Goal: Task Accomplishment & Management: Manage account settings

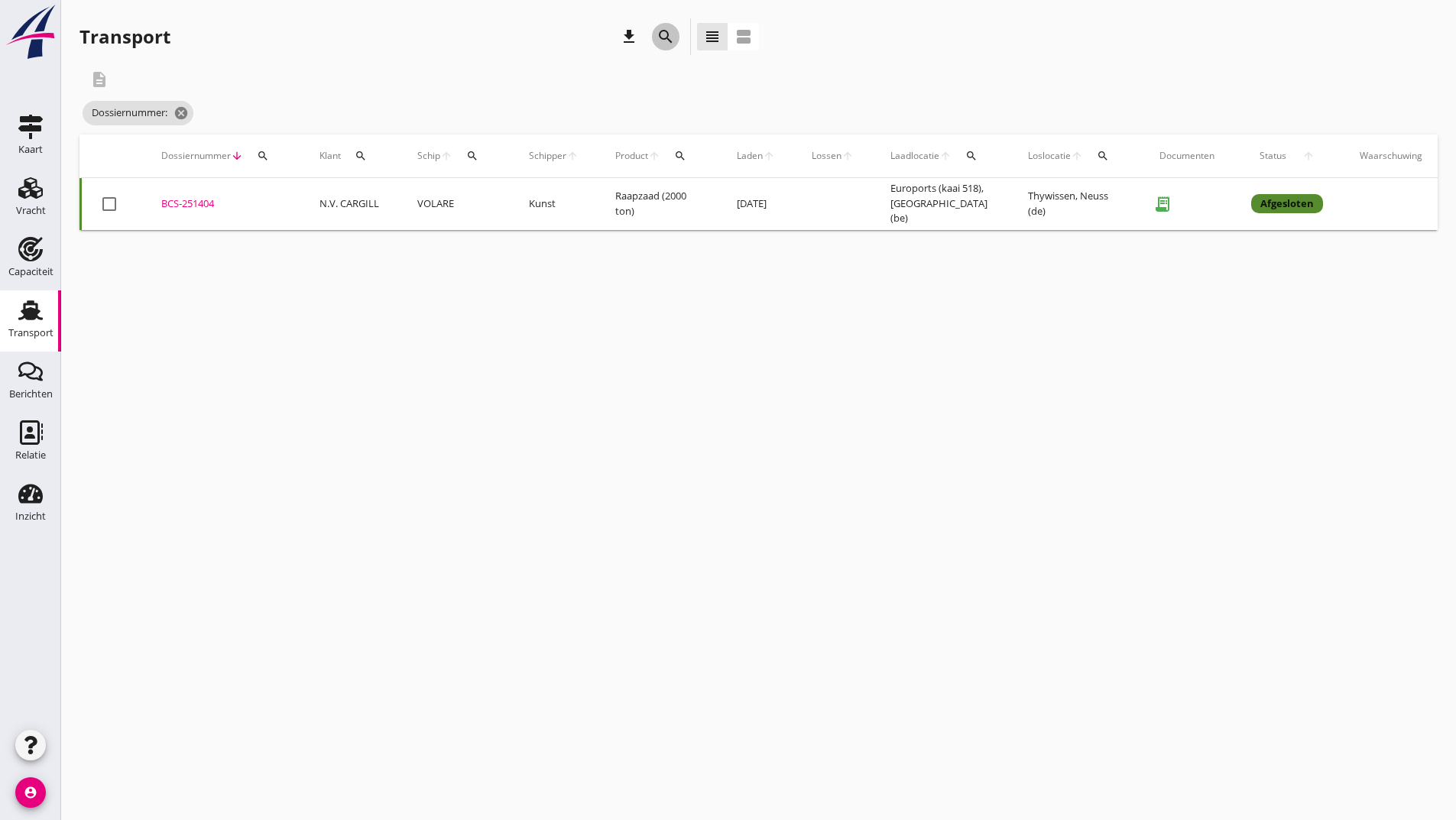
drag, startPoint x: 665, startPoint y: 30, endPoint x: 664, endPoint y: 45, distance: 15.0
click at [665, 37] on icon "search" at bounding box center [666, 36] width 18 height 18
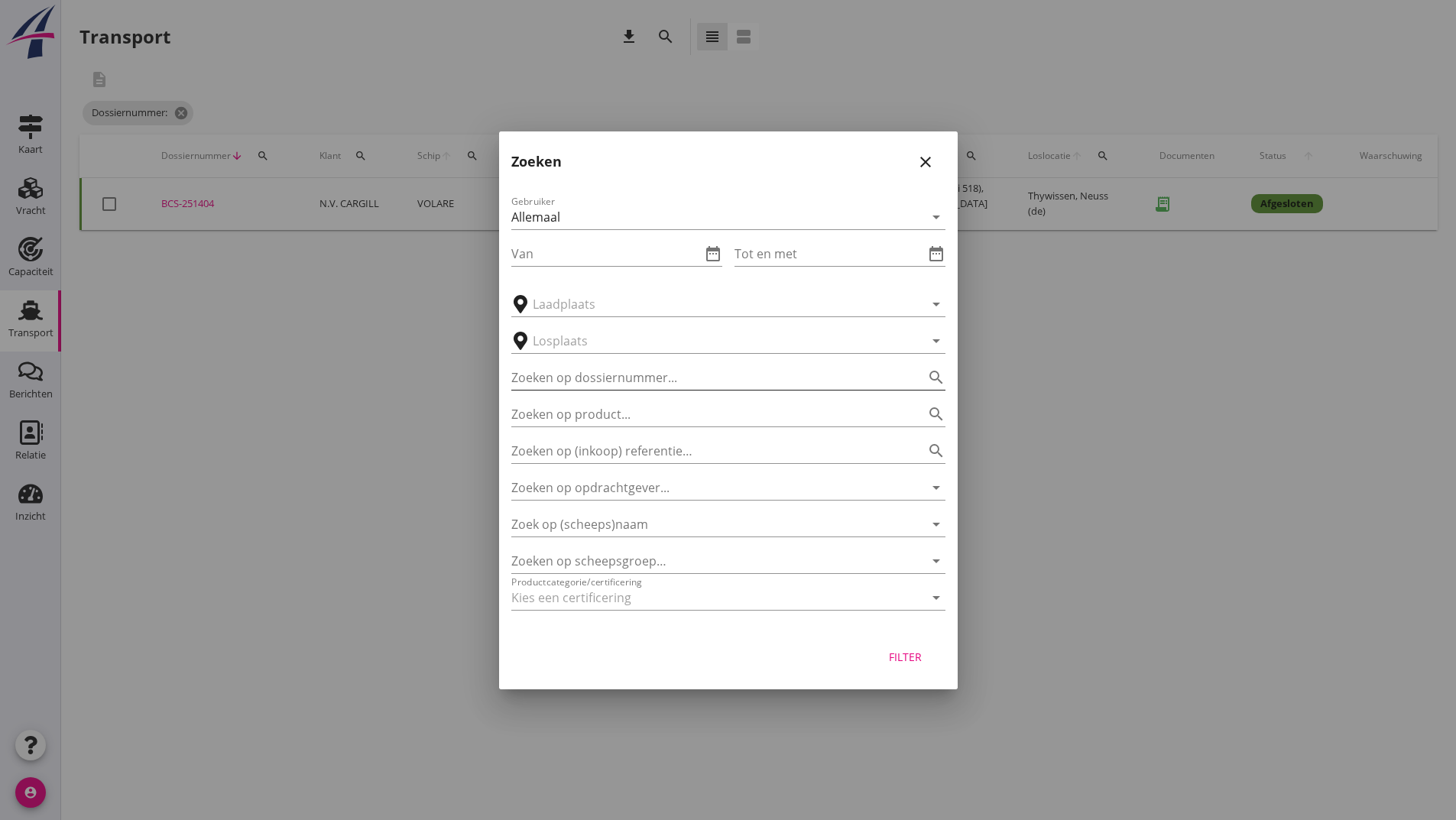
click at [637, 365] on div "Zoeken op dossiernummer... search" at bounding box center [728, 372] width 434 height 33
click at [600, 379] on input "Zoeken op dossiernummer..." at bounding box center [706, 377] width 392 height 24
type input "251413"
click at [908, 660] on div "Filter" at bounding box center [905, 656] width 43 height 16
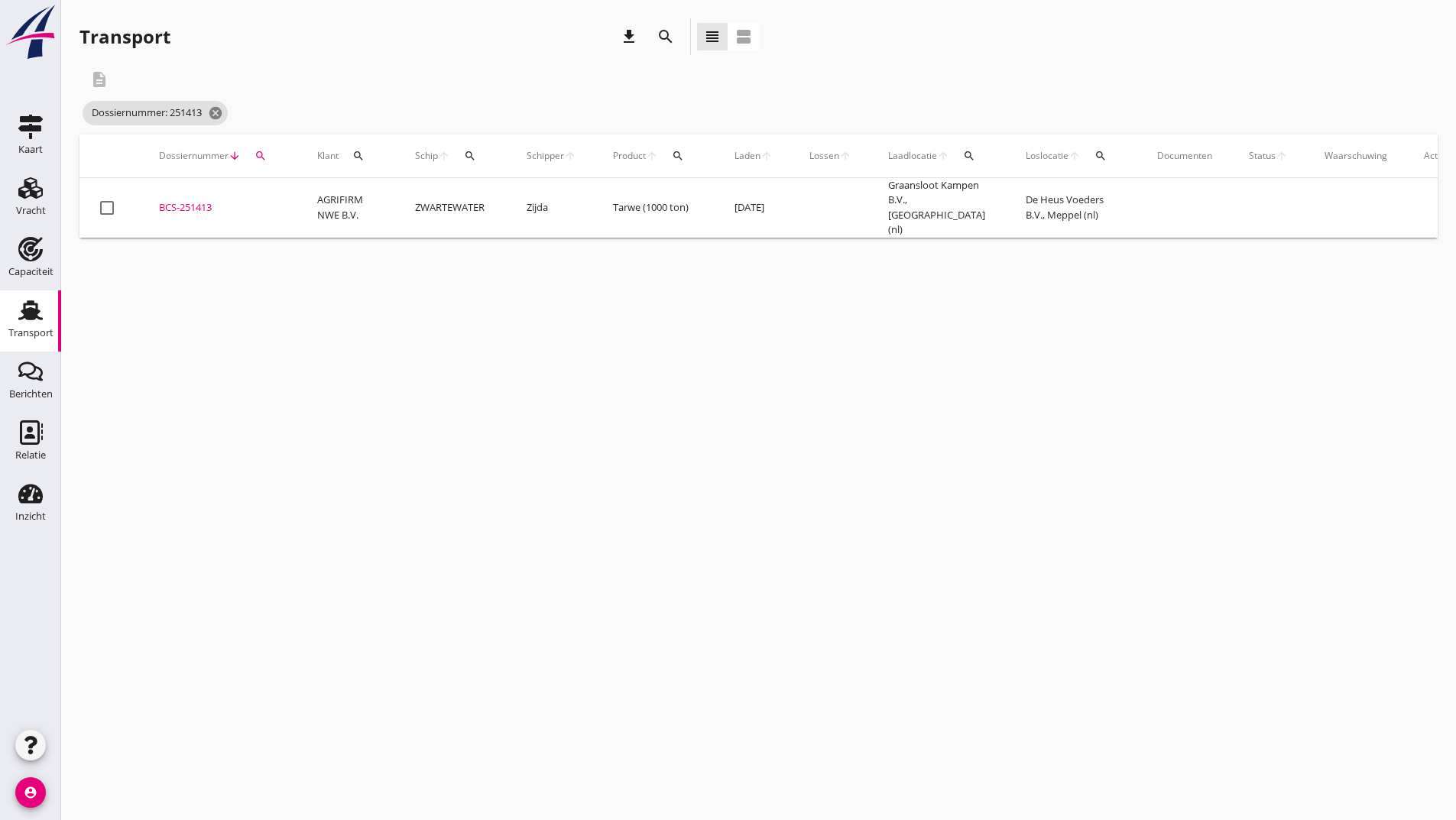
click at [204, 203] on div "BCS-251413" at bounding box center [220, 207] width 121 height 15
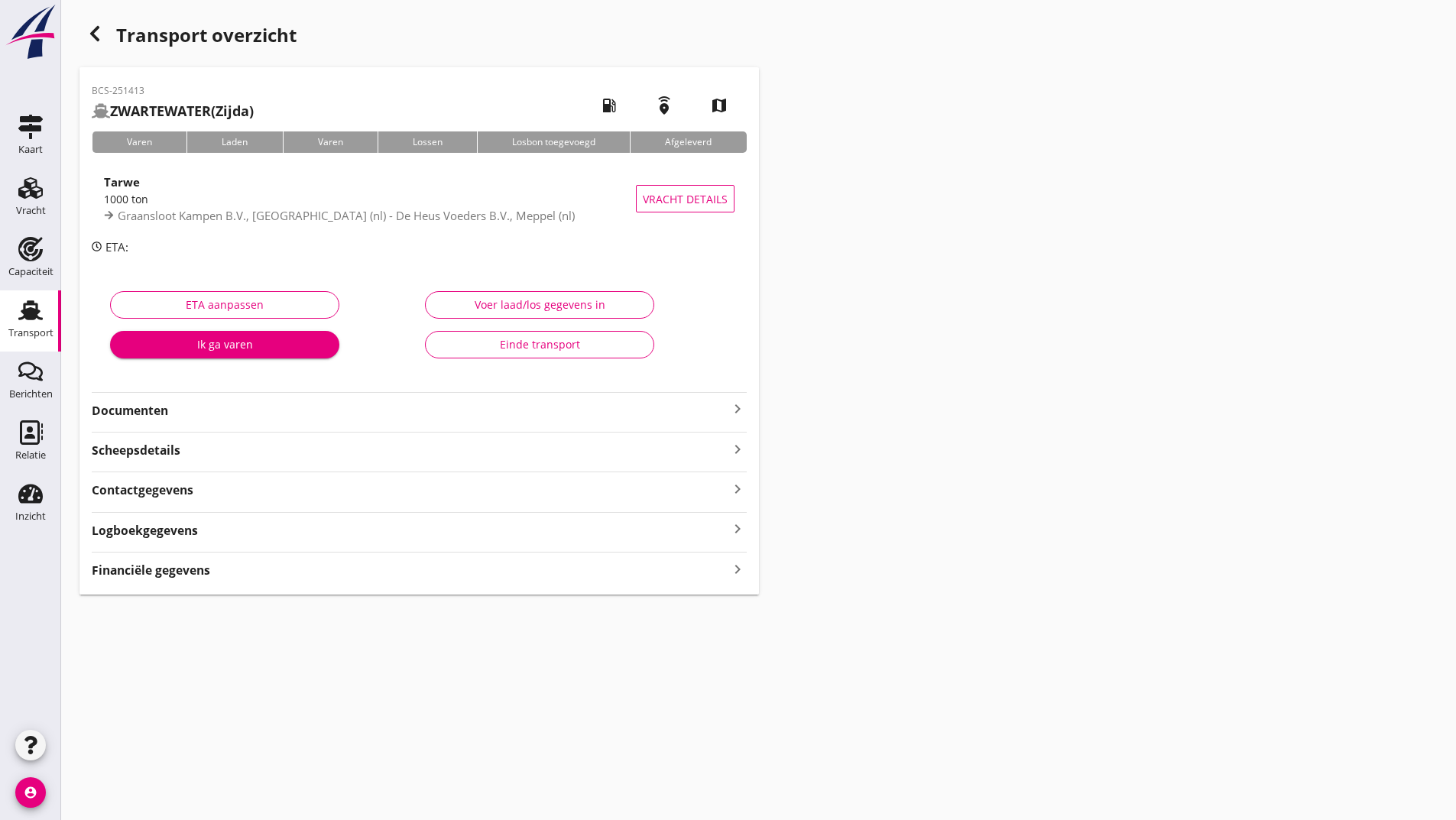
click at [160, 391] on div "BCS-251413 ZWARTEWATER (Zijda) local_gas_station emergency_share map Varen Lade…" at bounding box center [419, 330] width 679 height 527
click at [174, 410] on strong "Documenten" at bounding box center [410, 410] width 637 height 17
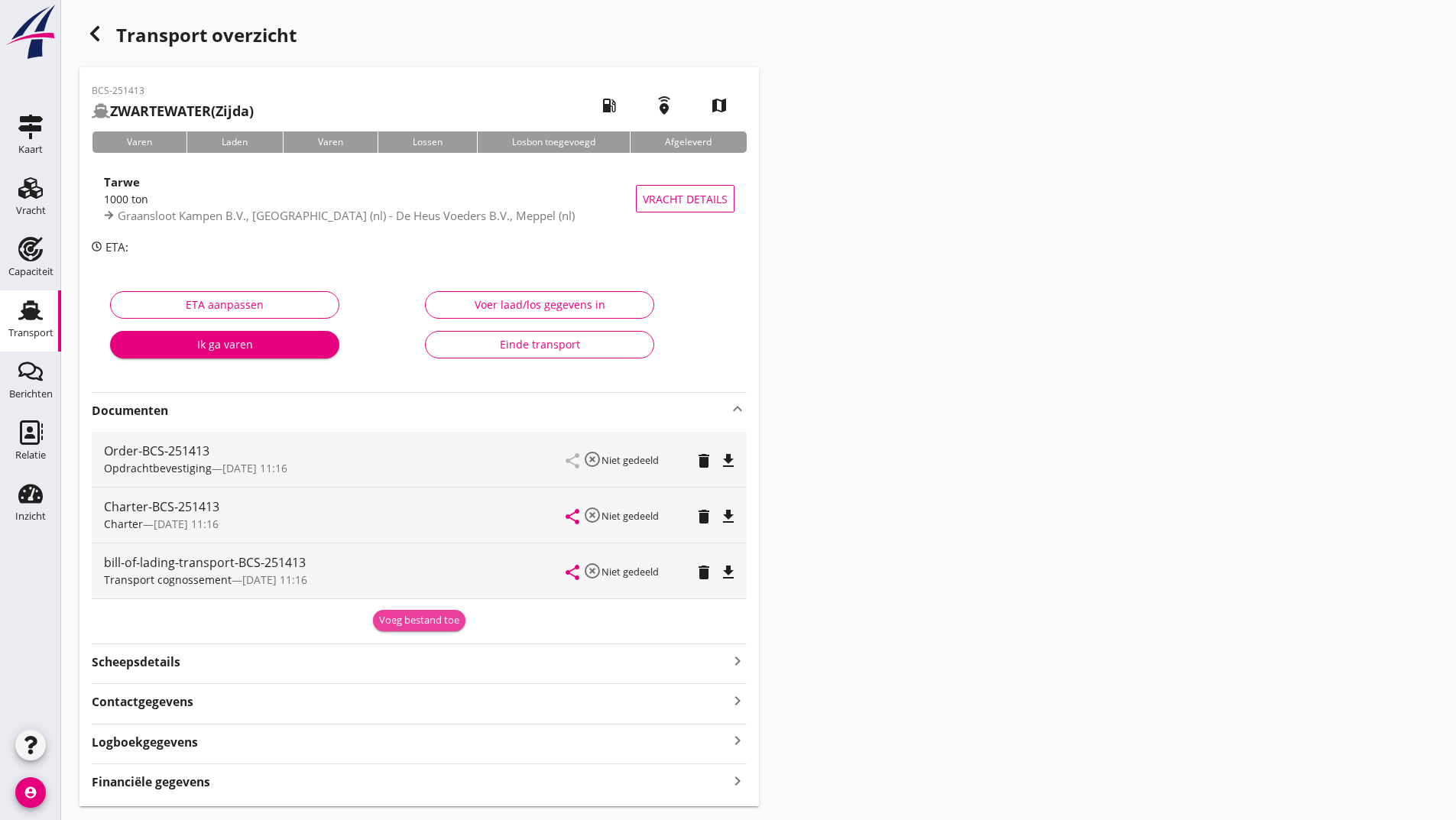
click at [432, 621] on div "Voeg bestand toe" at bounding box center [419, 620] width 80 height 15
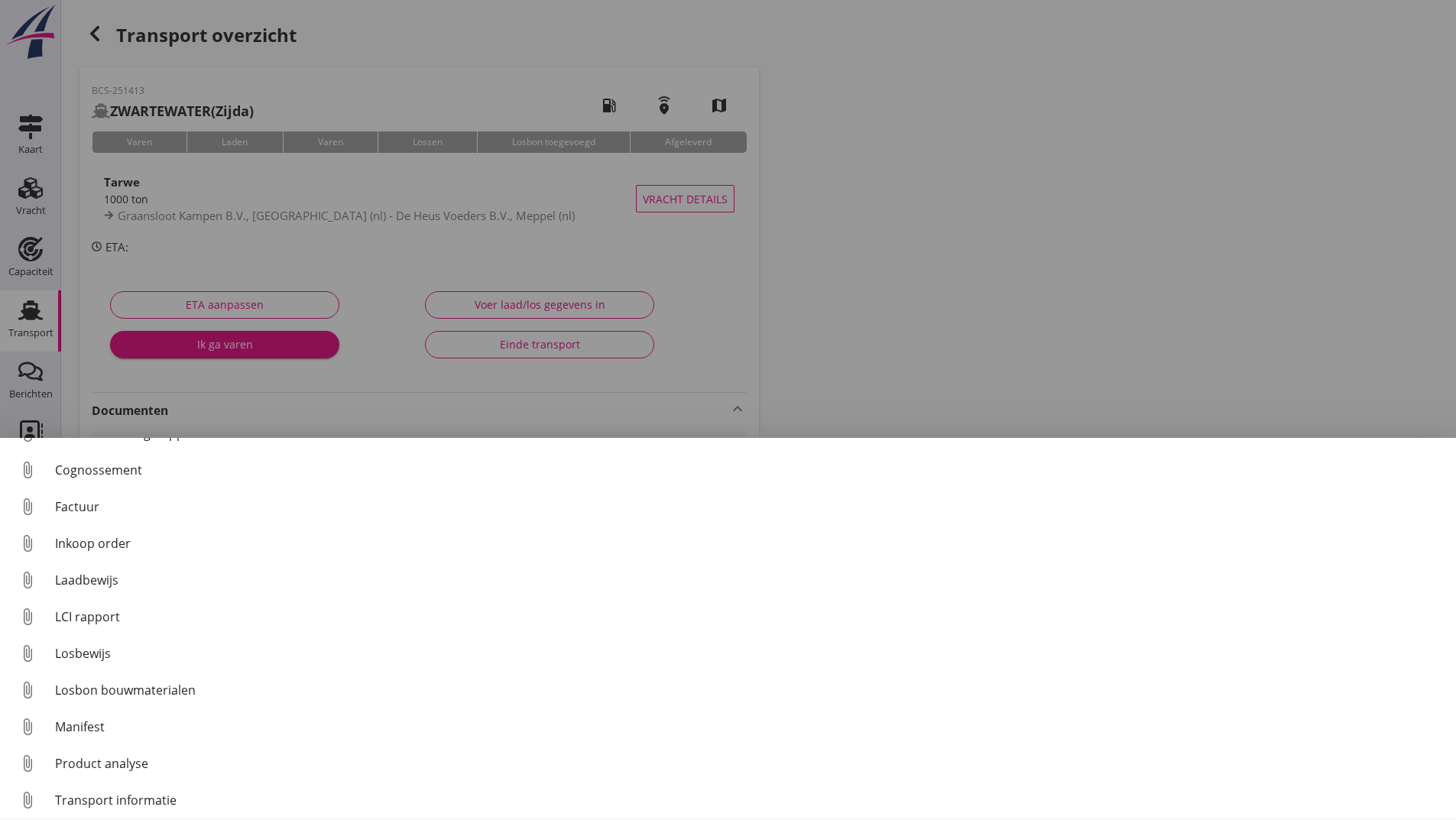
scroll to position [107, 0]
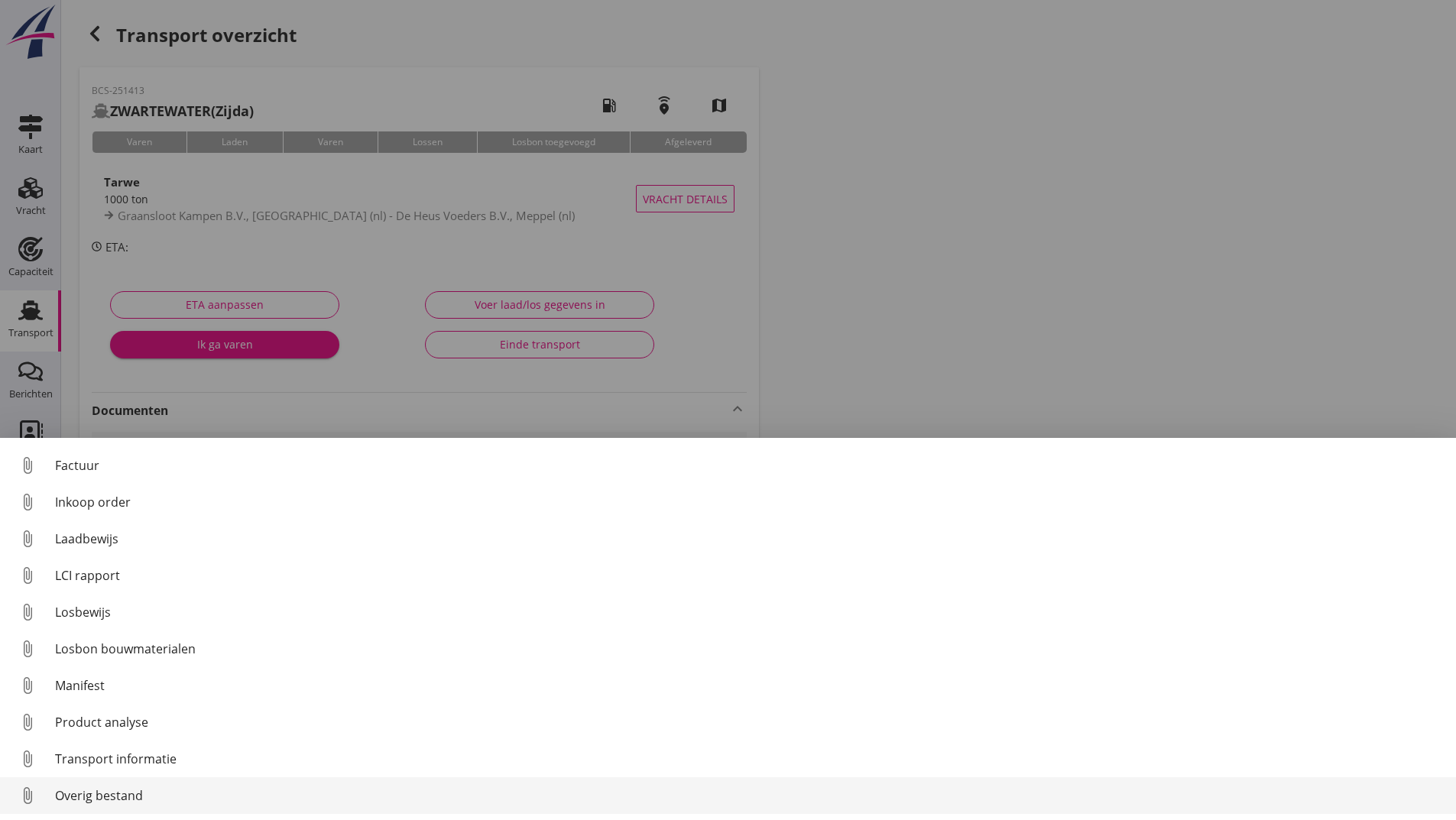
click at [121, 803] on div "Overig bestand" at bounding box center [749, 796] width 1388 height 18
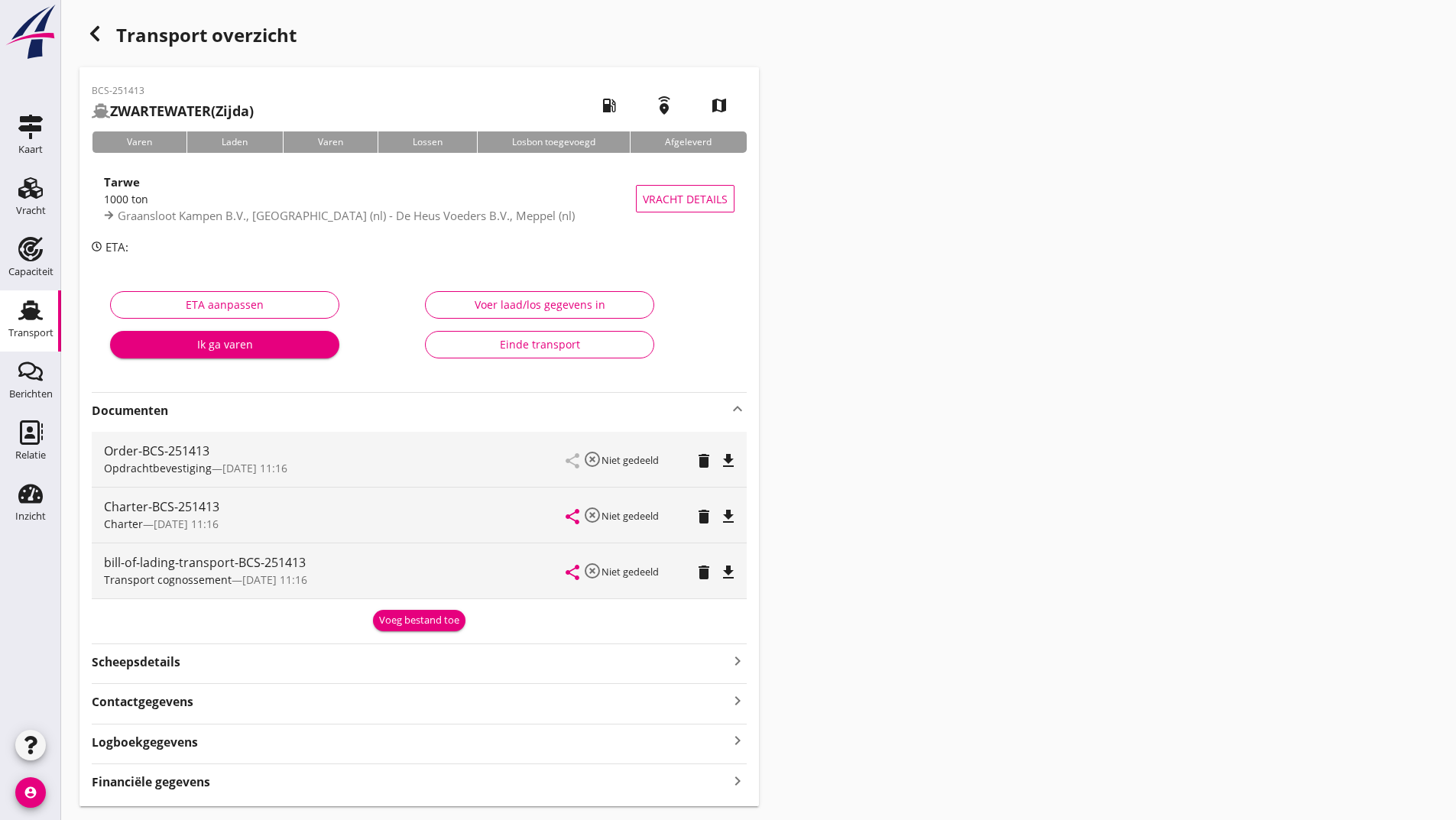
click at [397, 620] on div "Voeg bestand toe" at bounding box center [419, 620] width 80 height 15
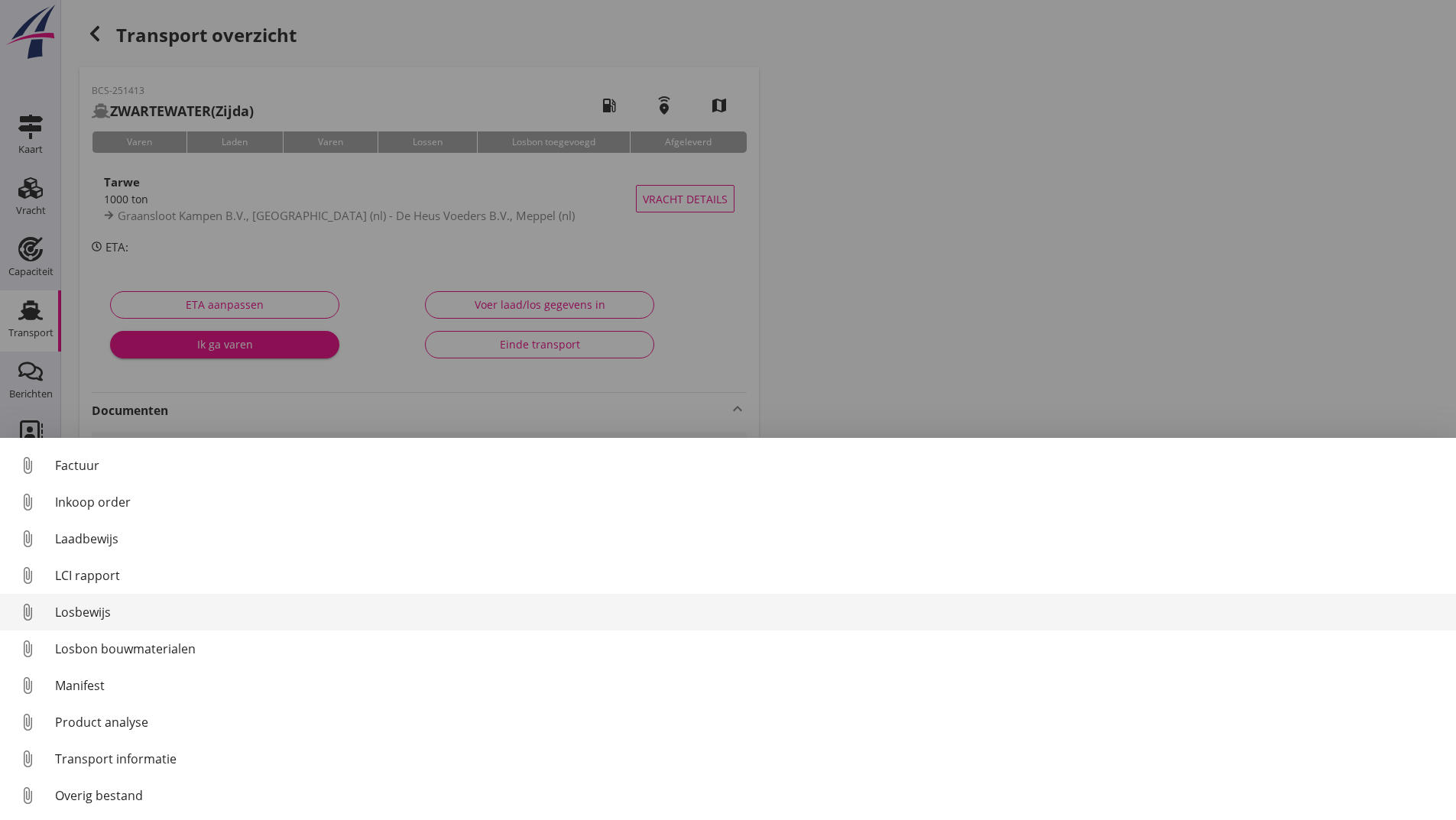
click at [96, 614] on div "Losbewijs" at bounding box center [749, 612] width 1388 height 18
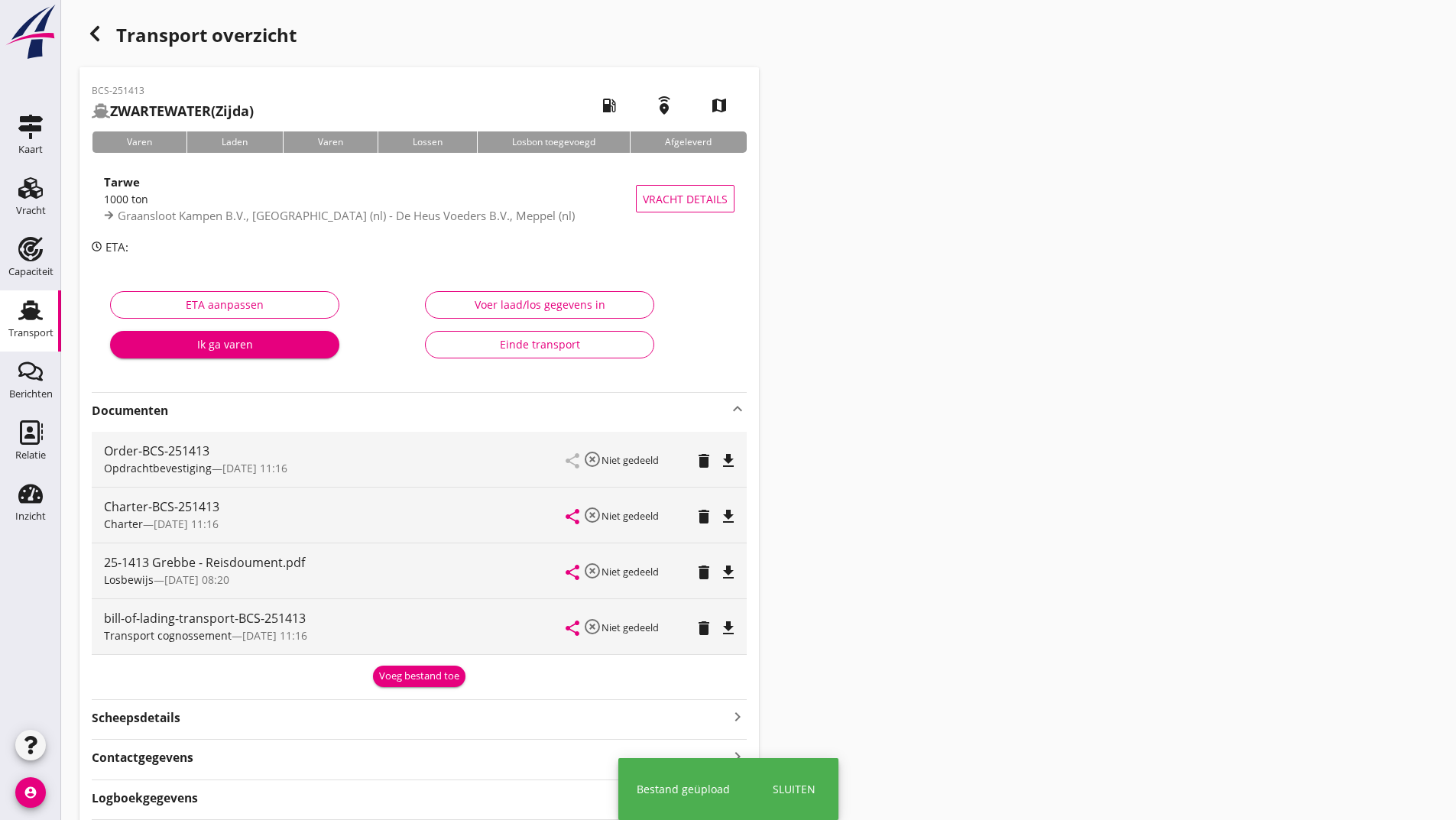
click at [404, 678] on div "Voeg bestand toe" at bounding box center [419, 675] width 80 height 15
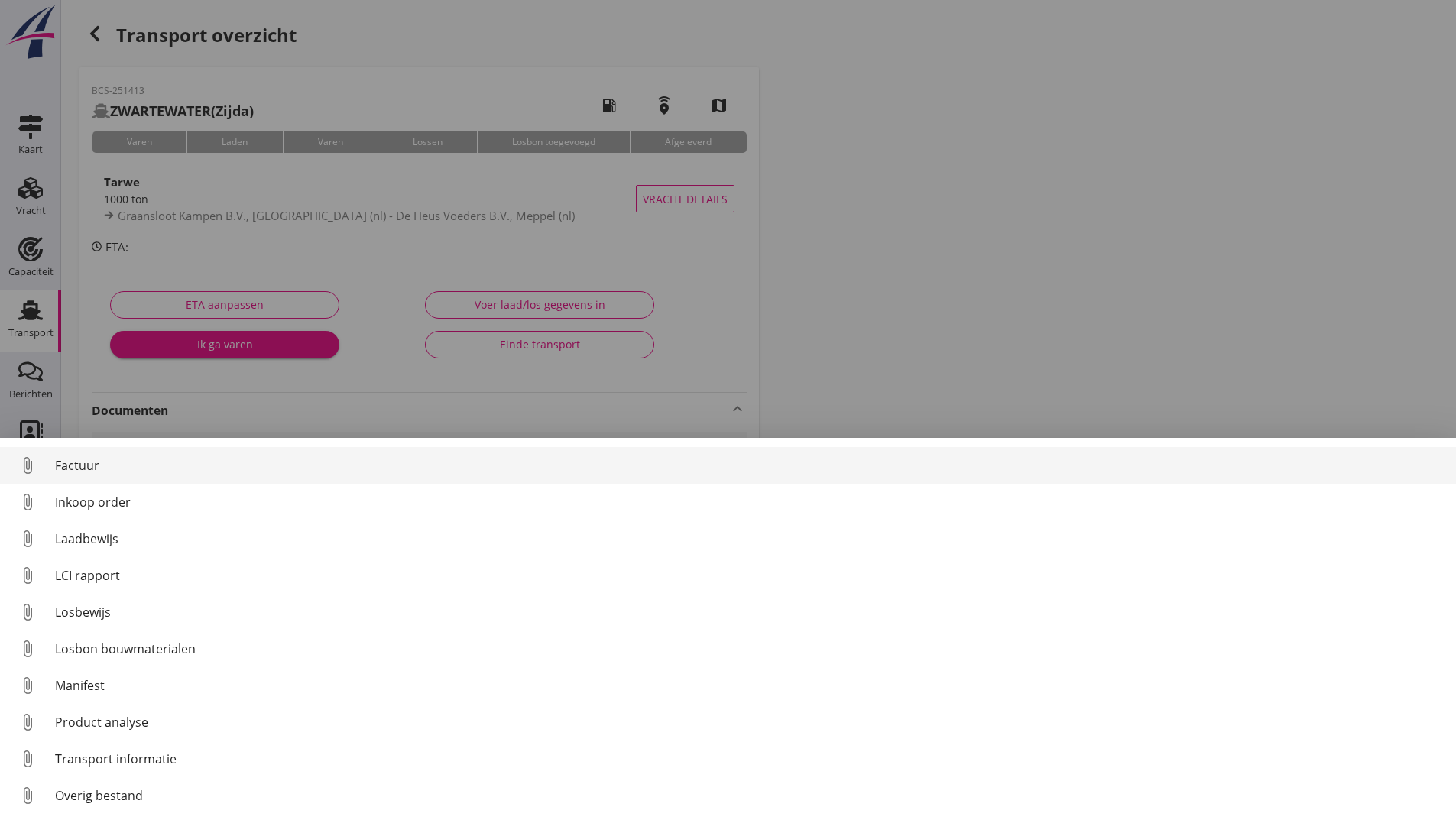
click at [72, 470] on div "Factuur" at bounding box center [749, 465] width 1388 height 18
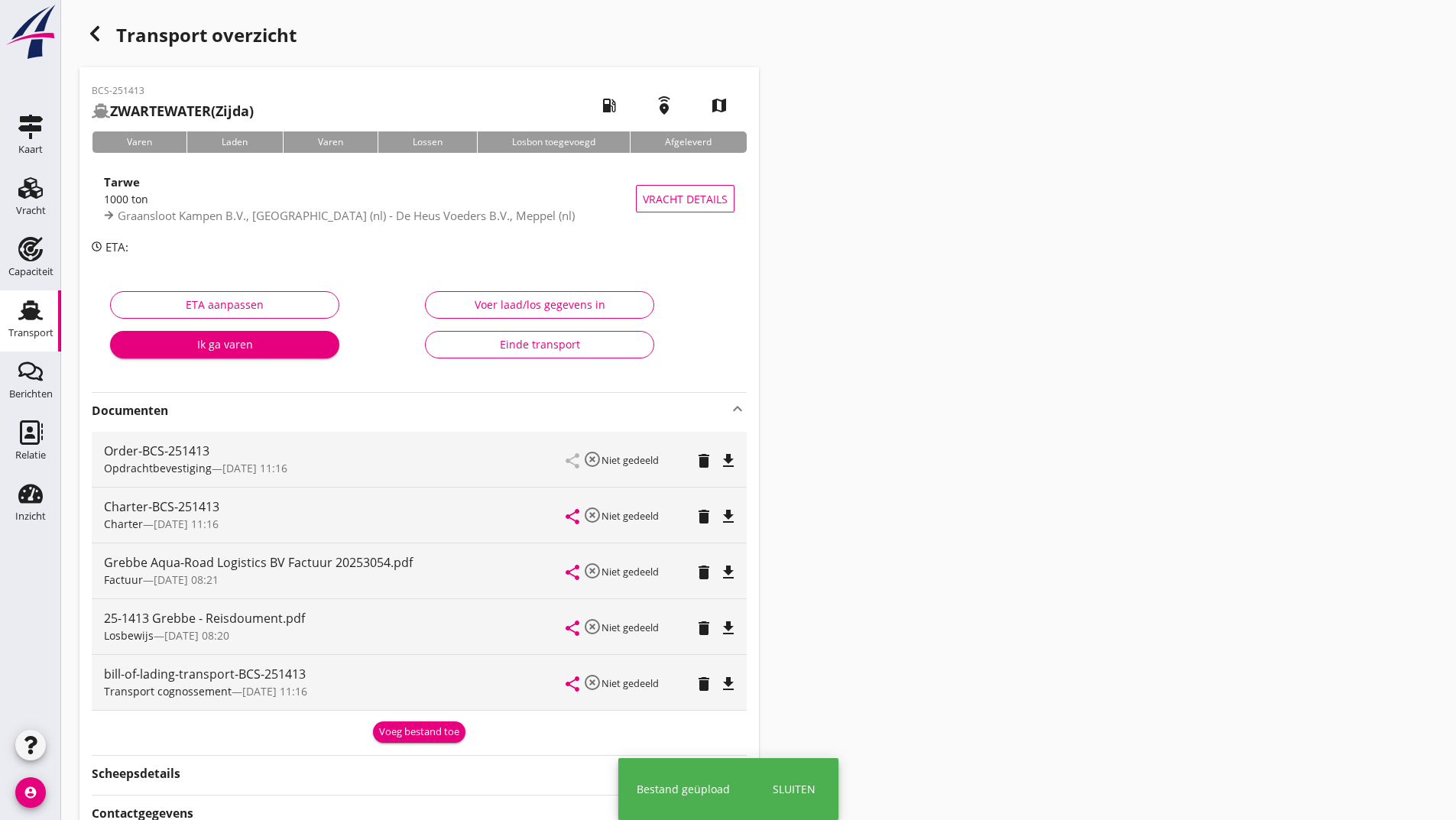
click at [421, 712] on div "Order-BCS-251413 Opdrachtbevestiging — [DATE] 11:16 share highlight_off Niet ge…" at bounding box center [419, 571] width 655 height 291
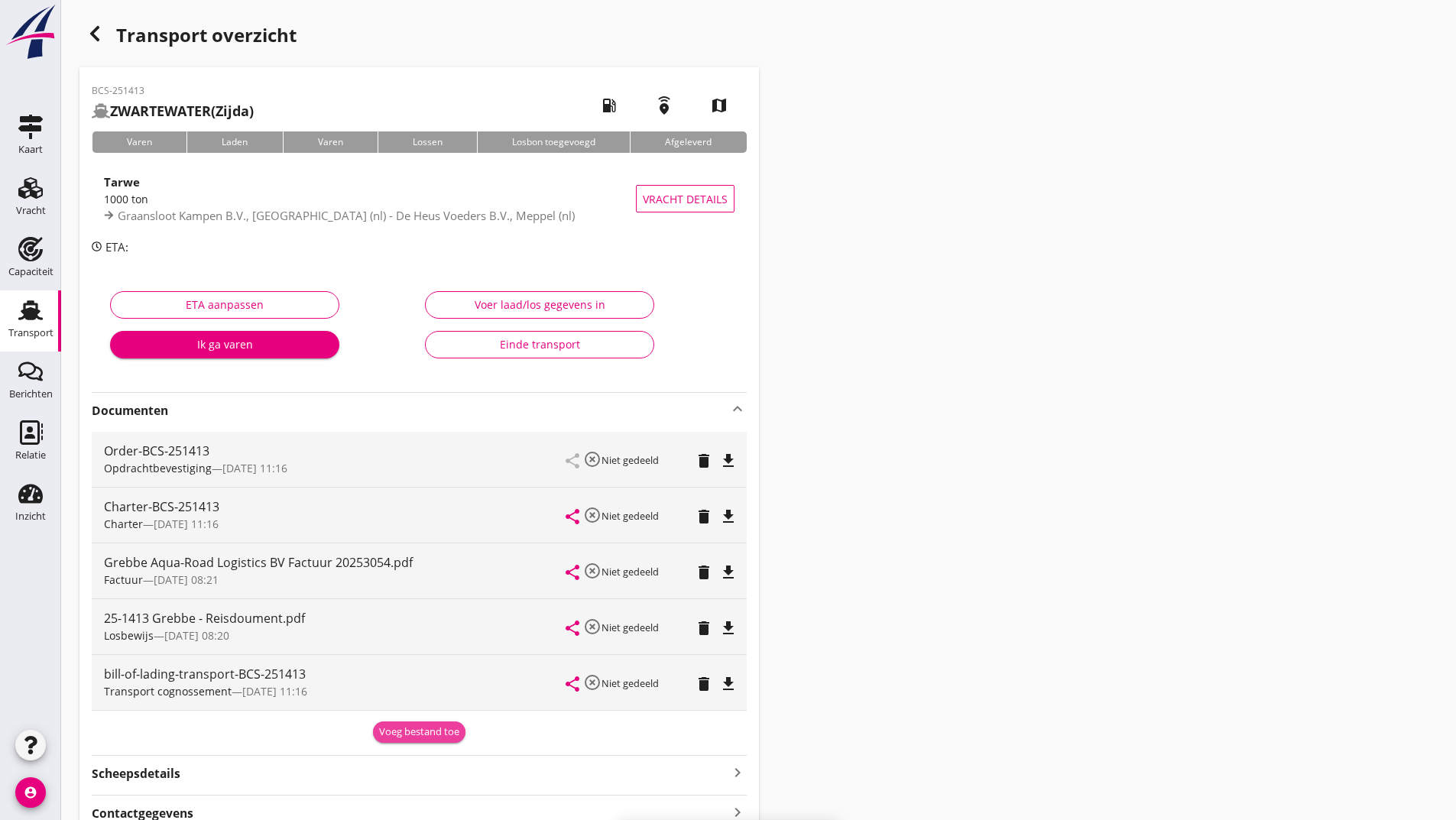
click at [410, 731] on div "Voeg bestand toe" at bounding box center [419, 731] width 80 height 15
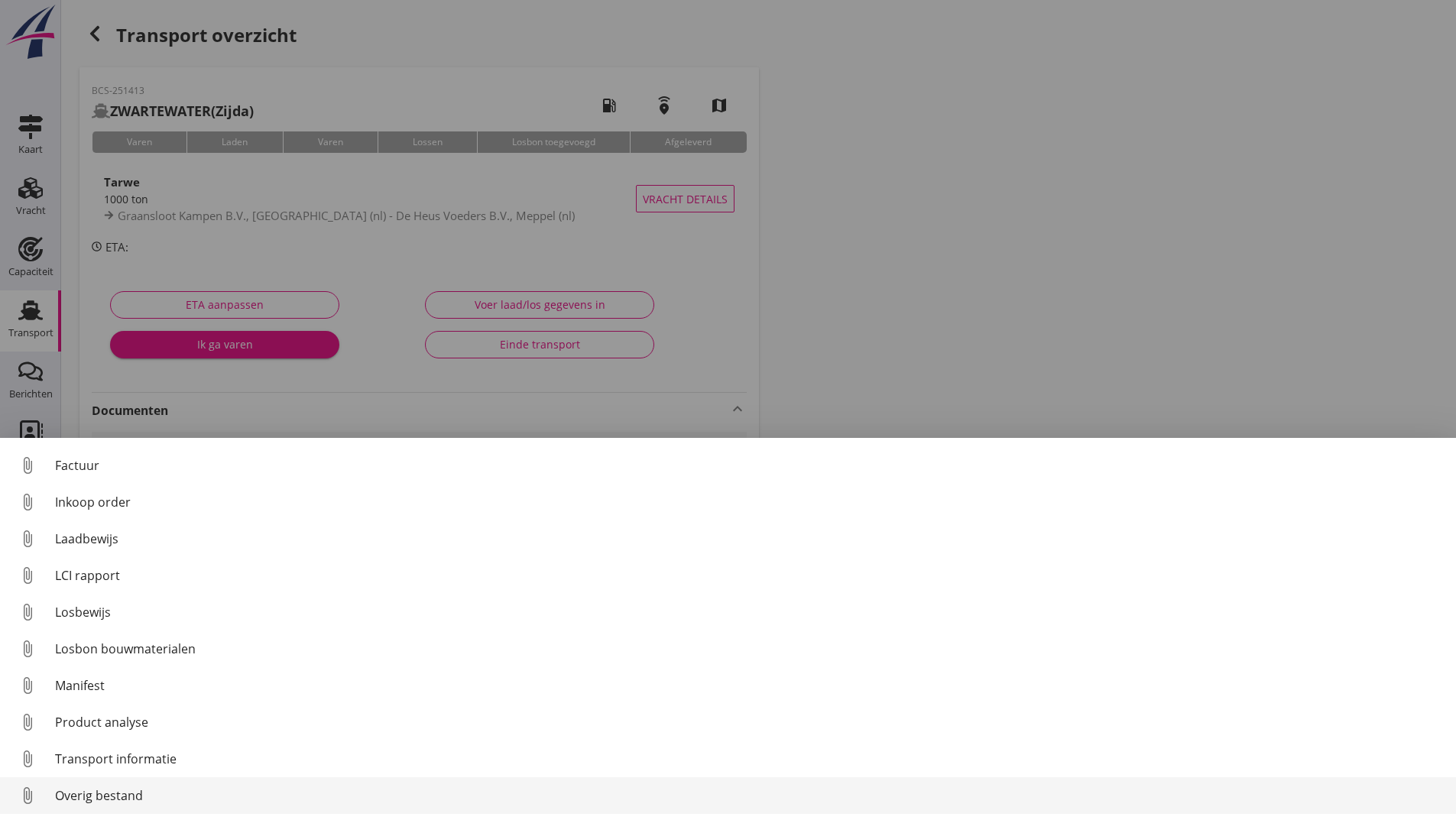
click at [138, 800] on div "Overig bestand" at bounding box center [749, 796] width 1388 height 18
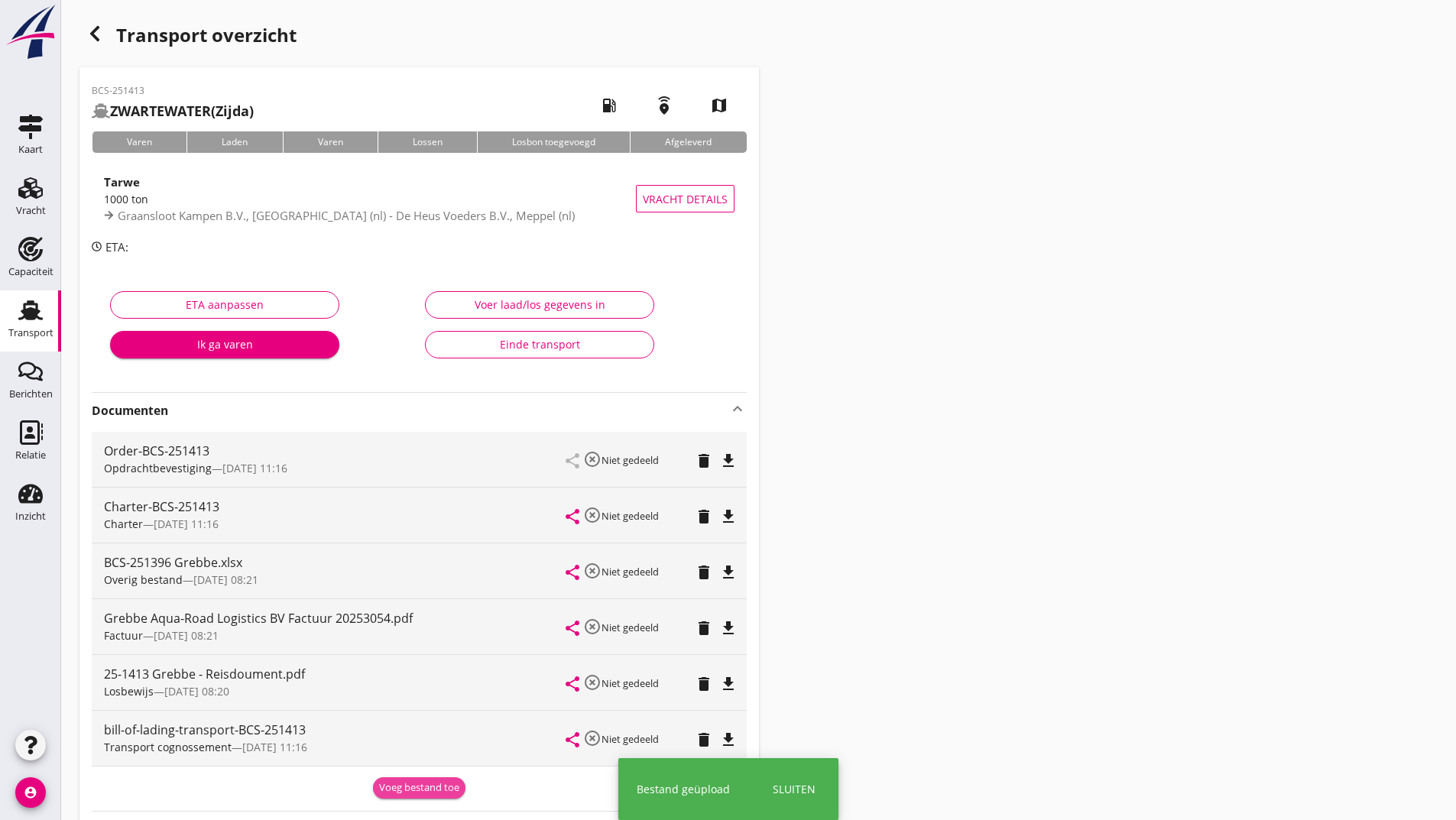
click at [417, 781] on div "Voeg bestand toe" at bounding box center [419, 787] width 80 height 15
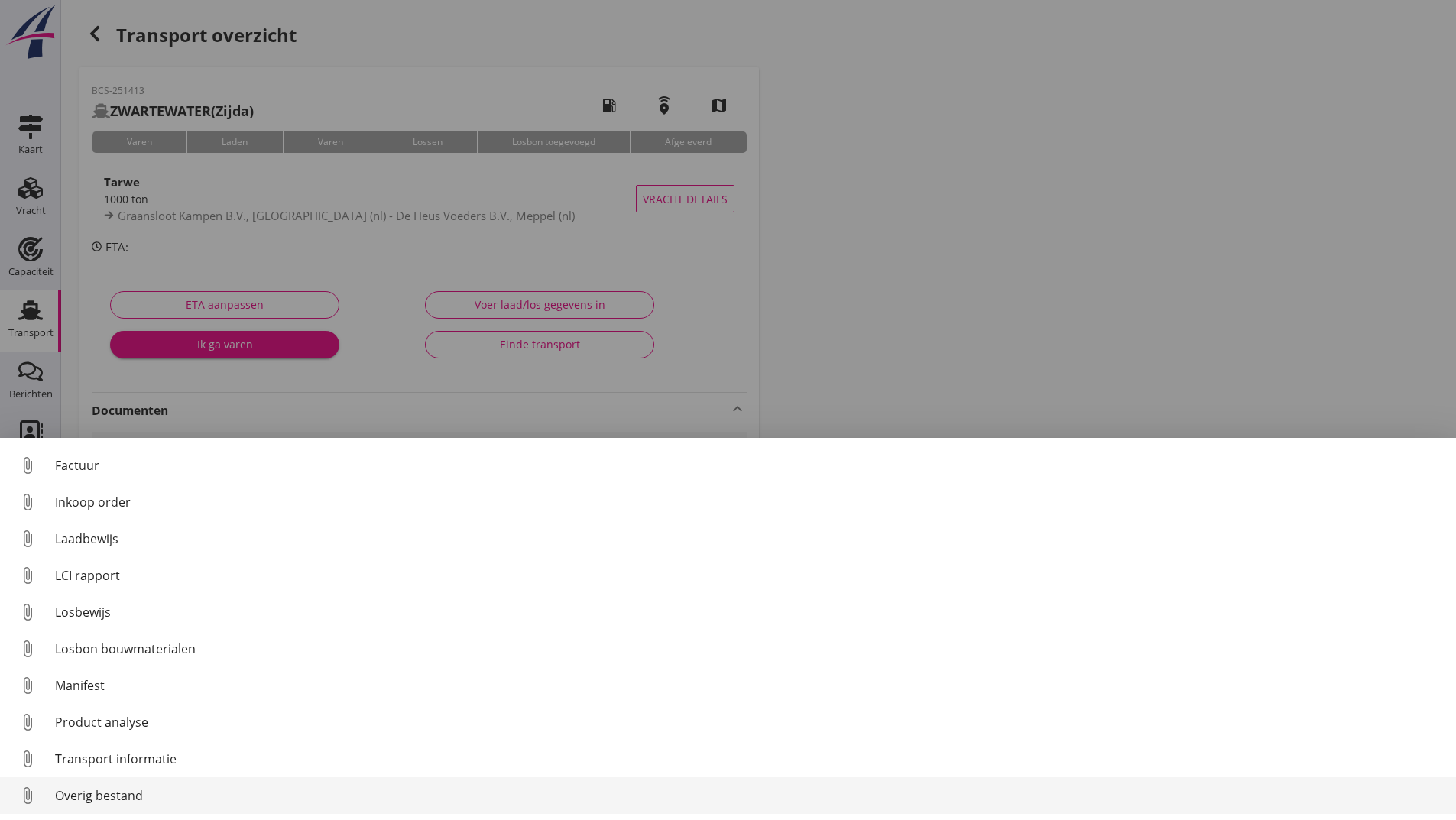
click at [136, 794] on div "Overig bestand" at bounding box center [749, 796] width 1388 height 18
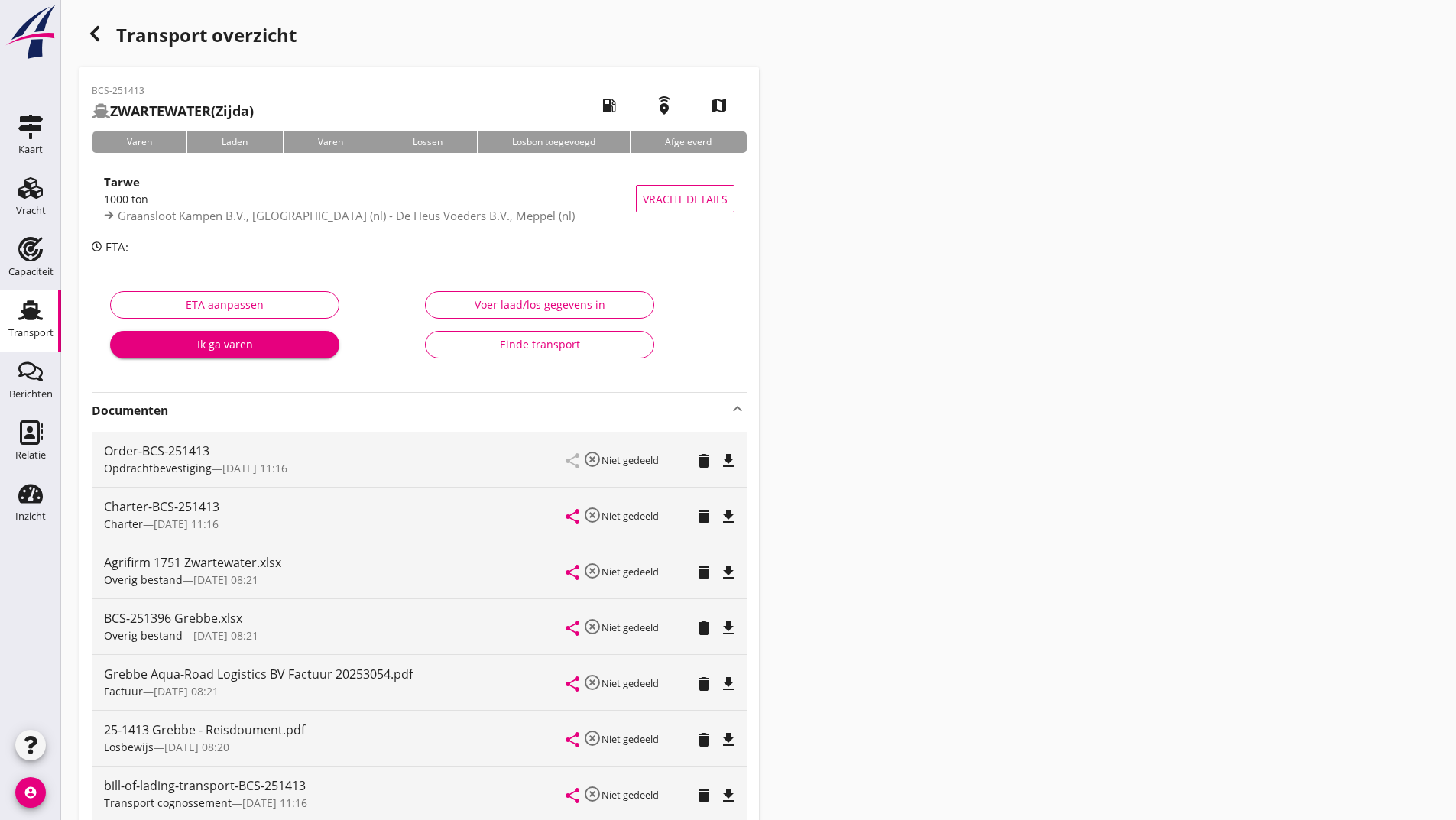
scroll to position [264, 0]
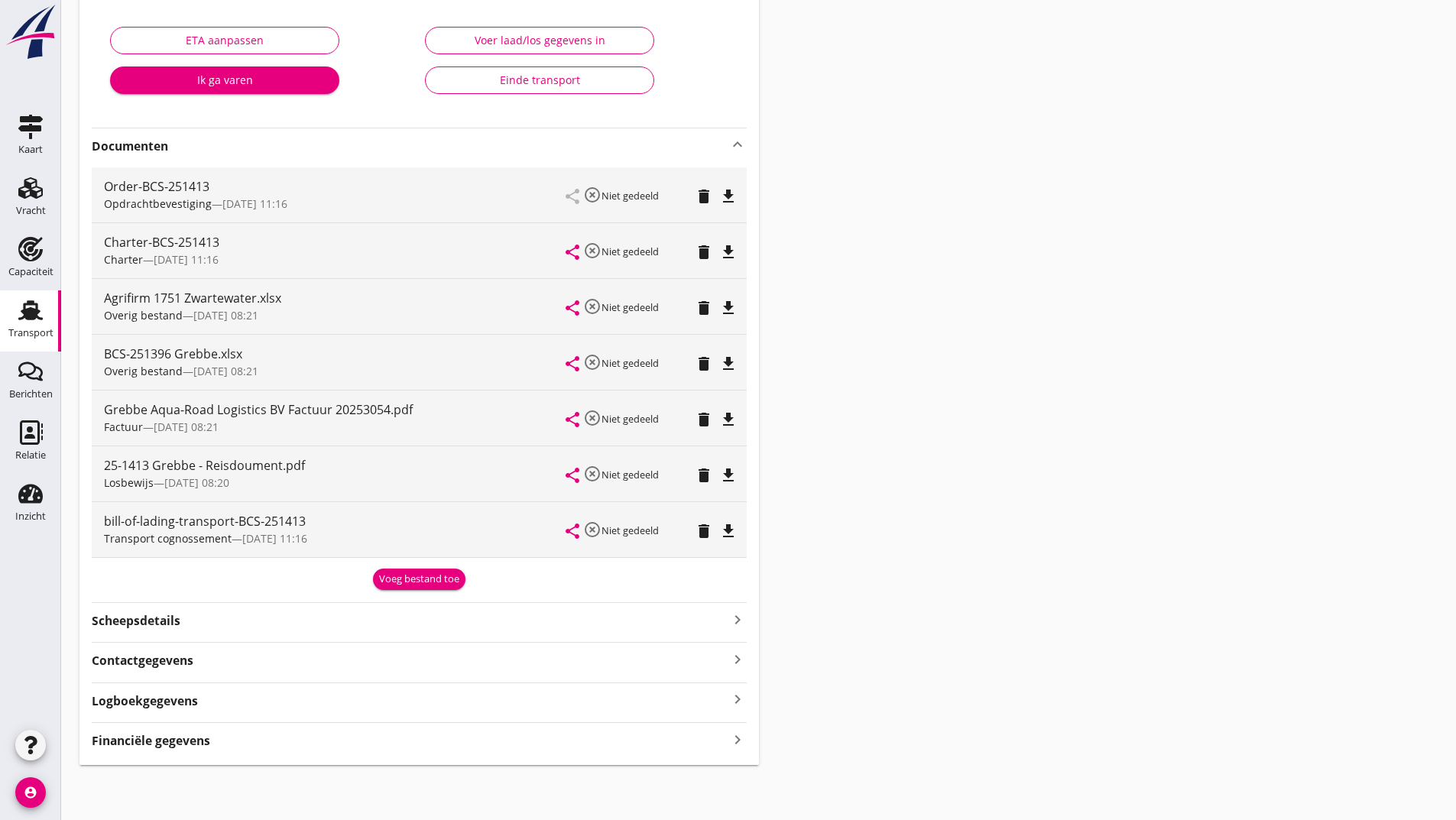
click at [697, 422] on icon "delete" at bounding box center [704, 419] width 18 height 18
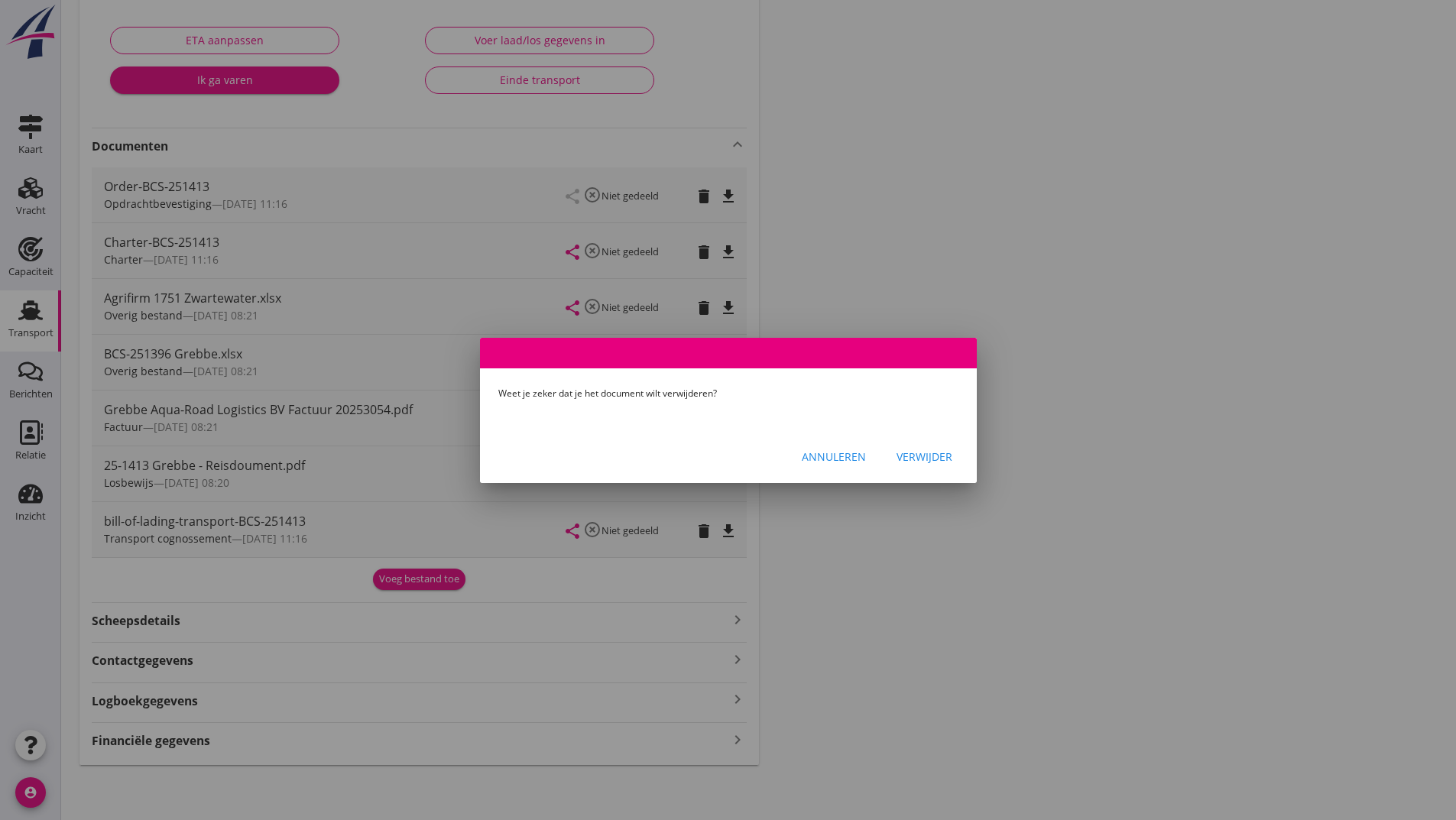
click at [900, 464] on div "Verwijder" at bounding box center [924, 457] width 56 height 16
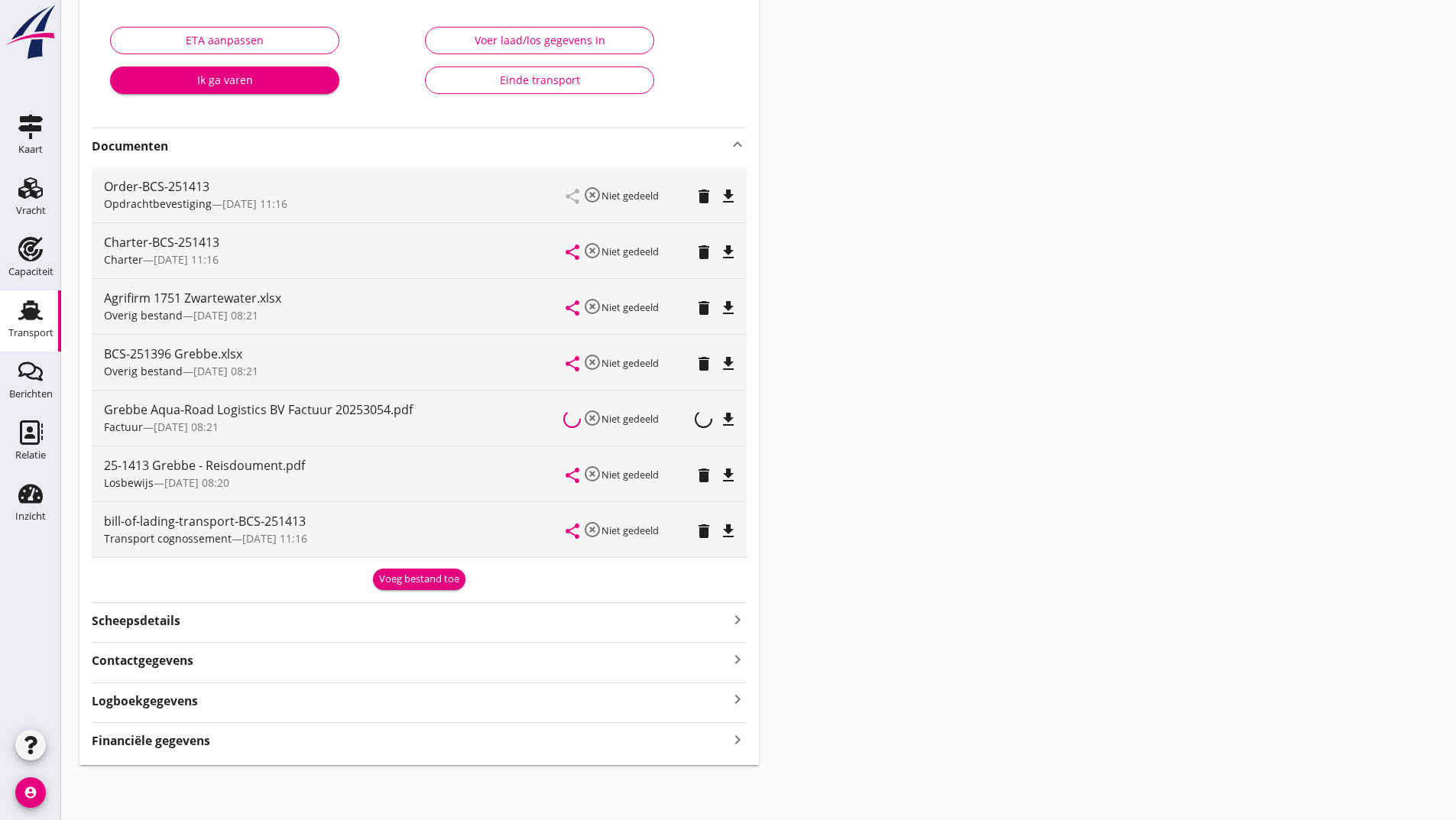
scroll to position [209, 0]
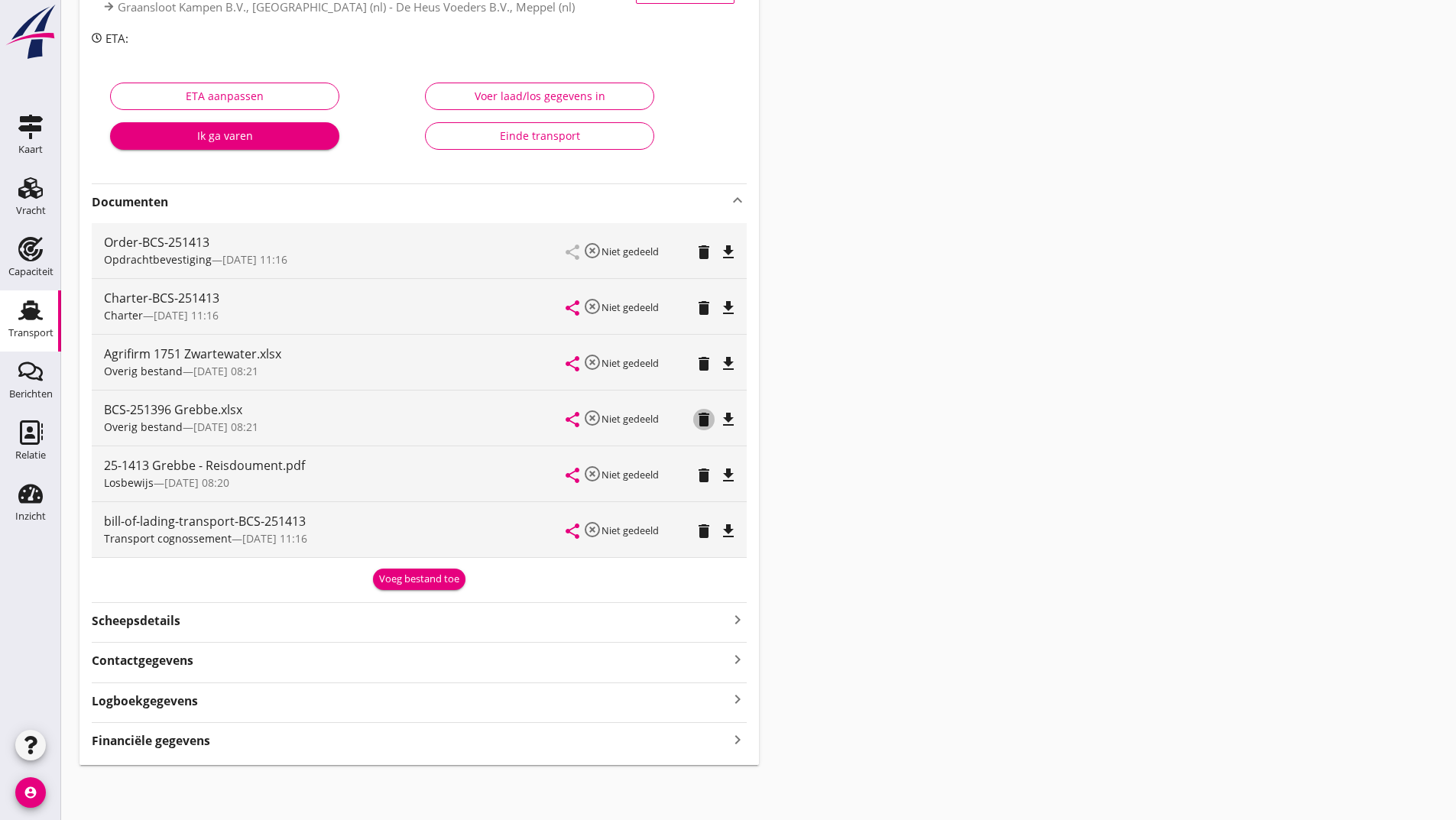
click at [703, 422] on icon "delete" at bounding box center [704, 419] width 18 height 18
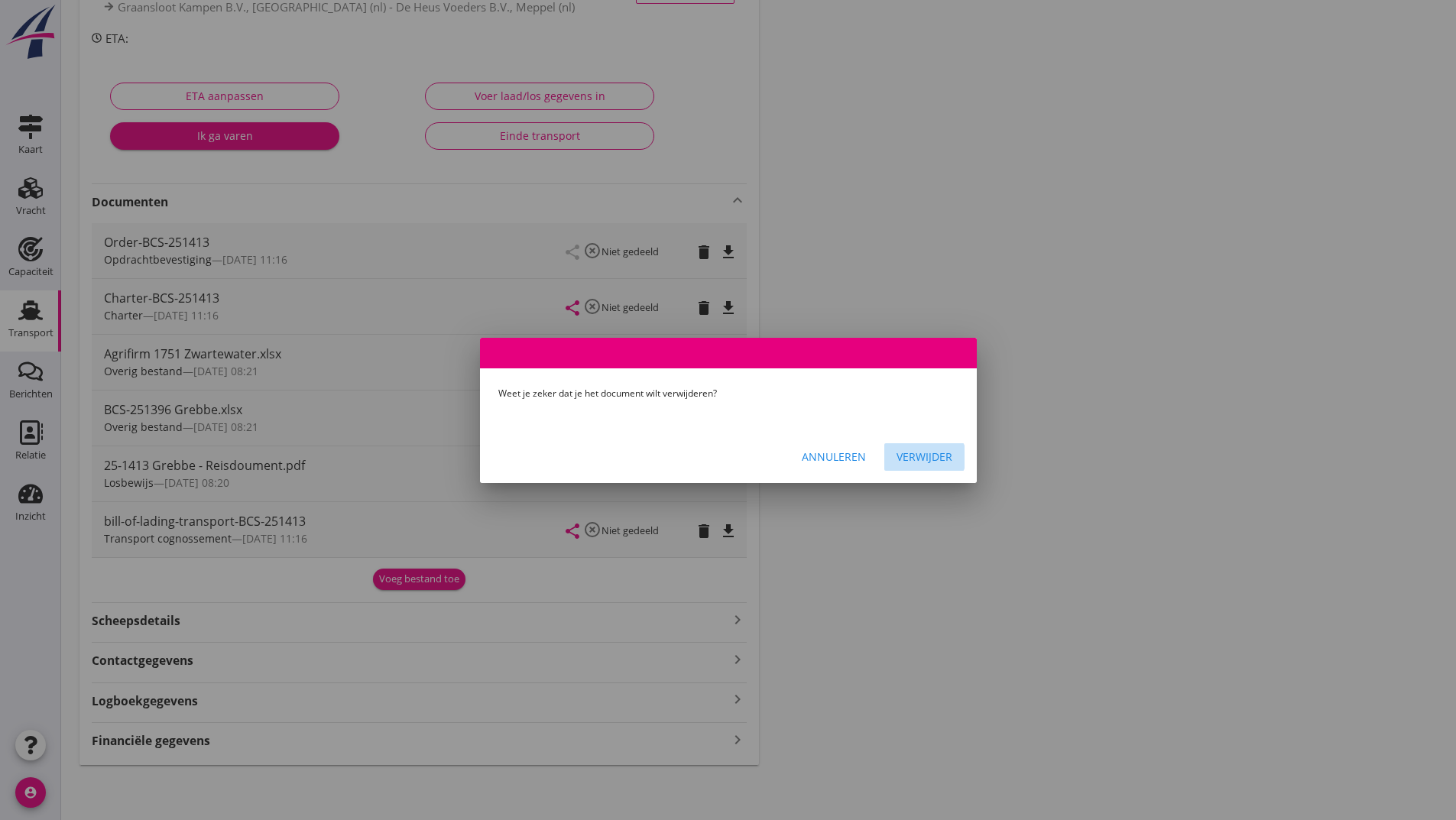
click at [904, 453] on div "Verwijder" at bounding box center [924, 457] width 56 height 16
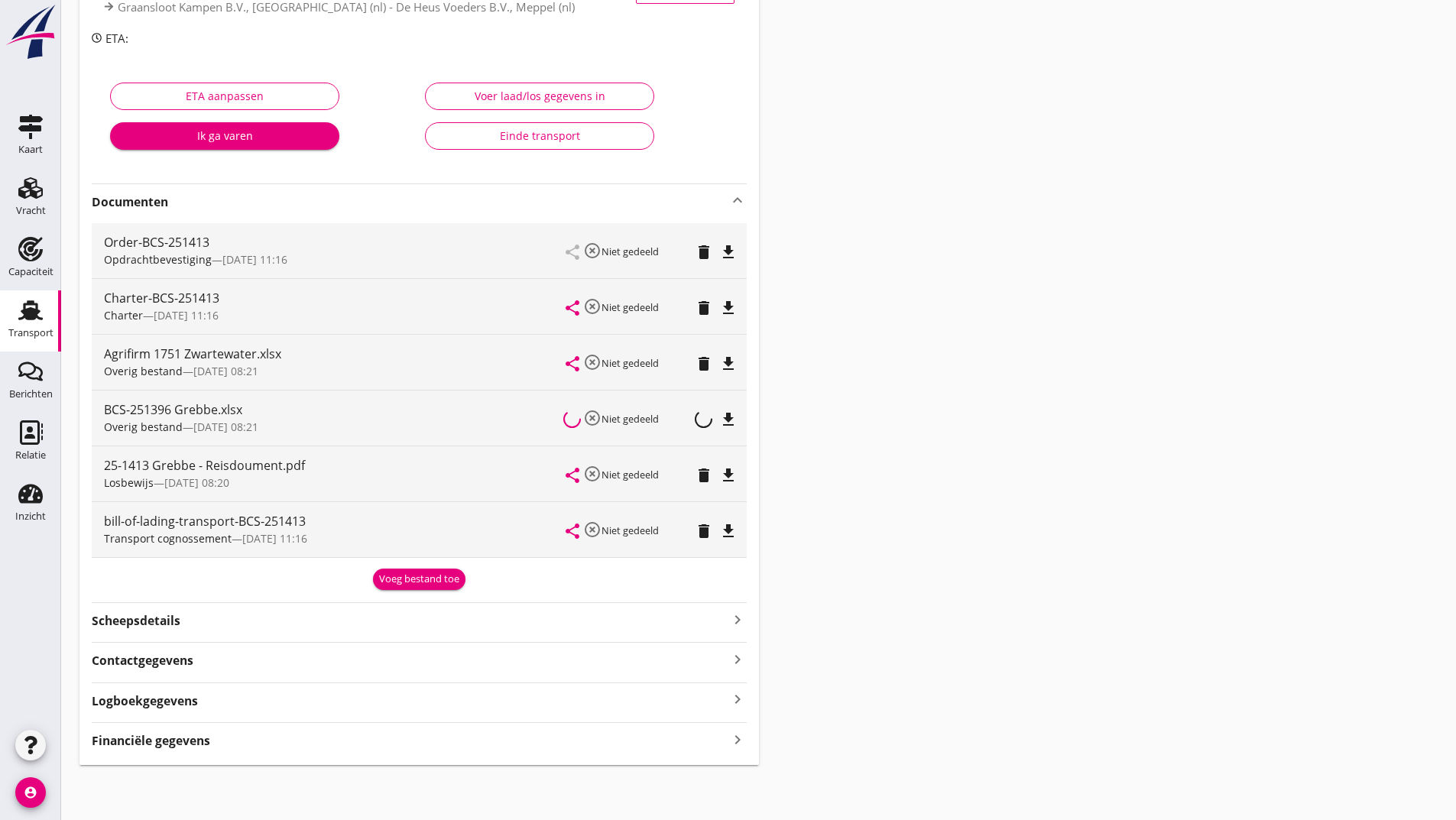
scroll to position [153, 0]
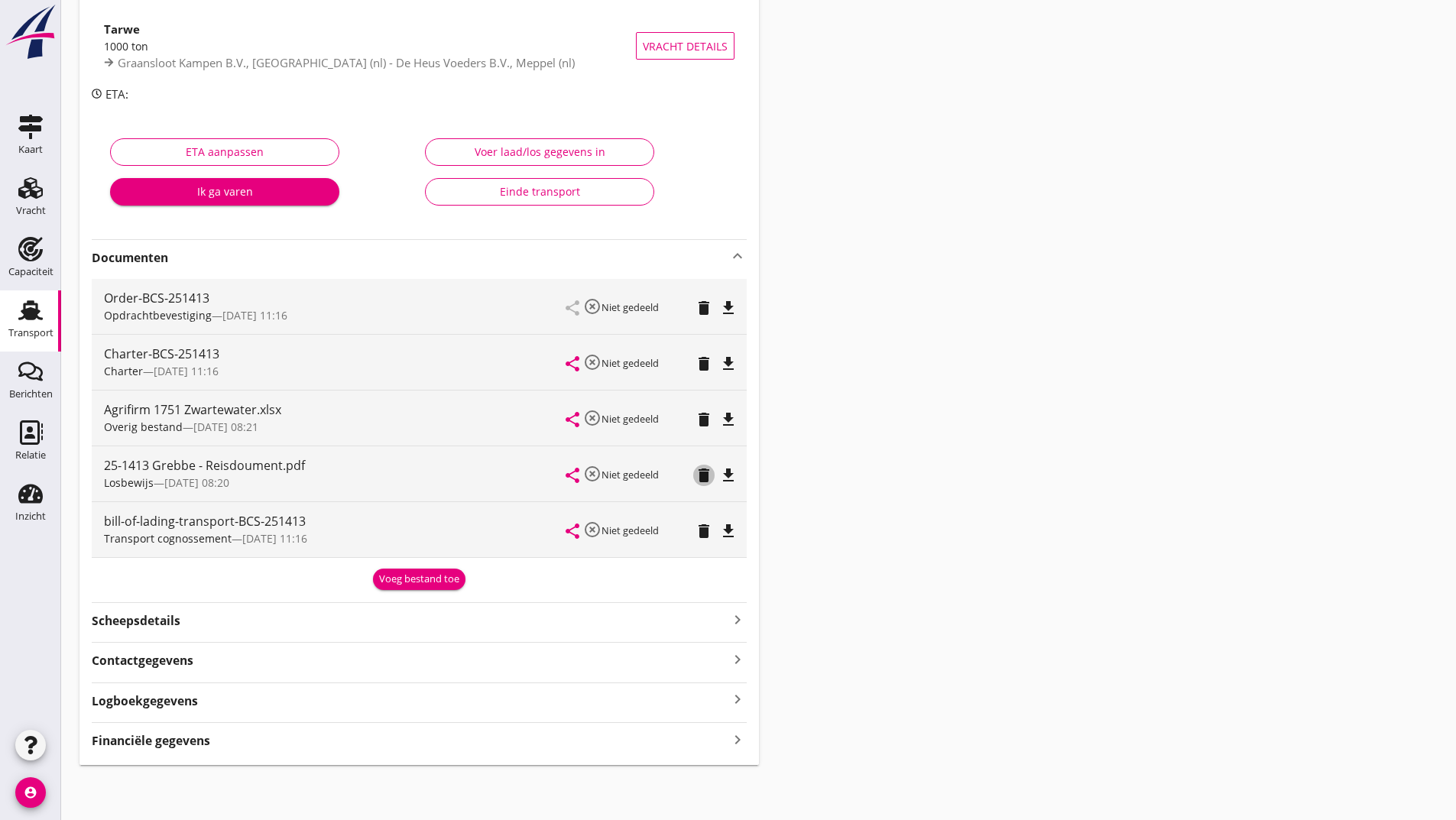
click at [711, 476] on icon "delete" at bounding box center [704, 475] width 18 height 18
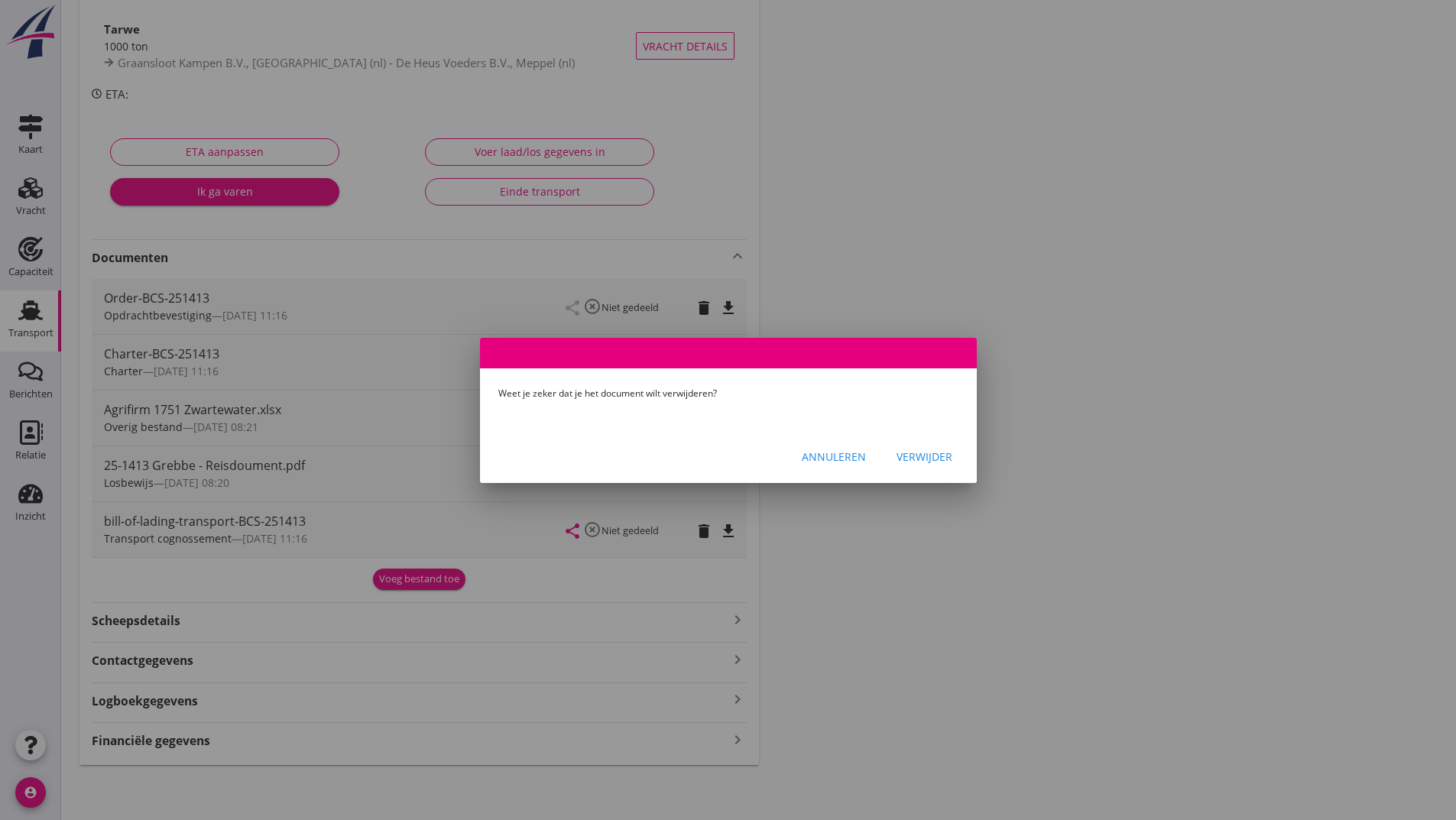
click at [915, 458] on div "Verwijder" at bounding box center [924, 457] width 56 height 16
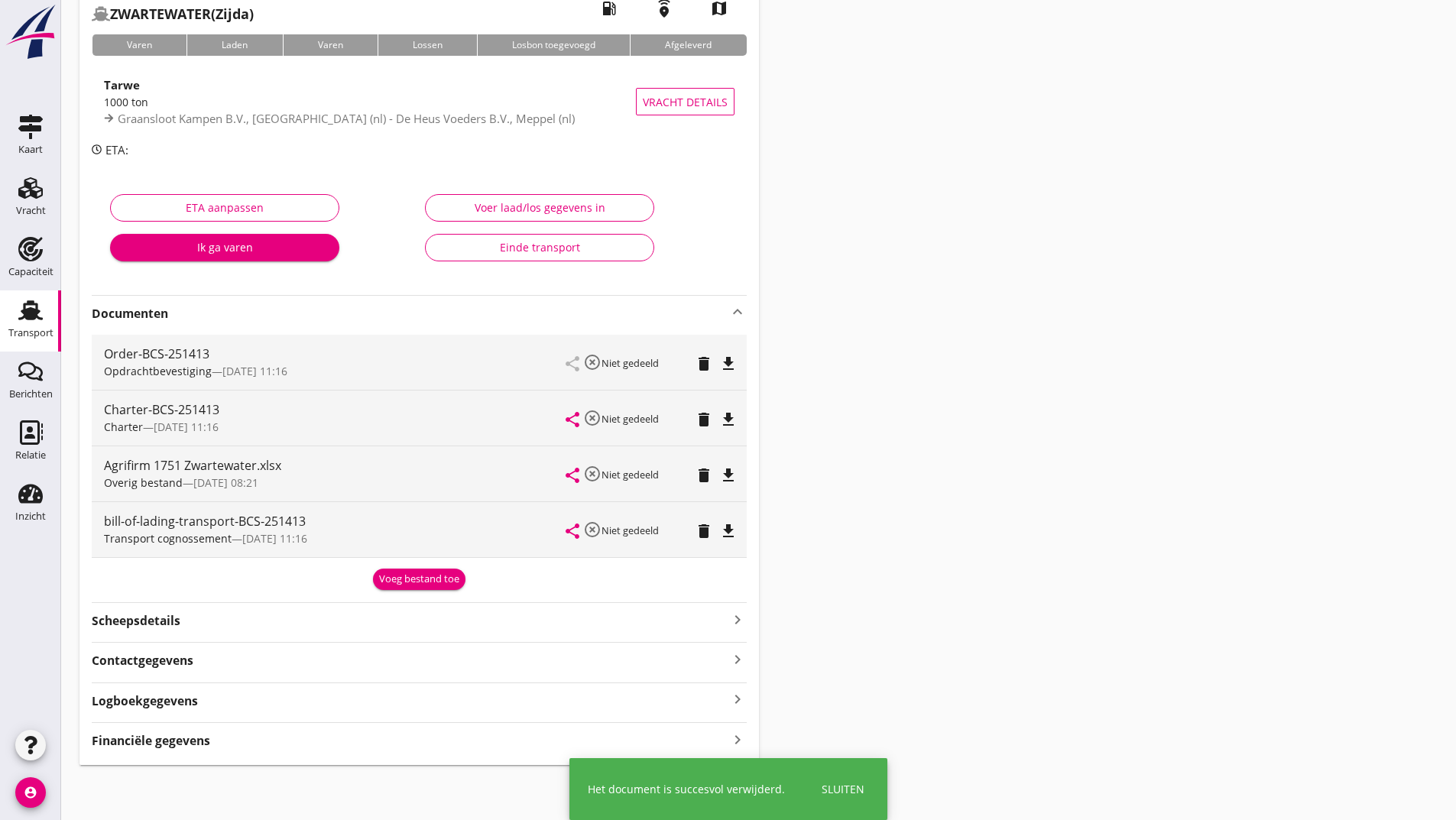
scroll to position [97, 0]
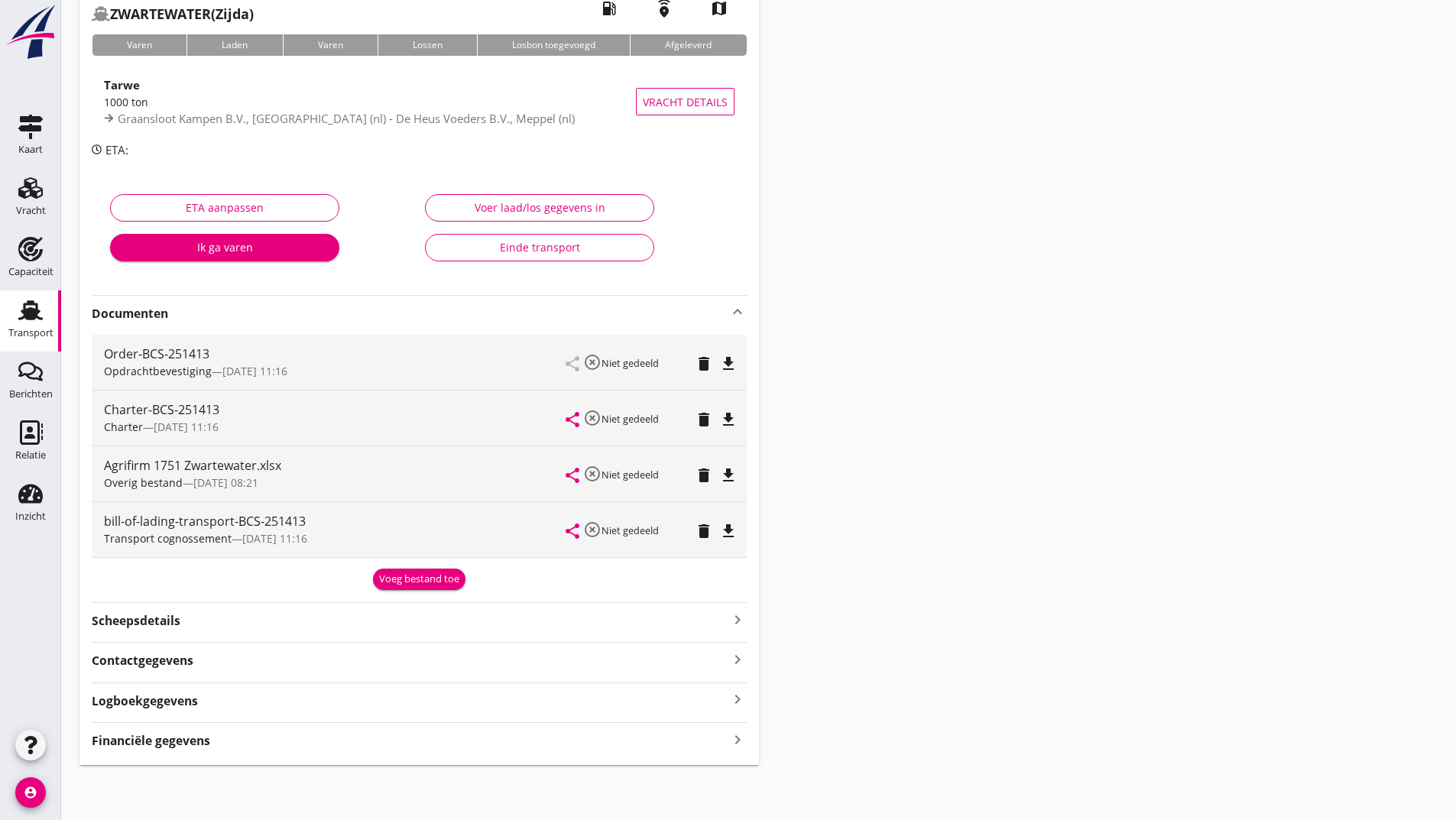
click at [387, 576] on div "Voeg bestand toe" at bounding box center [419, 579] width 80 height 15
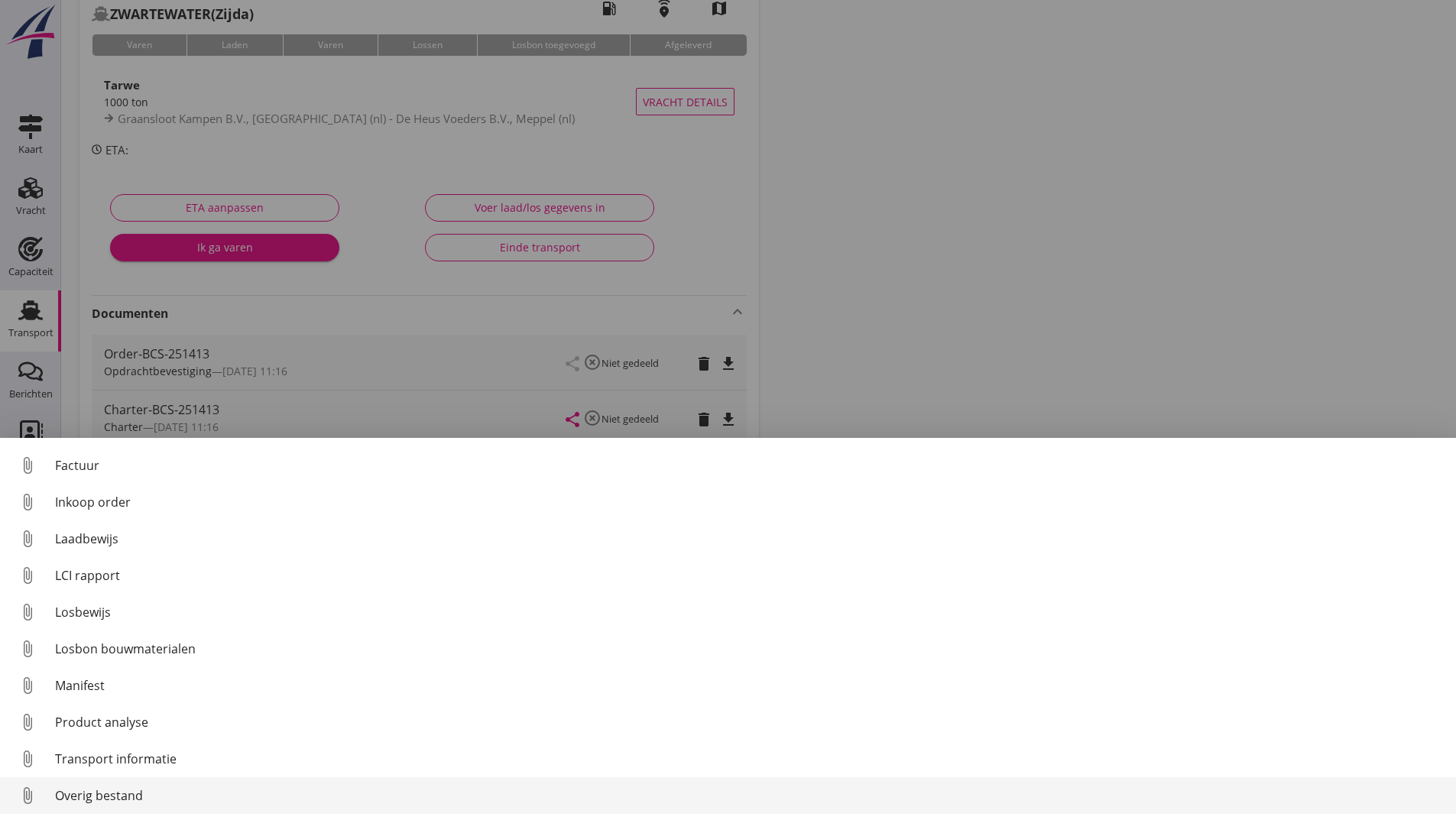
click at [125, 793] on div "Overig bestand" at bounding box center [749, 796] width 1388 height 18
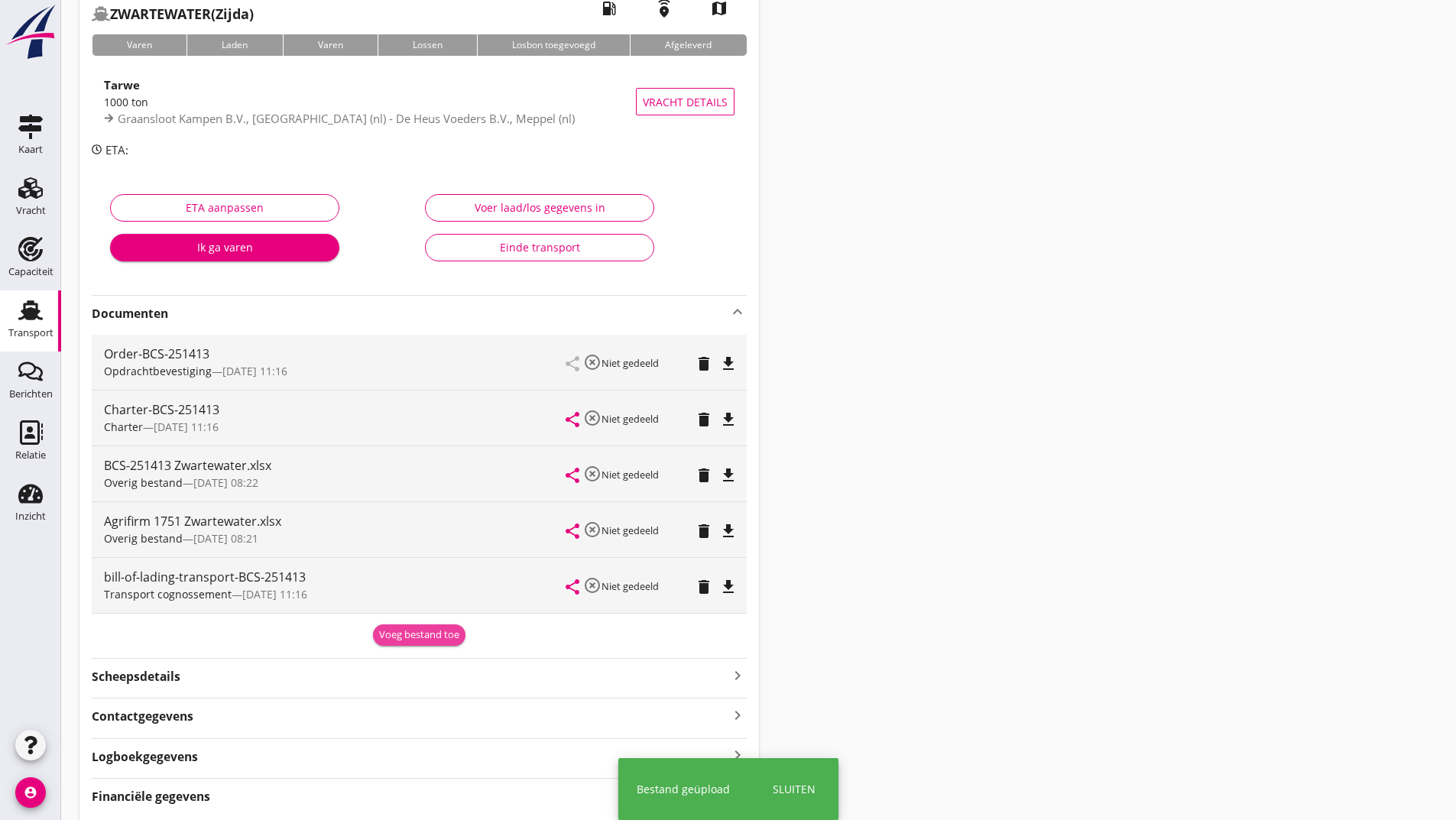
click at [402, 634] on div "Voeg bestand toe" at bounding box center [419, 635] width 80 height 15
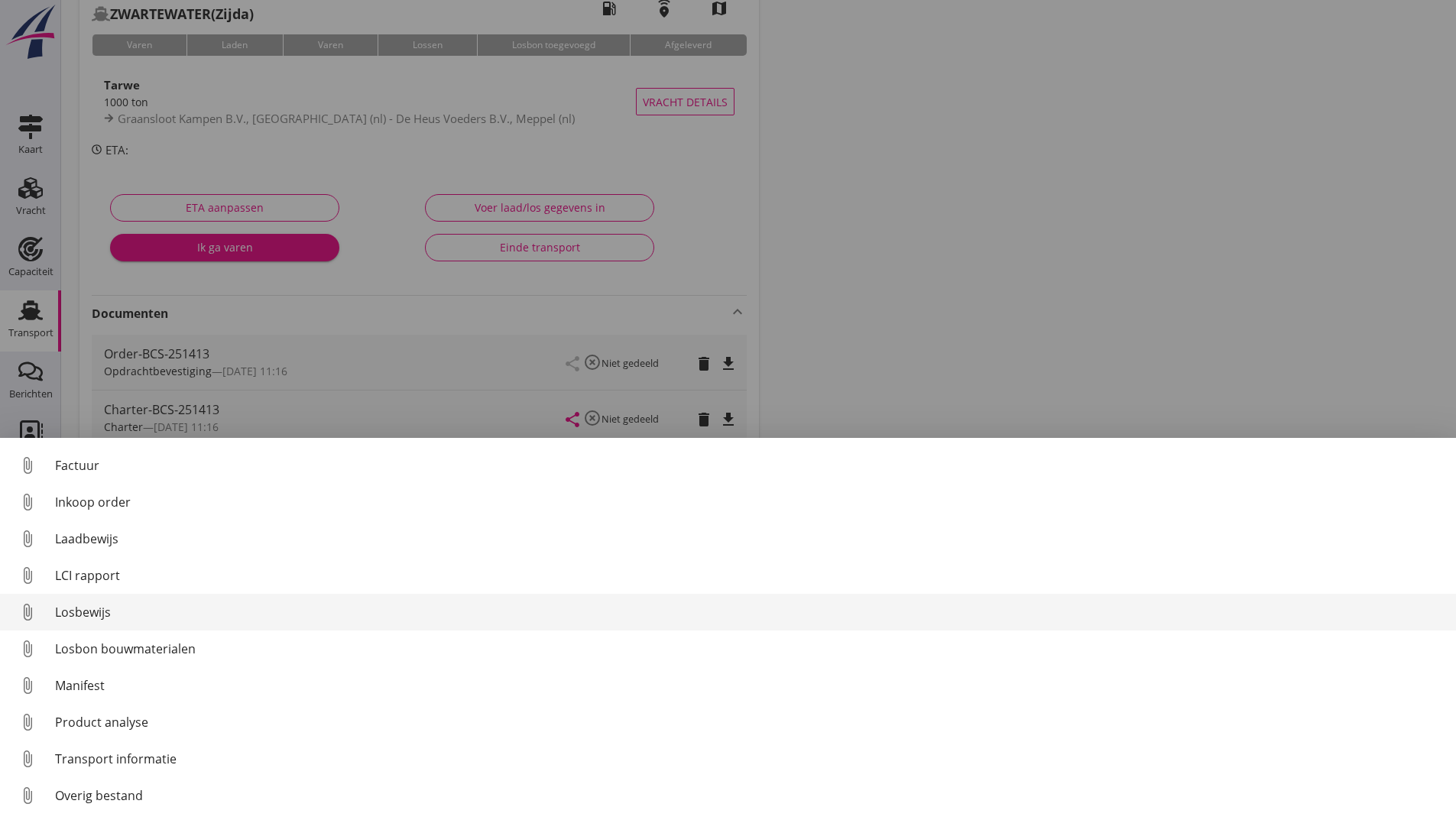
click at [80, 607] on div "Losbewijs" at bounding box center [749, 612] width 1388 height 18
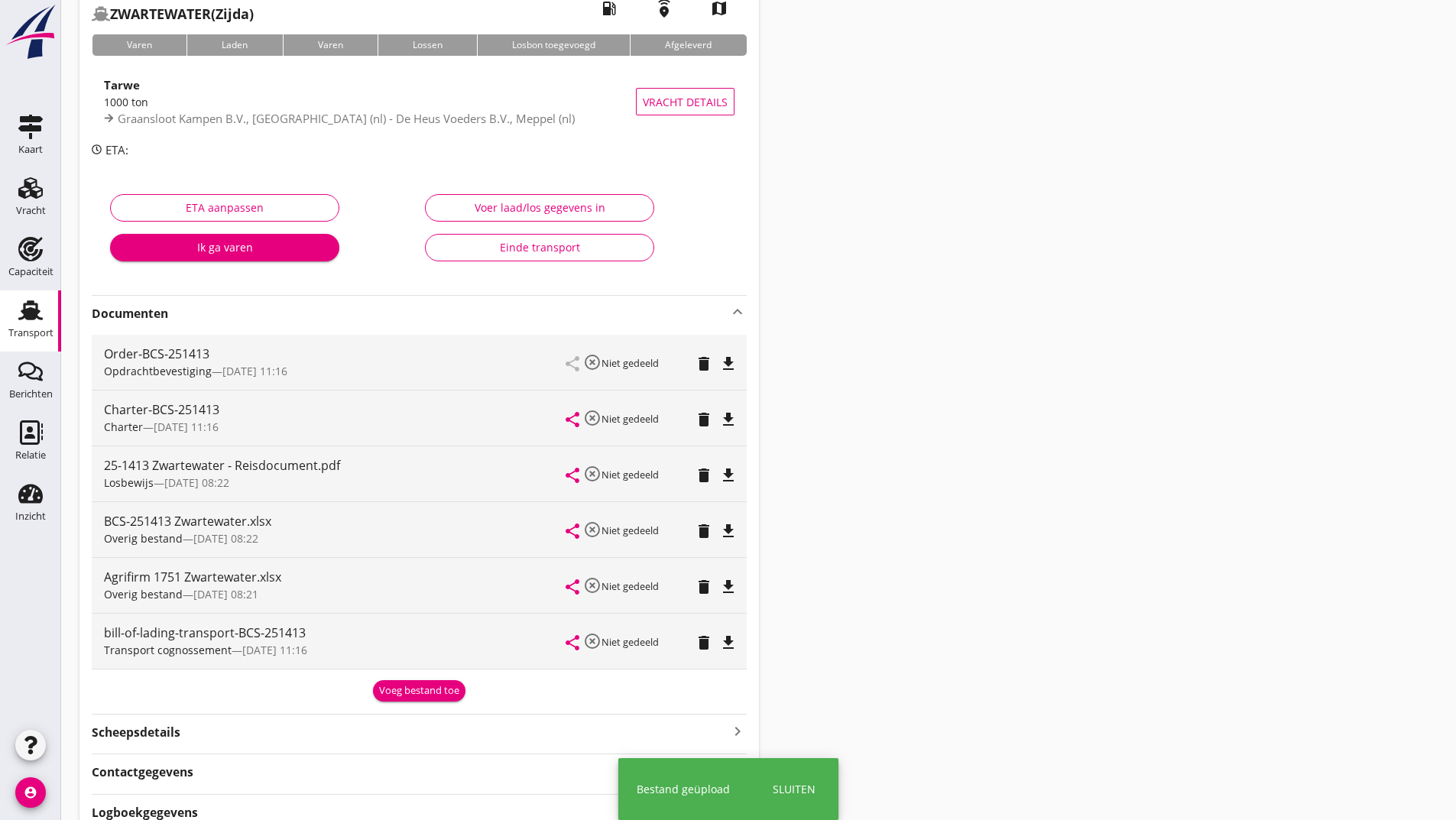
click at [397, 693] on div "Voeg bestand toe" at bounding box center [419, 690] width 80 height 15
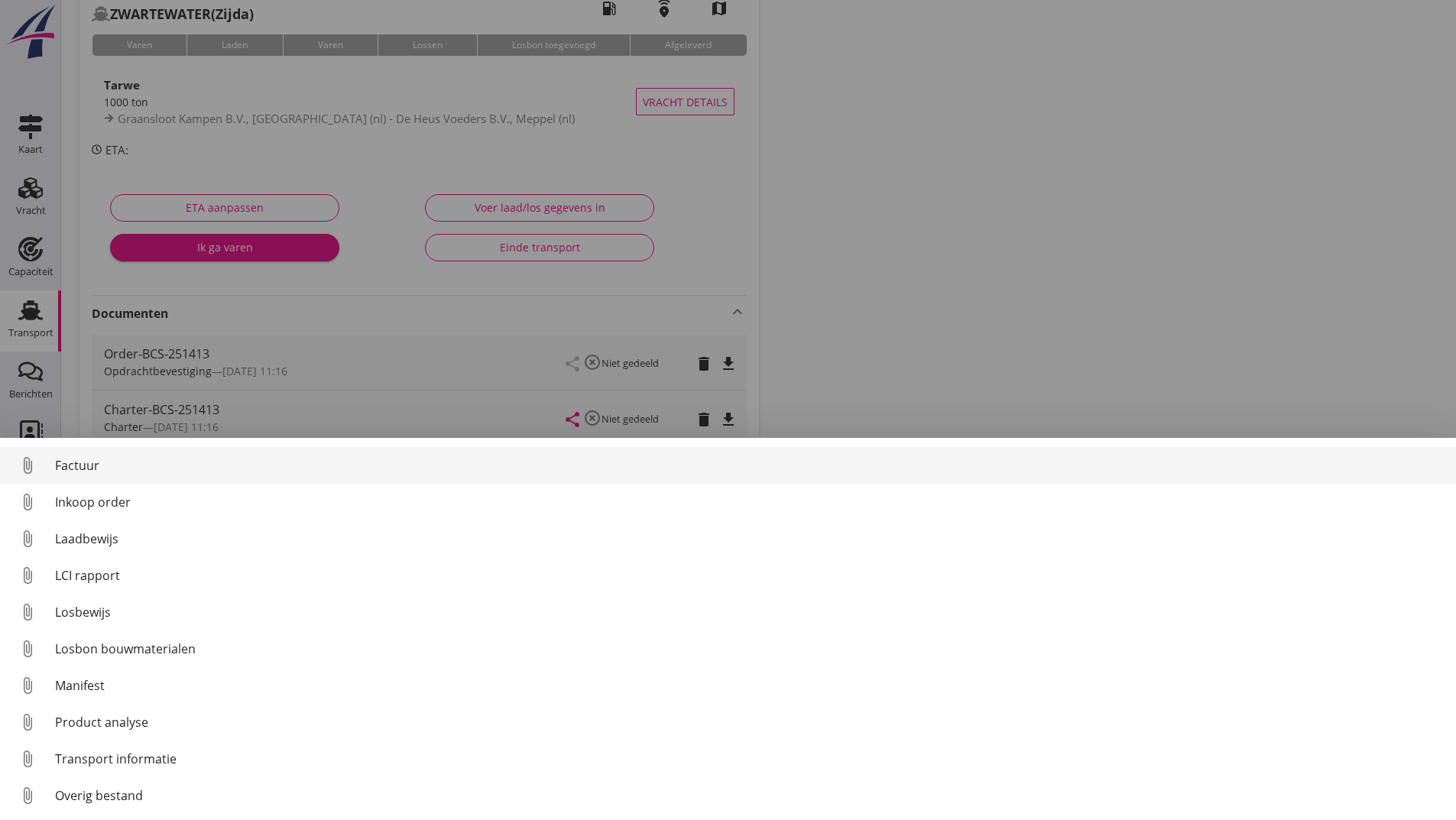
click at [81, 473] on div "Factuur" at bounding box center [749, 465] width 1388 height 18
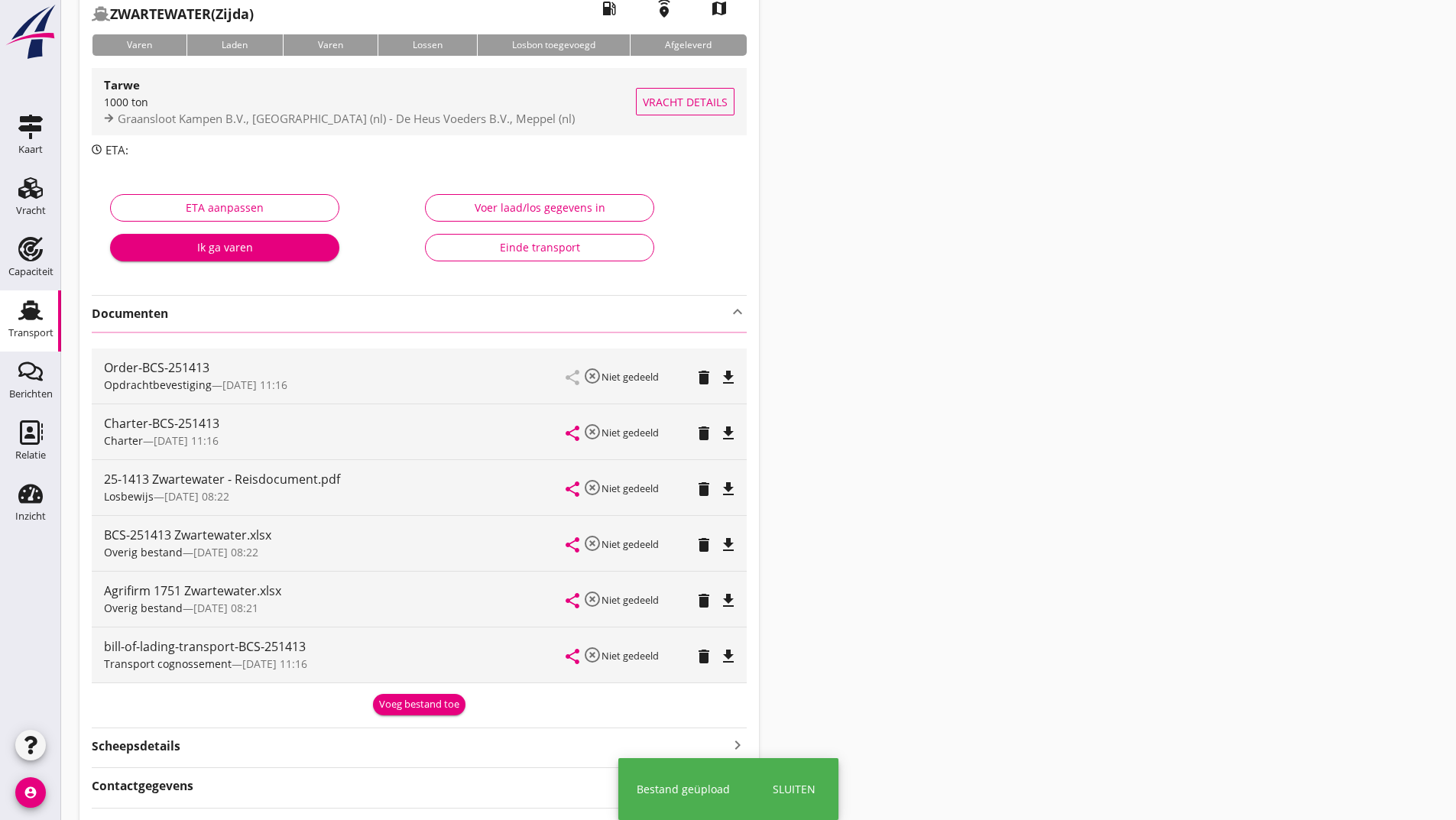
scroll to position [0, 0]
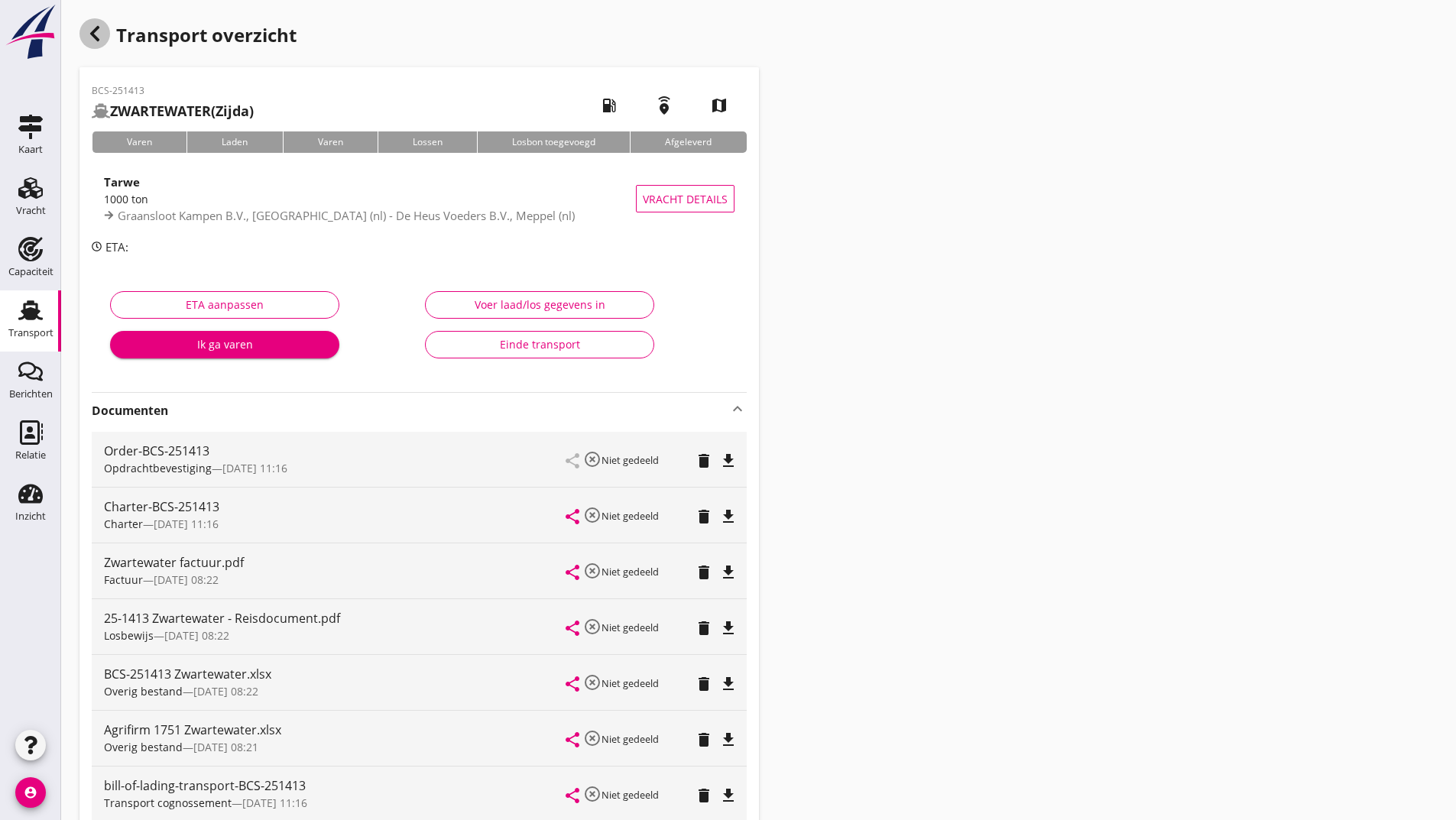
click at [98, 39] on use "button" at bounding box center [95, 33] width 9 height 15
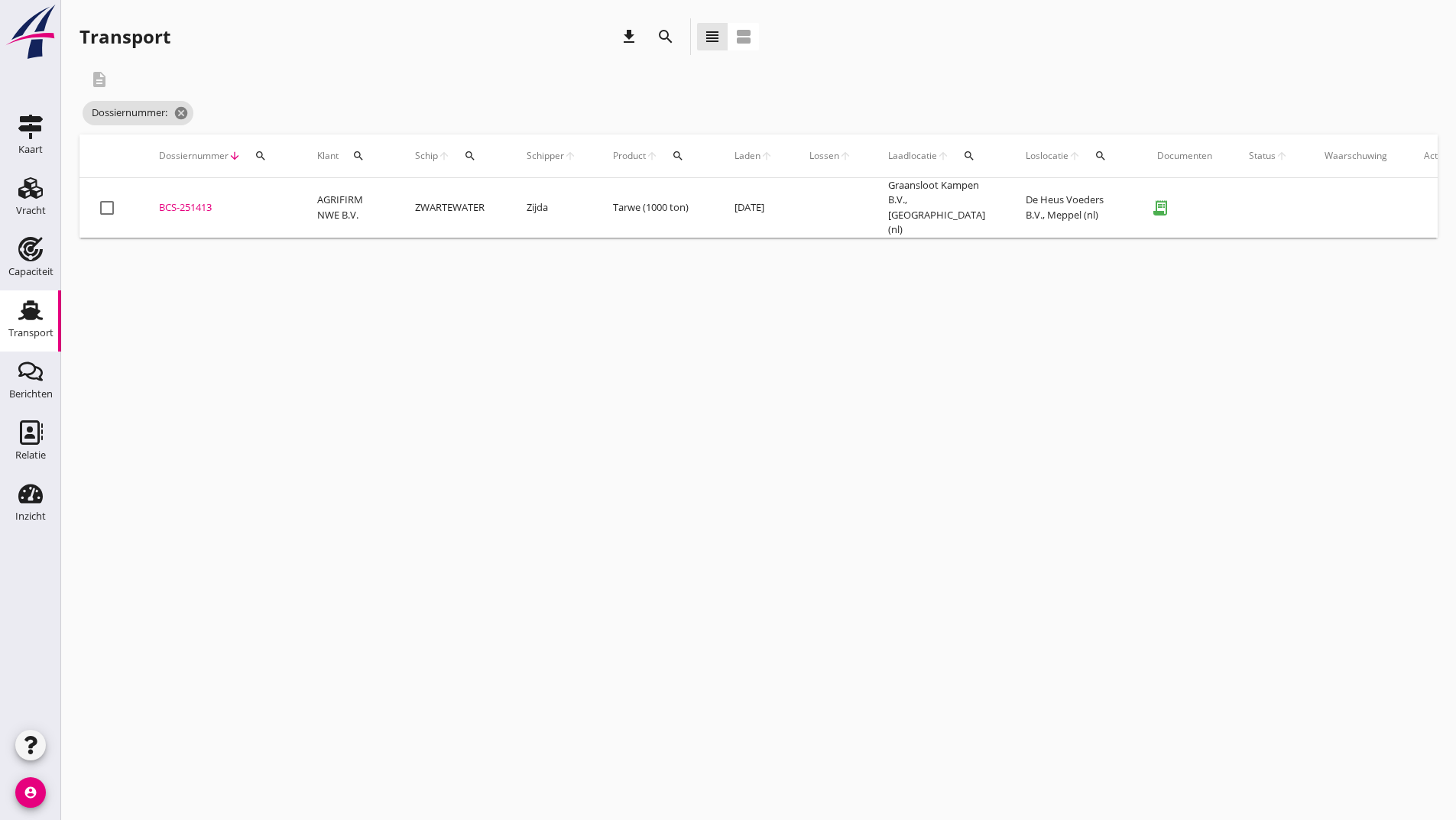
click at [663, 37] on icon "search" at bounding box center [666, 36] width 18 height 18
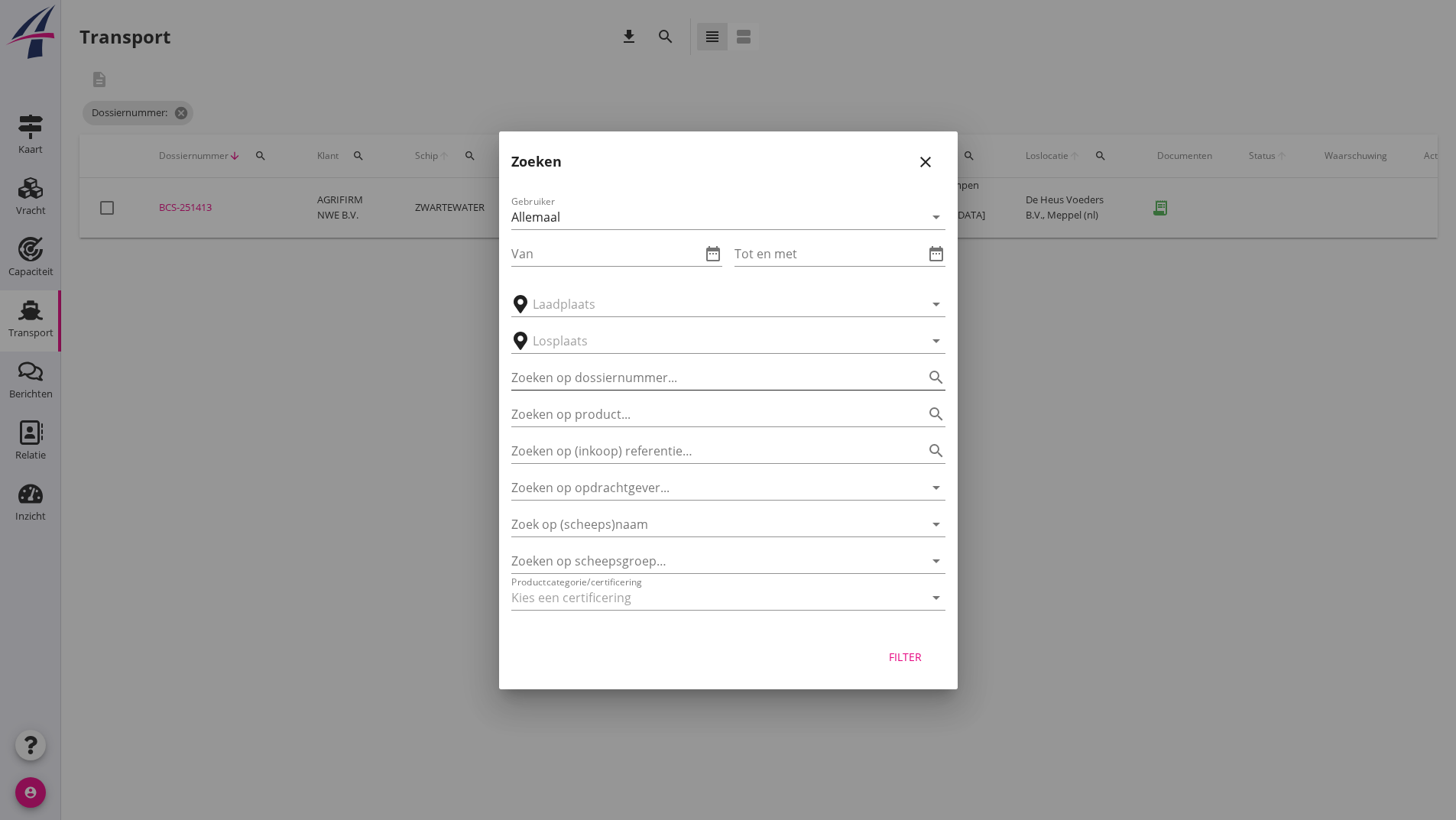
click at [580, 380] on input "Zoeken op dossiernummer..." at bounding box center [706, 377] width 392 height 24
type input "251401"
click at [895, 655] on div "Filter" at bounding box center [905, 656] width 43 height 16
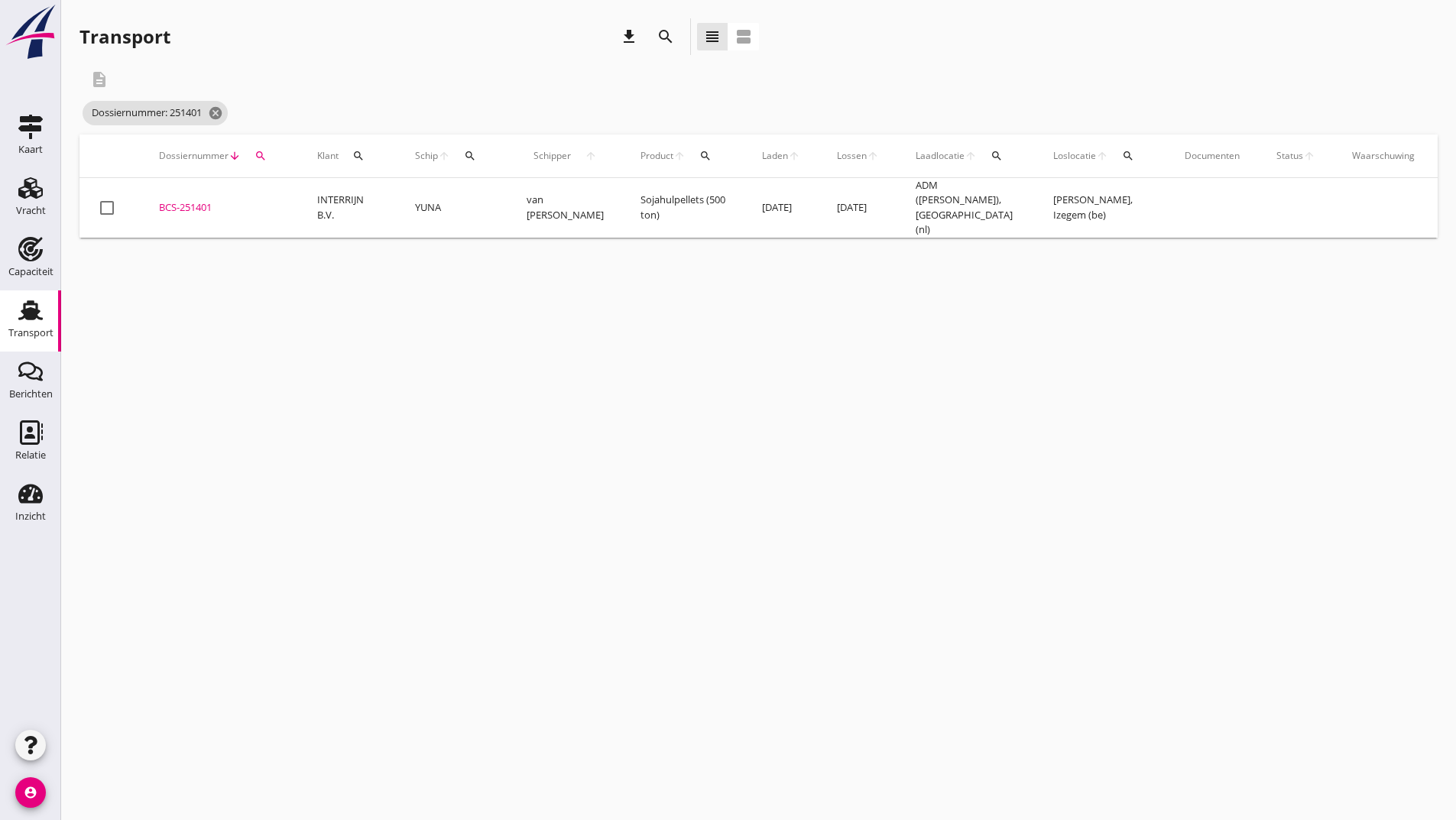
drag, startPoint x: 200, startPoint y: 199, endPoint x: 233, endPoint y: 208, distance: 34.2
click at [200, 200] on div "BCS-251401" at bounding box center [220, 207] width 121 height 15
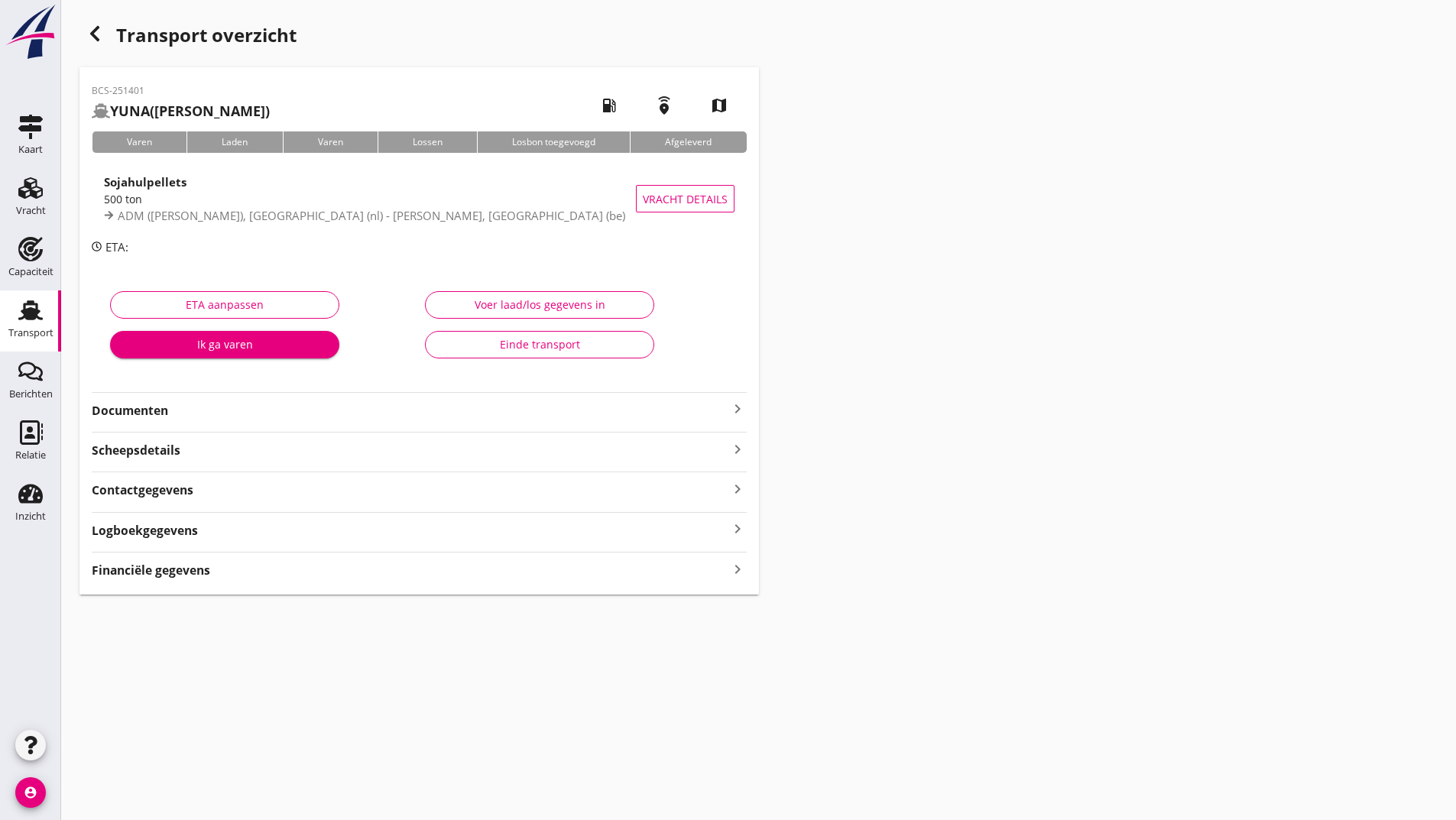
click at [170, 412] on strong "Documenten" at bounding box center [410, 410] width 637 height 17
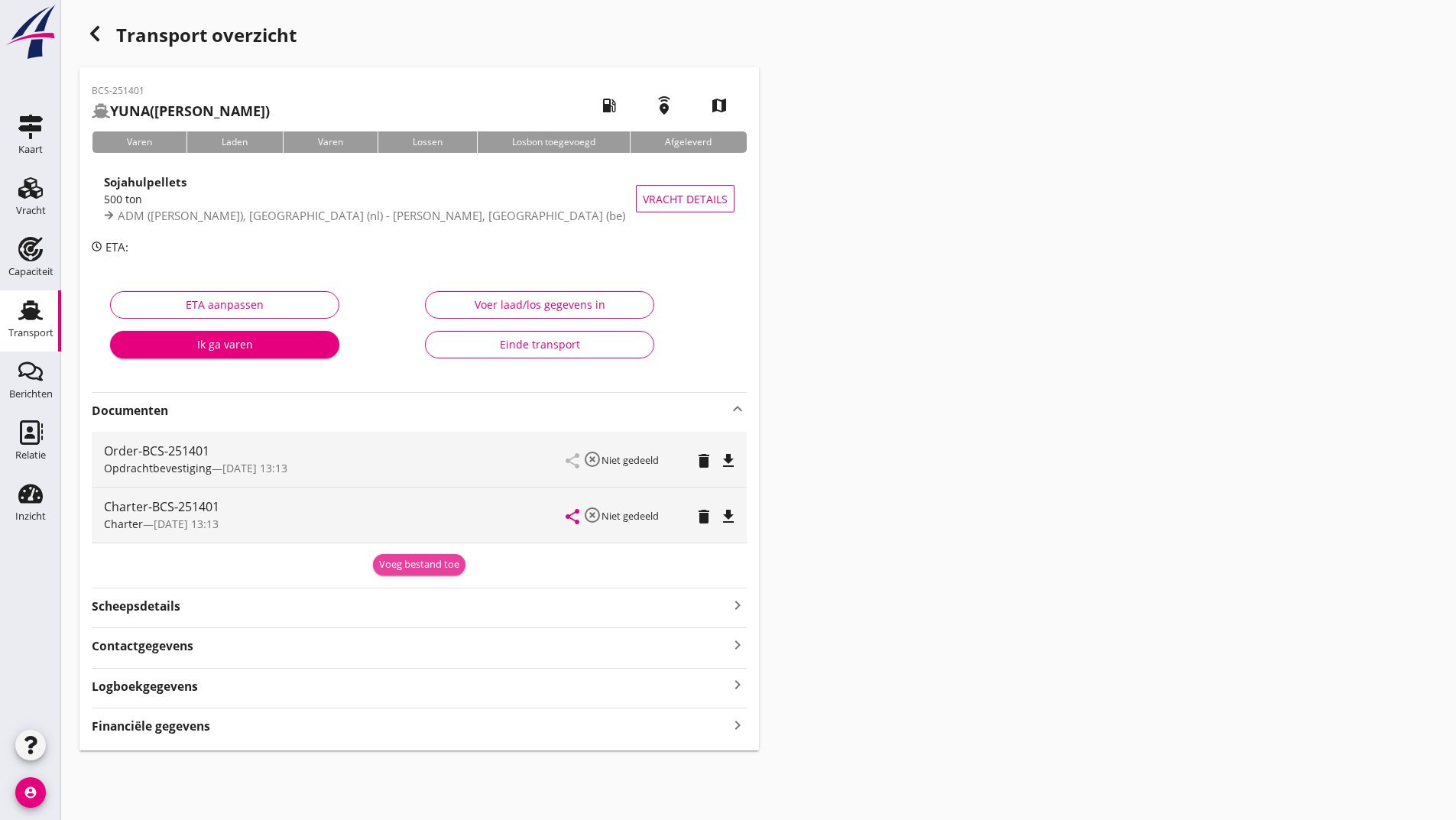
click at [387, 557] on button "Voeg bestand toe" at bounding box center [419, 565] width 92 height 22
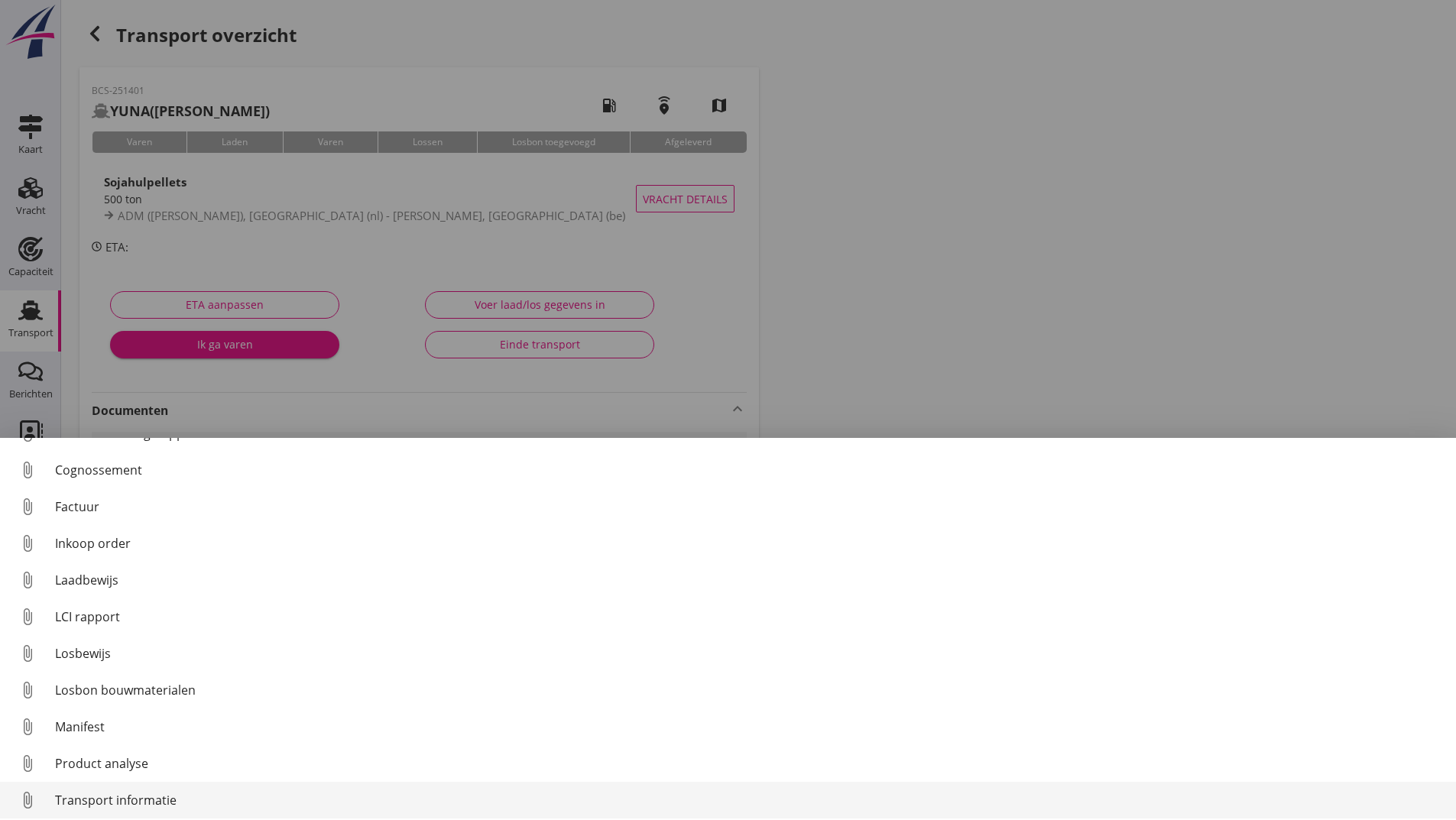
scroll to position [107, 0]
click at [132, 796] on div "Overig bestand" at bounding box center [749, 796] width 1388 height 18
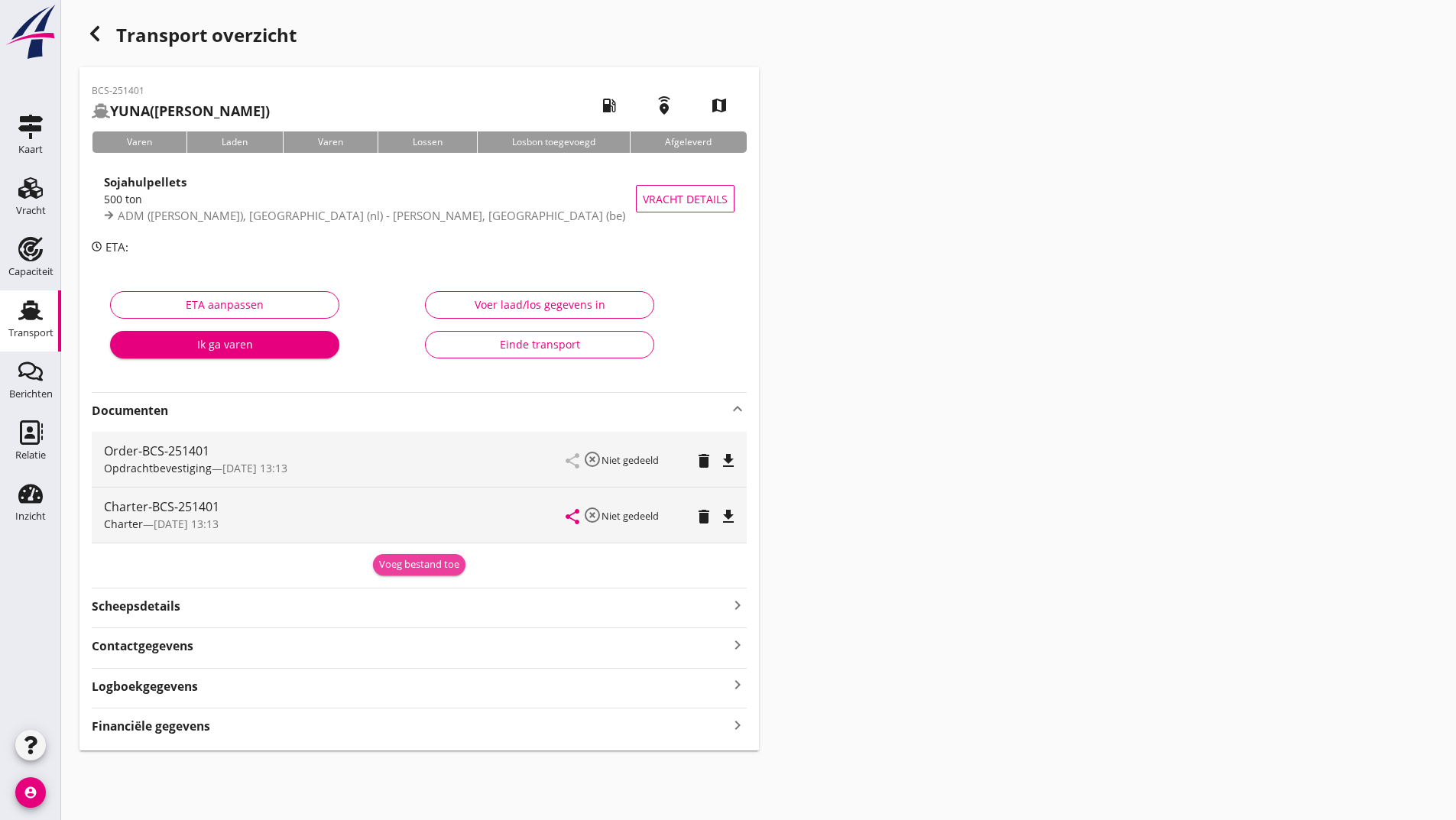
click at [392, 569] on div "Voeg bestand toe" at bounding box center [419, 564] width 80 height 15
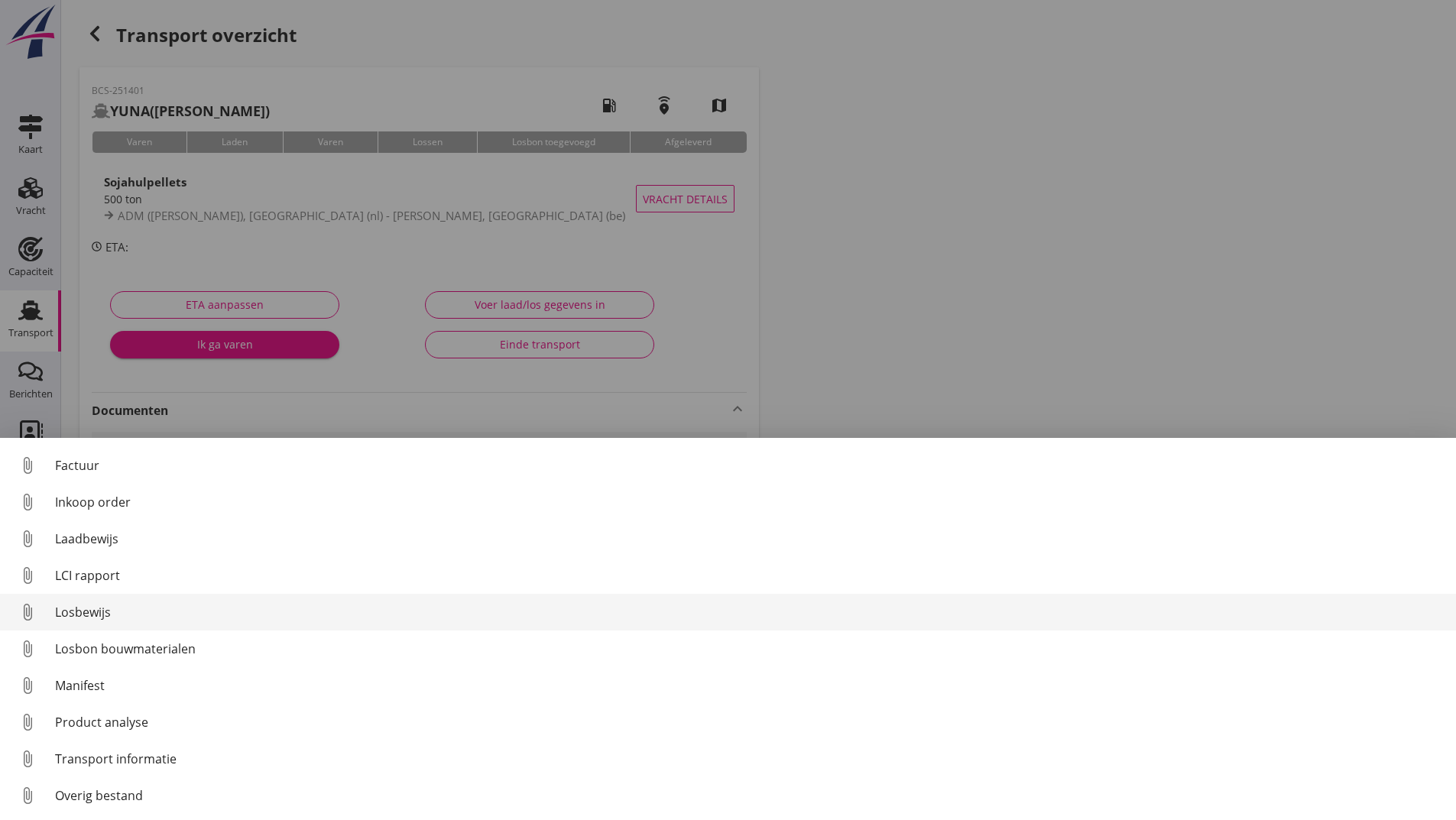
click at [86, 613] on div "Losbewijs" at bounding box center [749, 612] width 1388 height 18
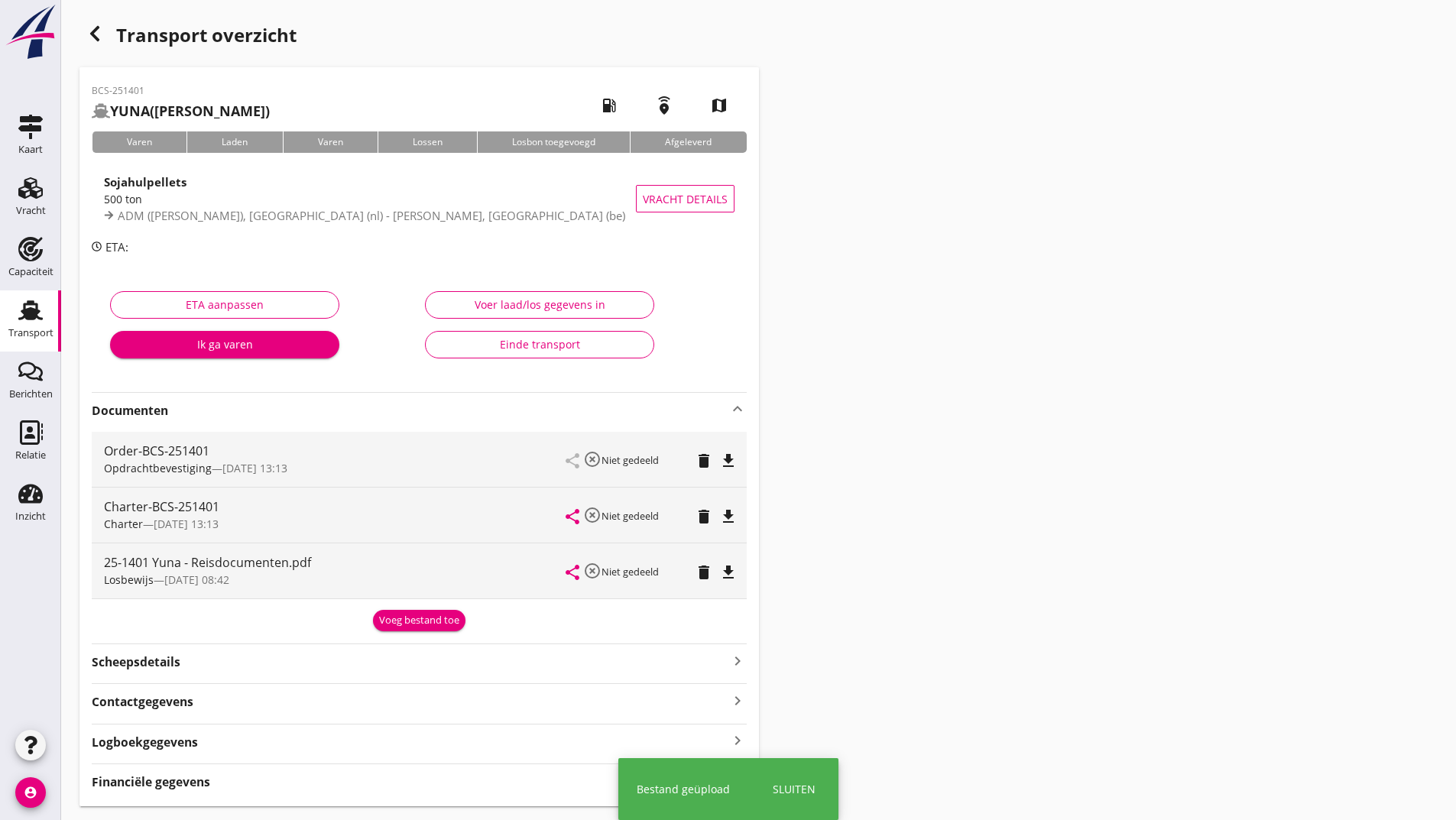
click at [394, 621] on div "Voeg bestand toe" at bounding box center [419, 620] width 80 height 15
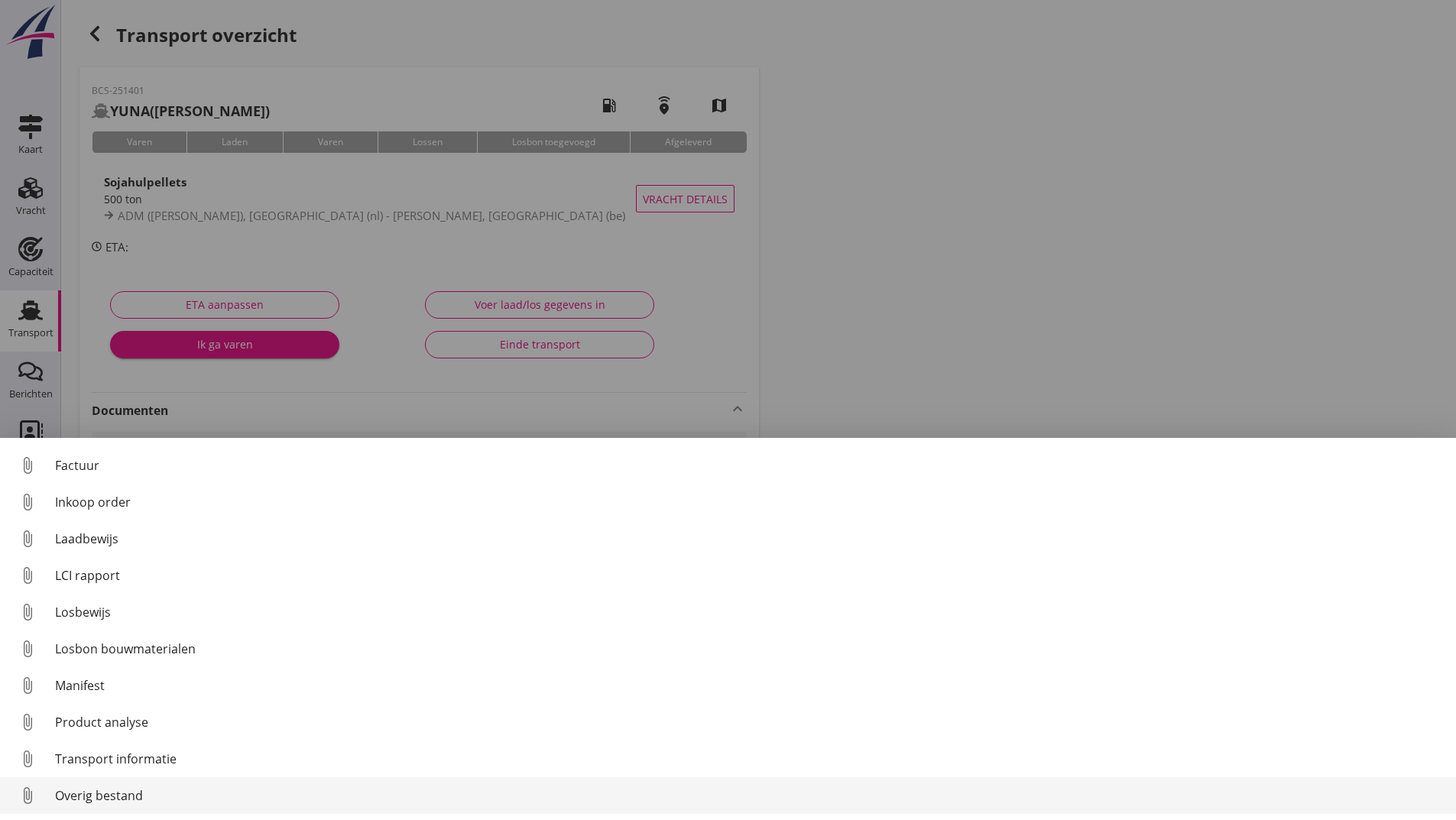
click at [130, 796] on div "Overig bestand" at bounding box center [749, 796] width 1388 height 18
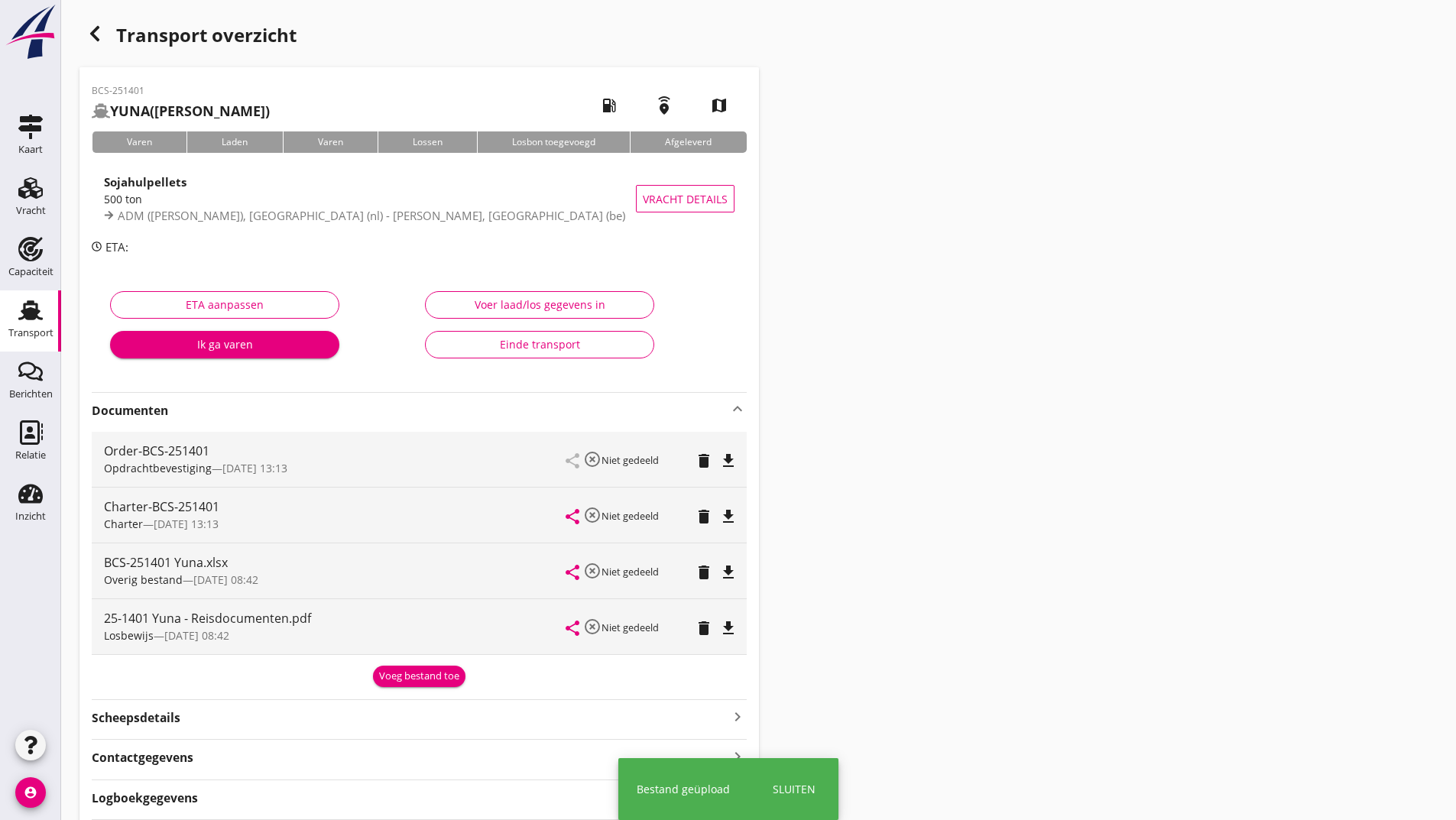
click at [402, 665] on button "Voeg bestand toe" at bounding box center [419, 676] width 92 height 22
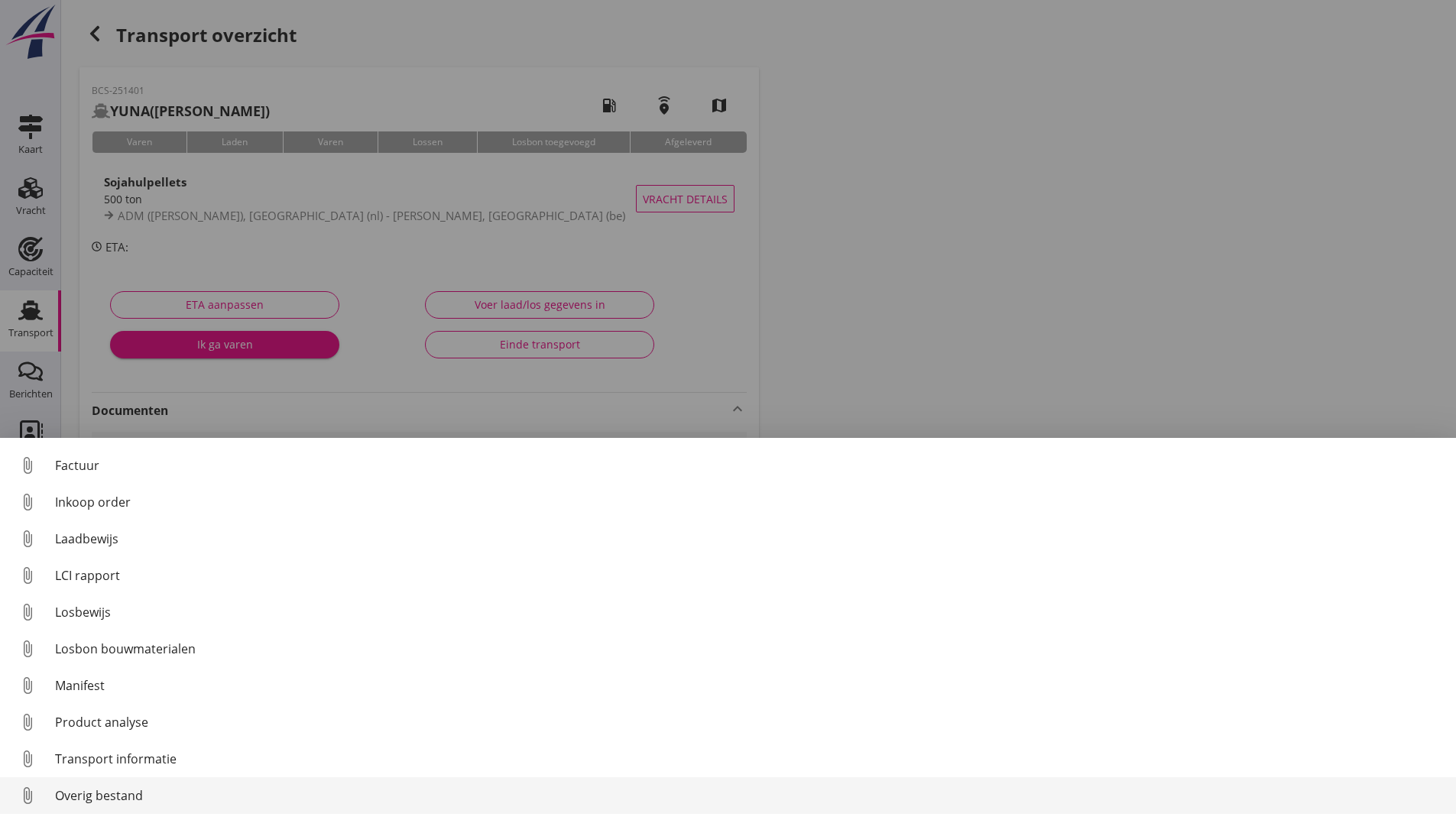
click at [129, 796] on div "Overig bestand" at bounding box center [749, 796] width 1388 height 18
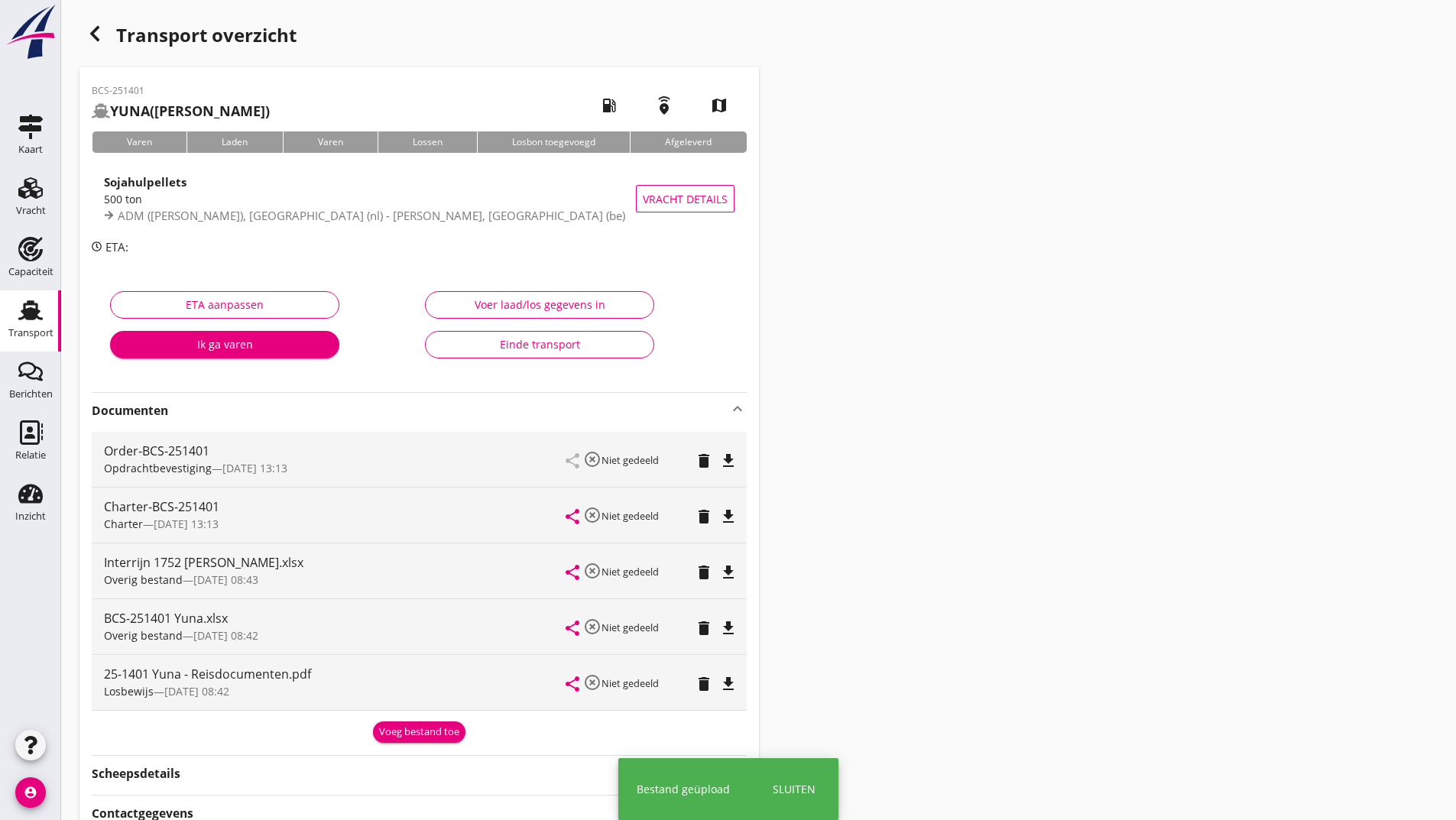
click at [101, 37] on icon "button" at bounding box center [95, 33] width 18 height 18
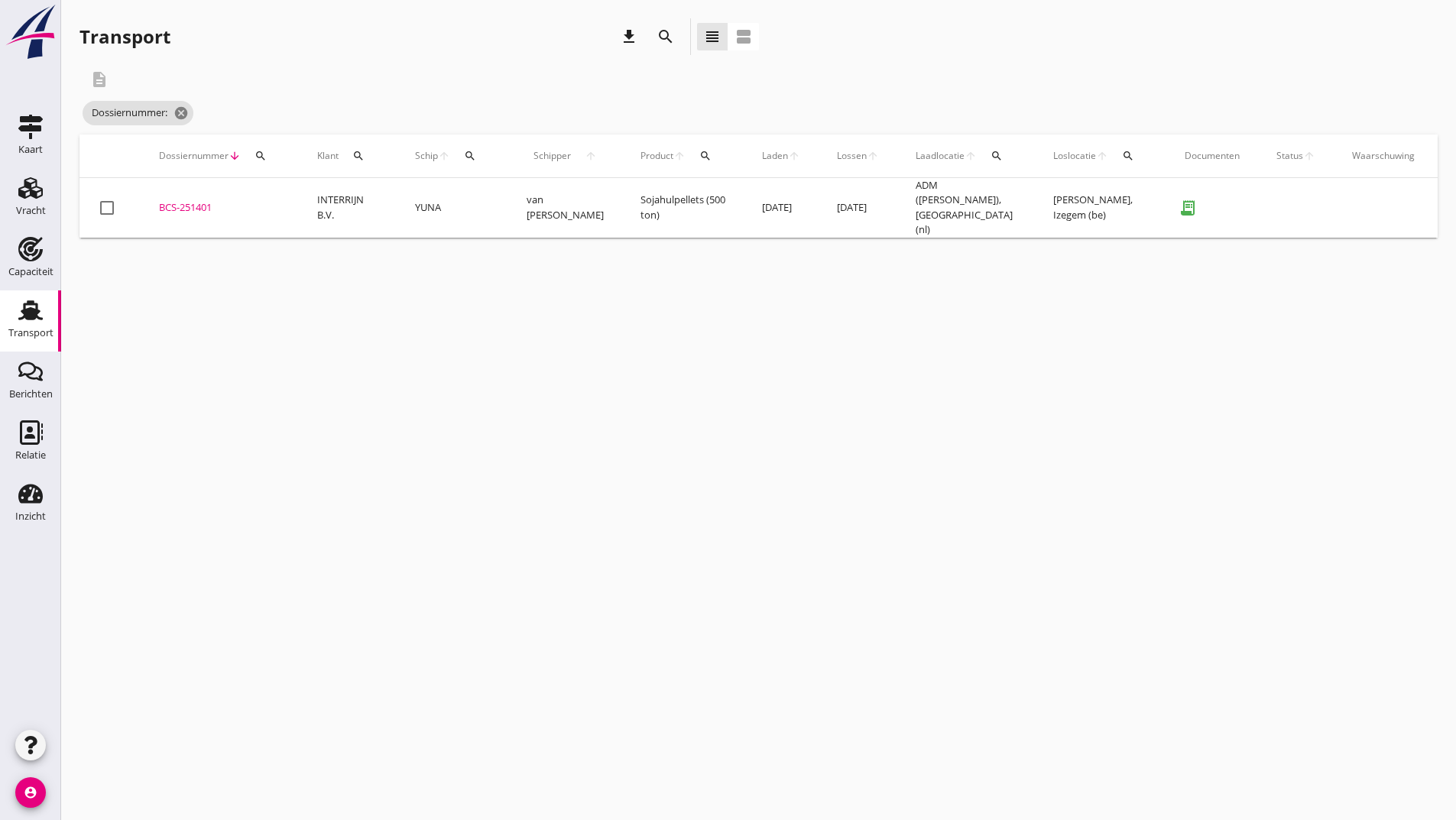
click at [658, 34] on icon "search" at bounding box center [666, 36] width 18 height 18
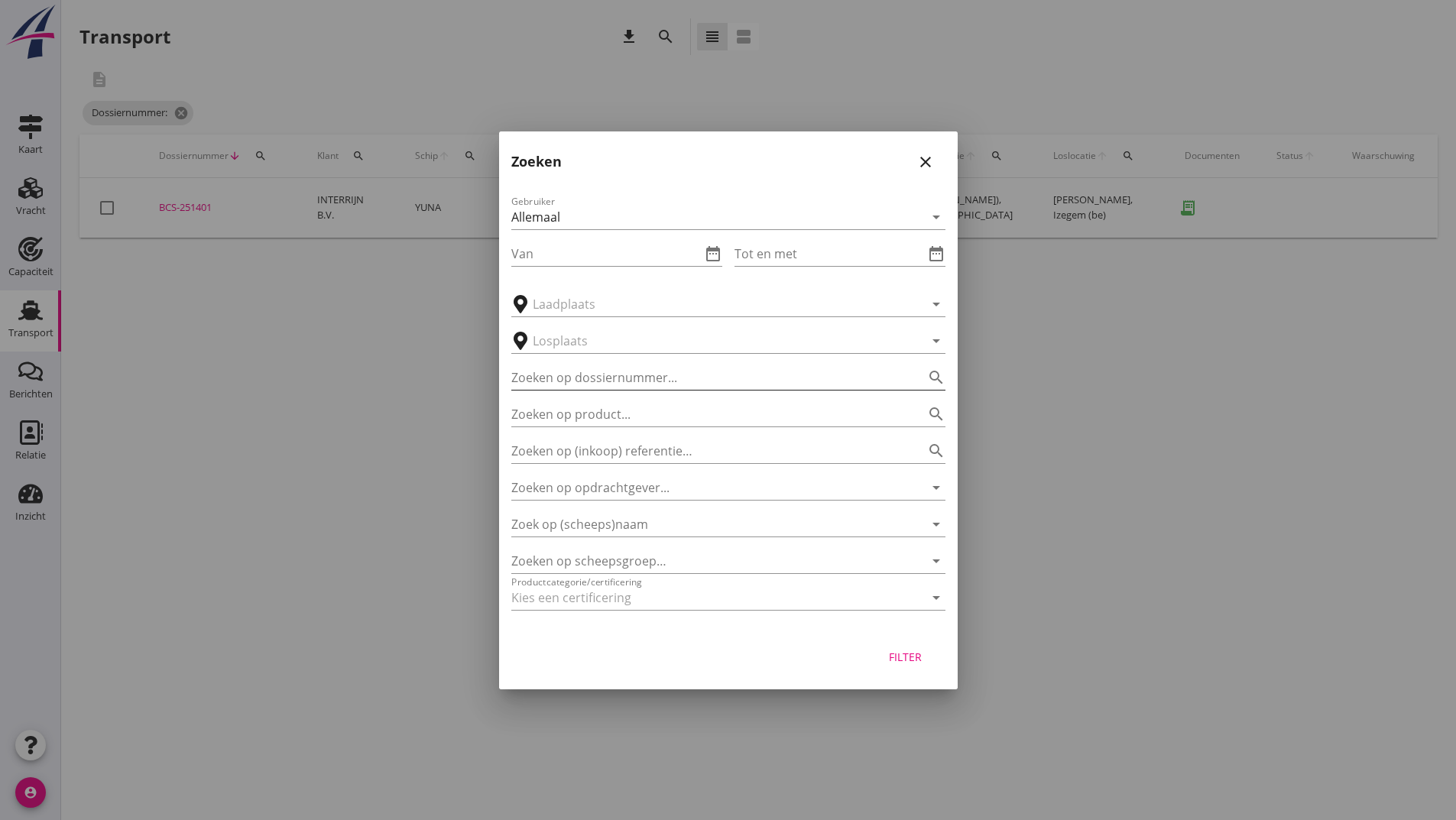
click at [584, 366] on input "Zoeken op dossiernummer..." at bounding box center [706, 377] width 392 height 24
type input "251390"
click at [908, 660] on div "Filter" at bounding box center [905, 656] width 43 height 16
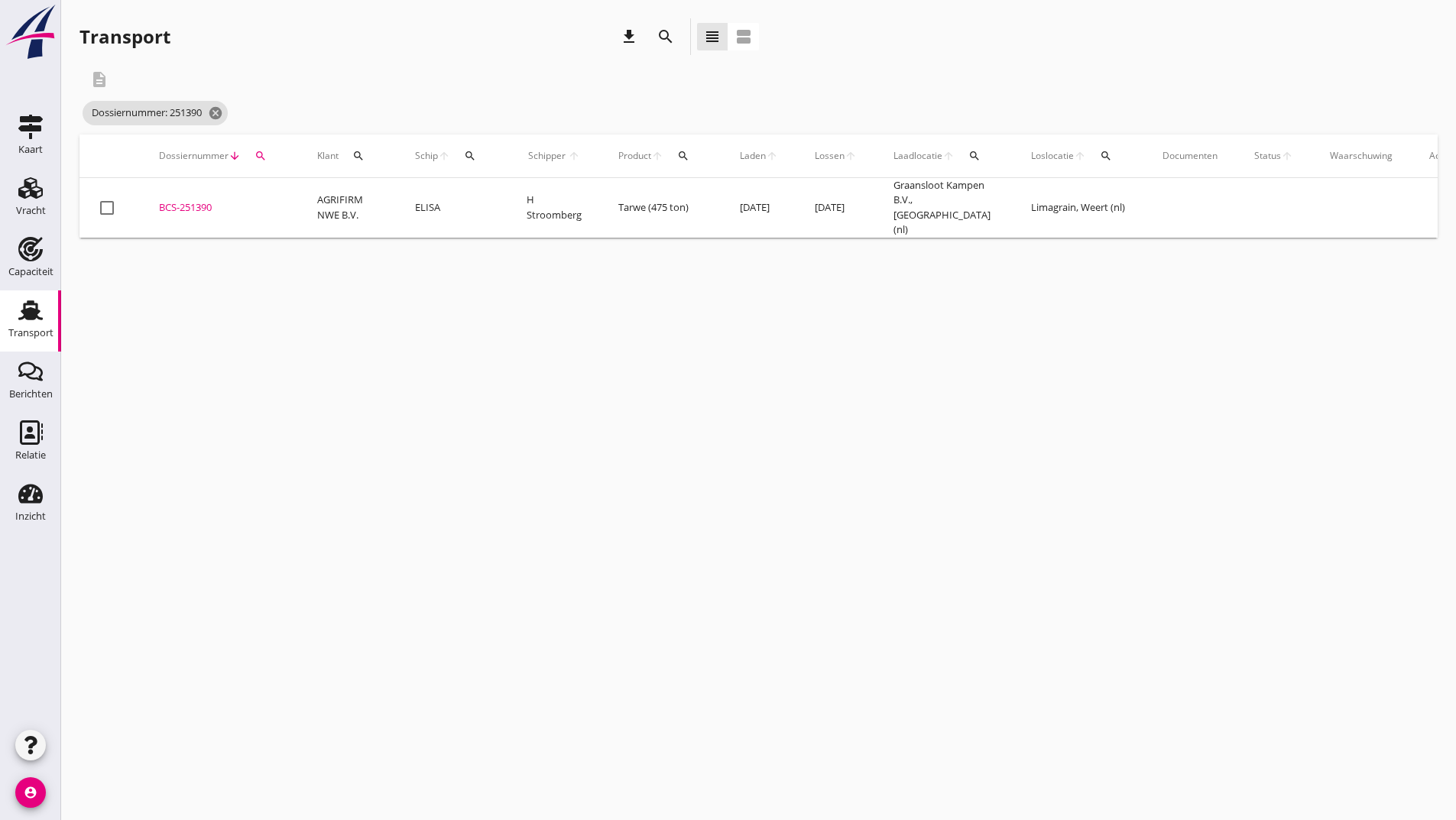
click at [201, 207] on div "BCS-251390" at bounding box center [220, 207] width 121 height 15
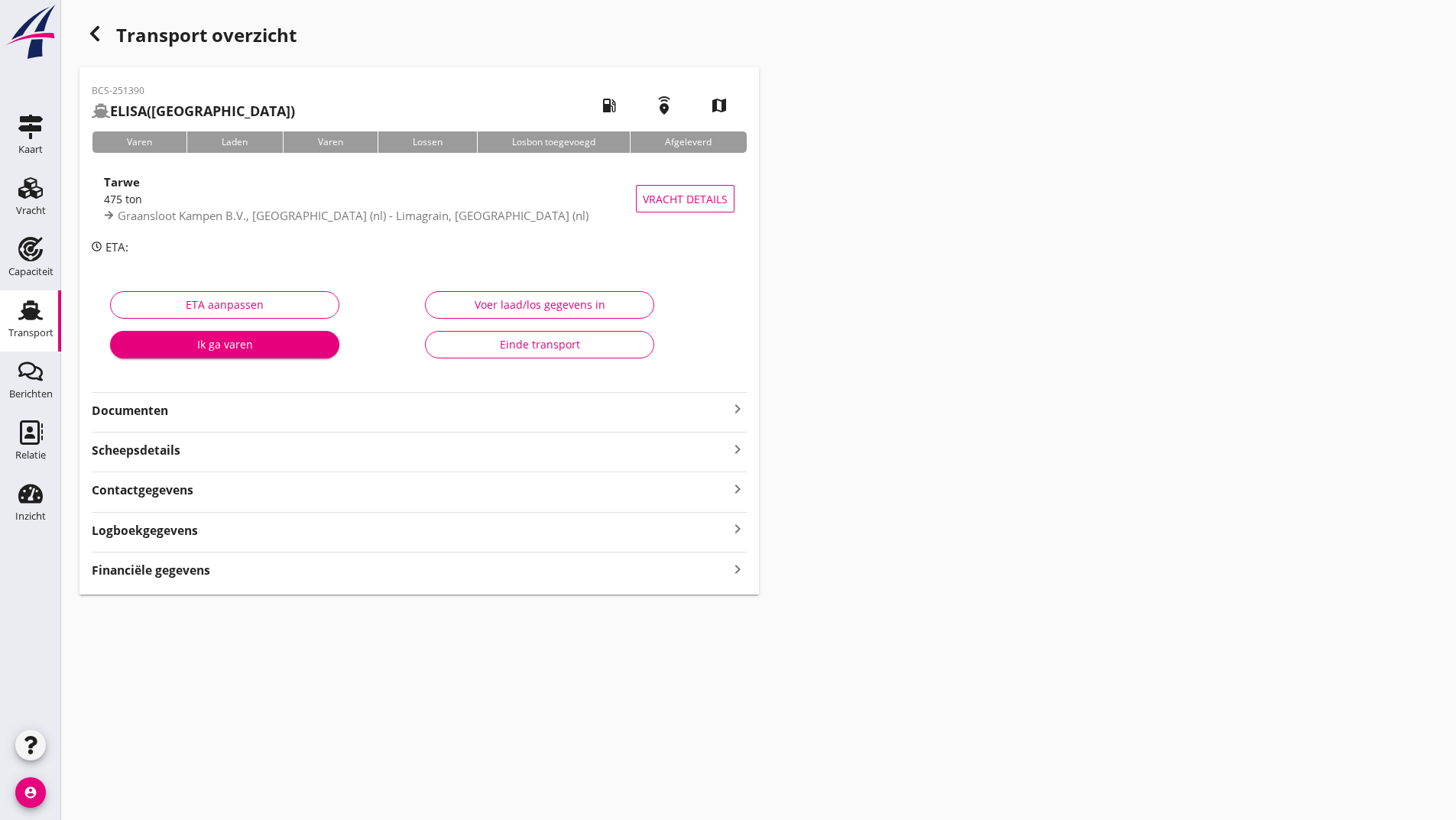
click at [163, 412] on strong "Documenten" at bounding box center [410, 410] width 637 height 17
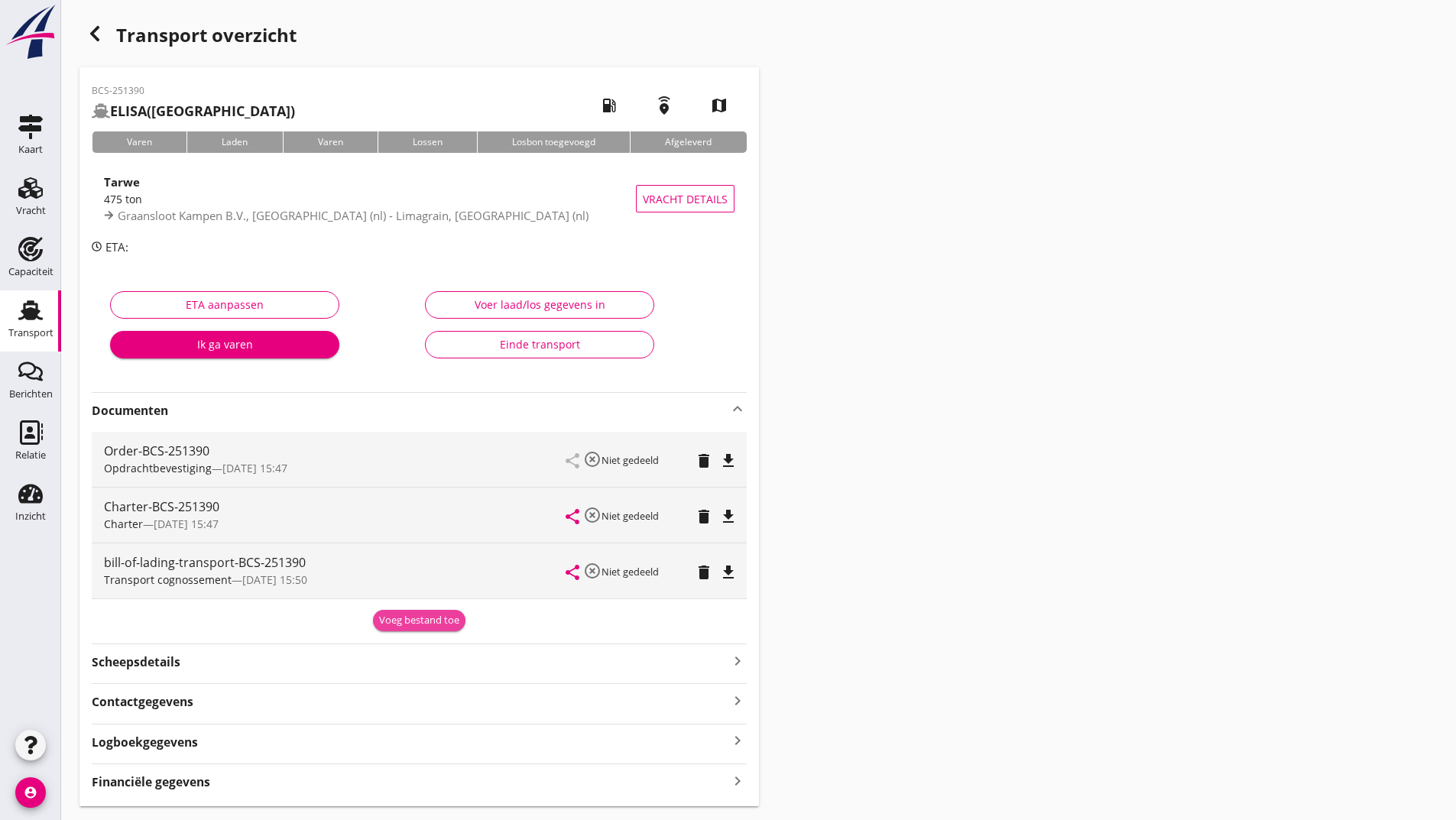
click at [424, 625] on div "Voeg bestand toe" at bounding box center [419, 620] width 80 height 15
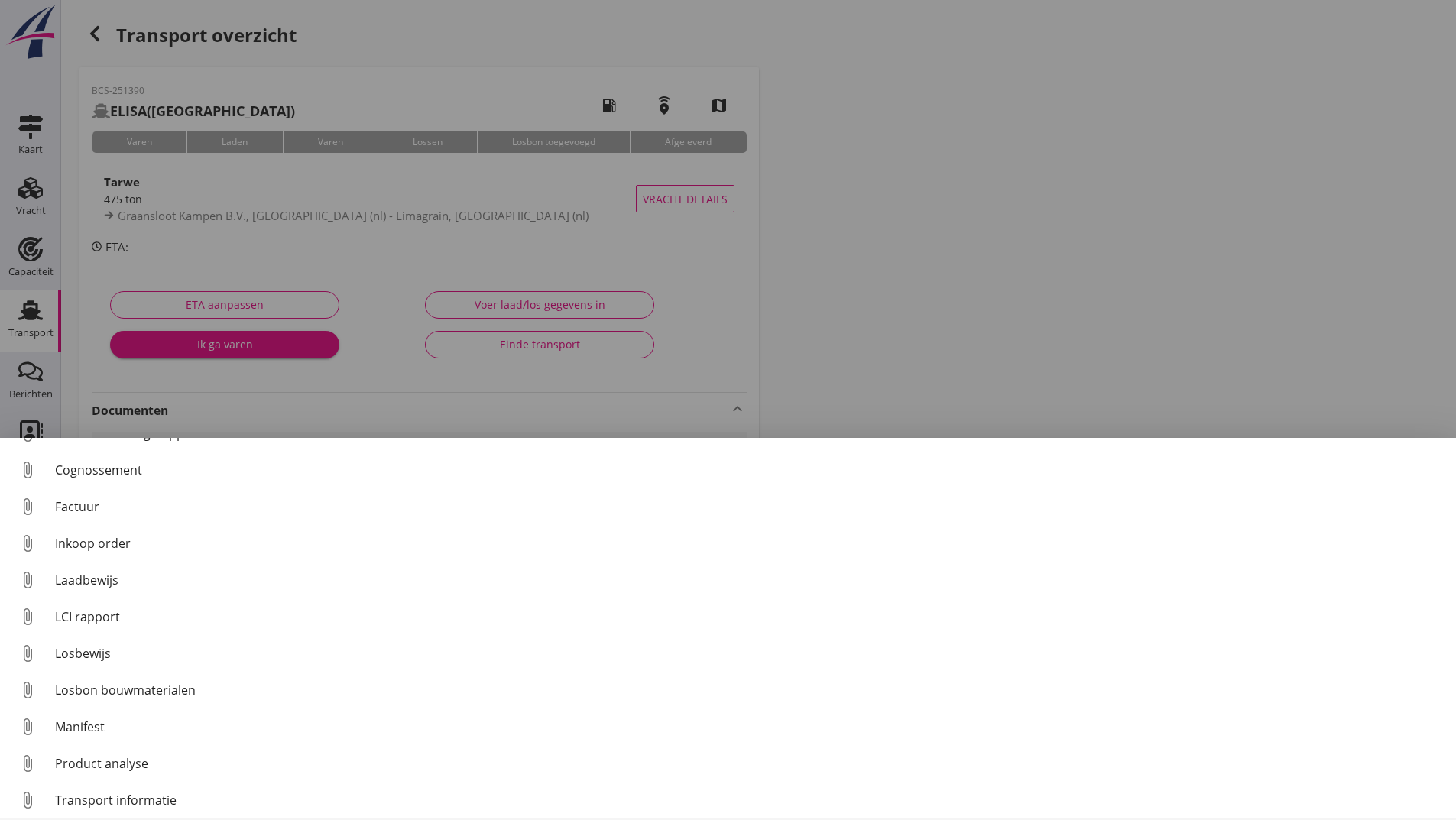
scroll to position [107, 0]
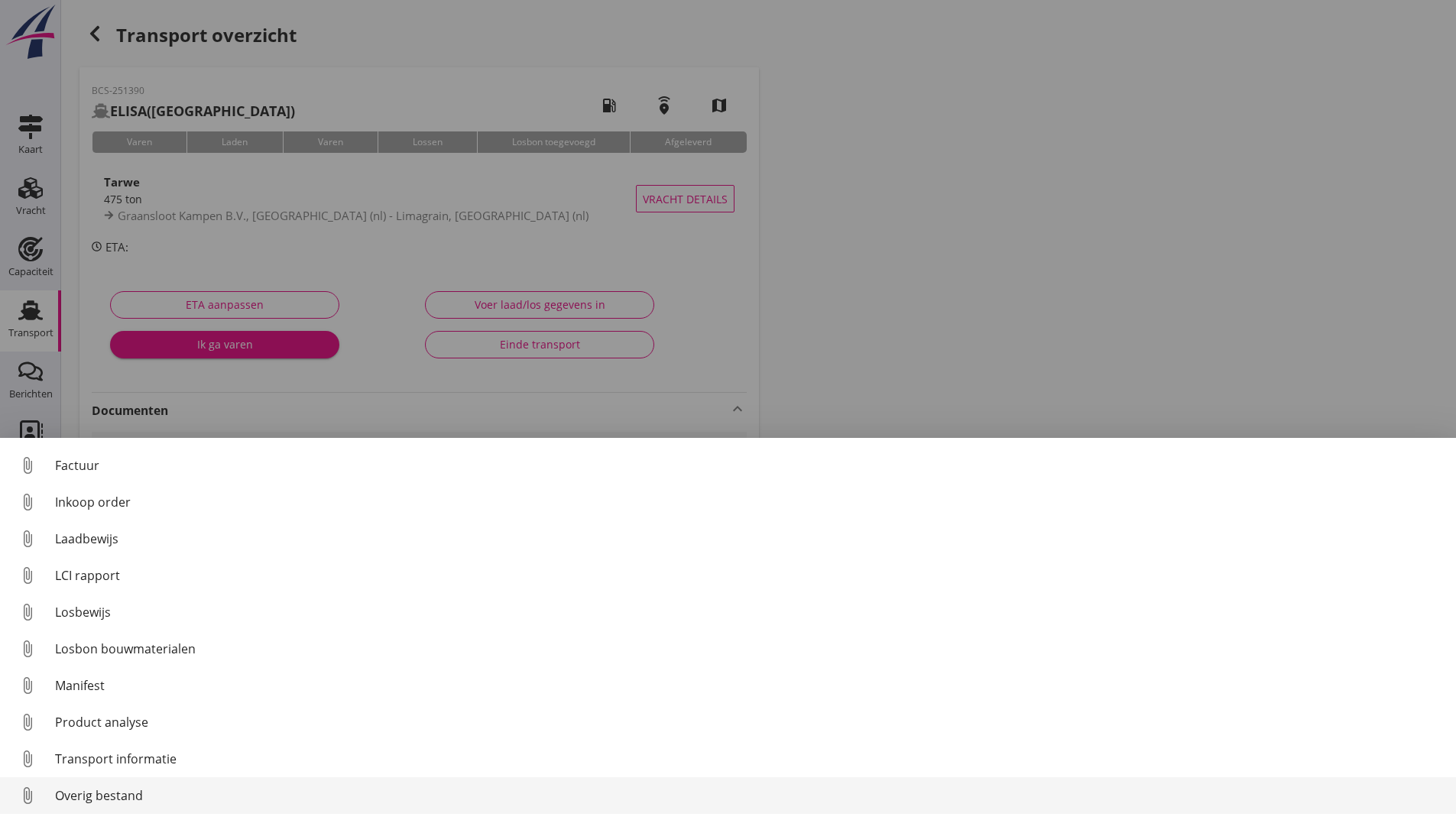
click at [87, 796] on div "Overig bestand" at bounding box center [749, 796] width 1388 height 18
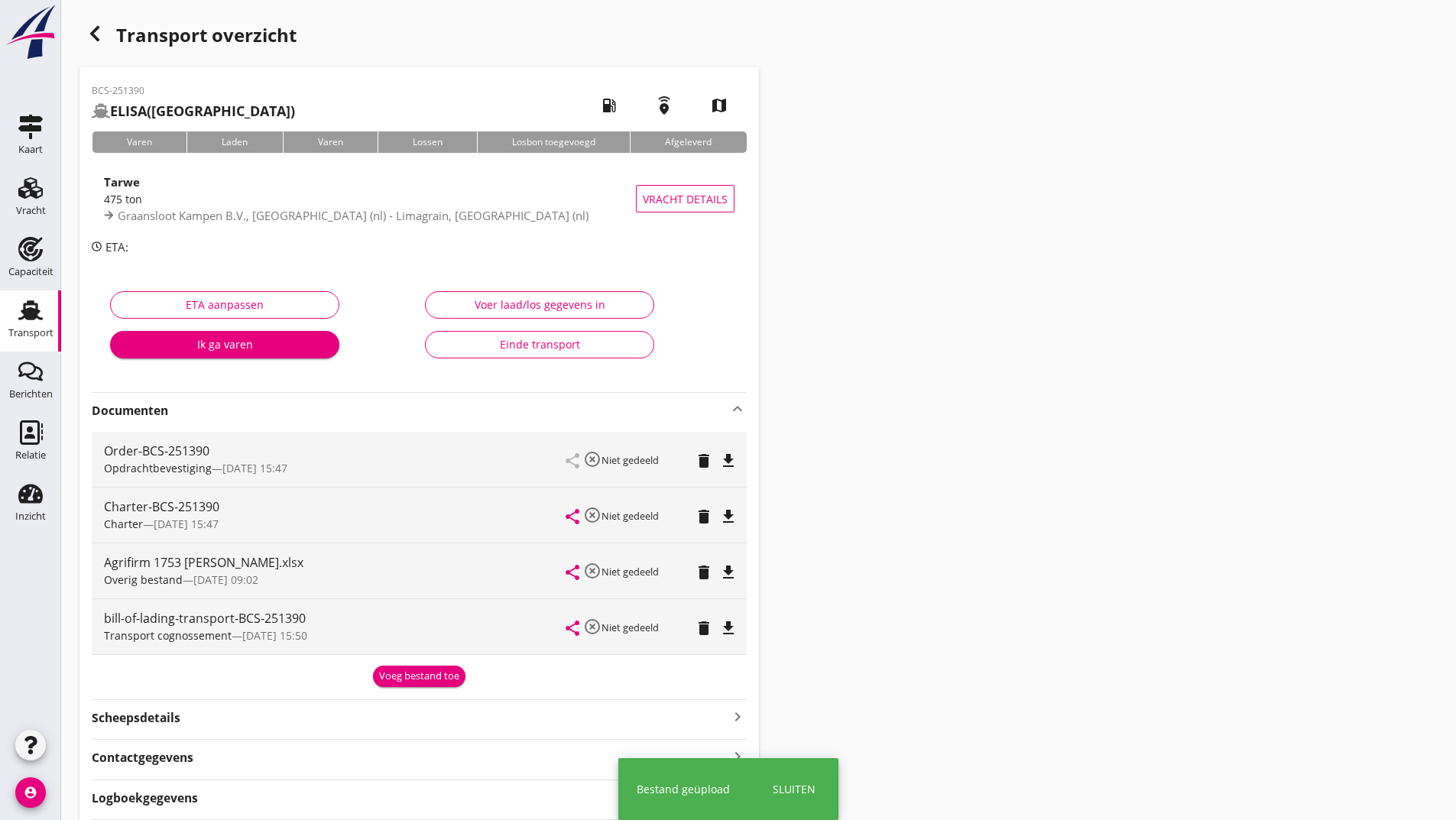
click at [398, 675] on div "Voeg bestand toe" at bounding box center [419, 675] width 80 height 15
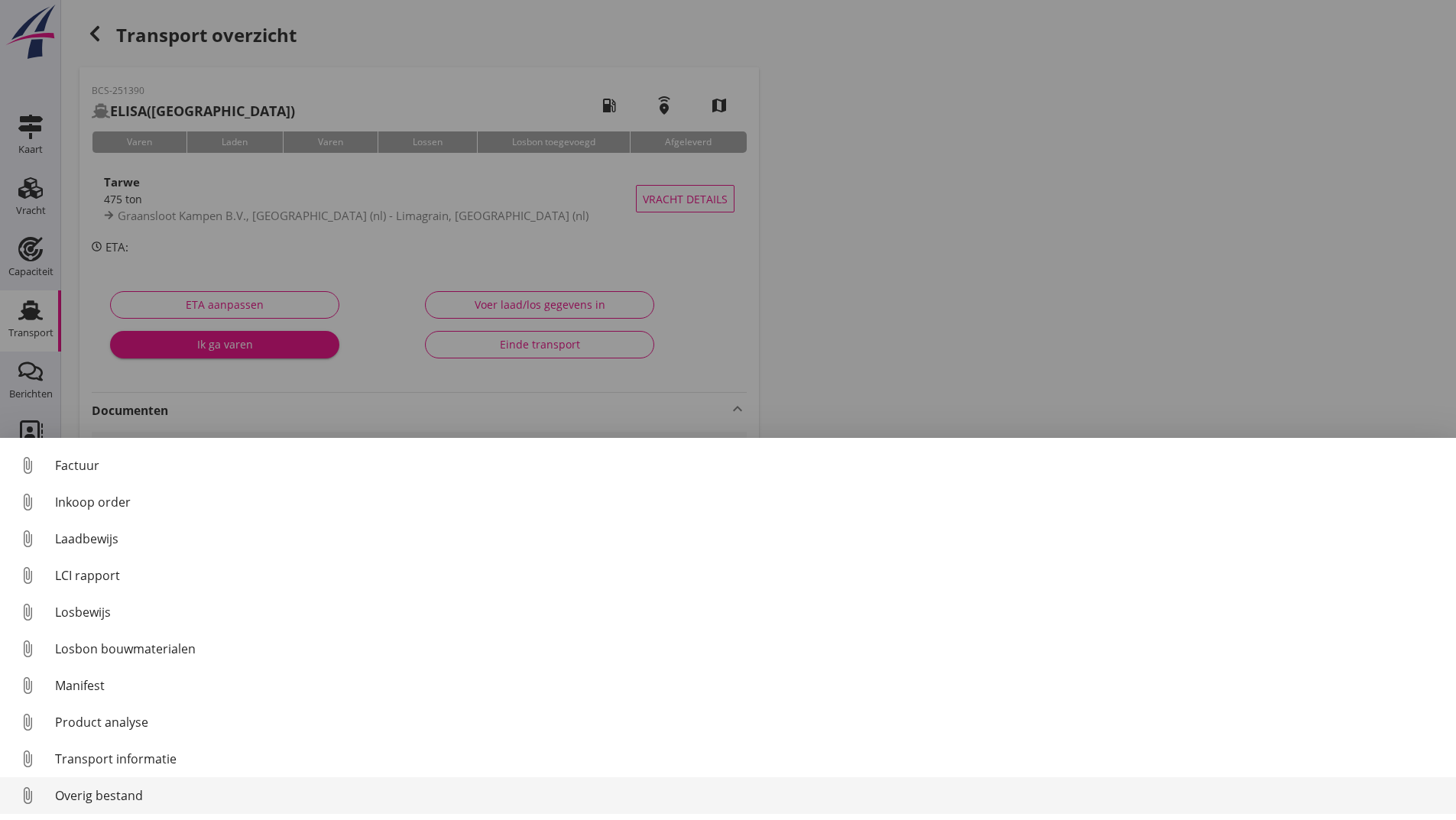
click at [105, 797] on div "Overig bestand" at bounding box center [749, 796] width 1388 height 18
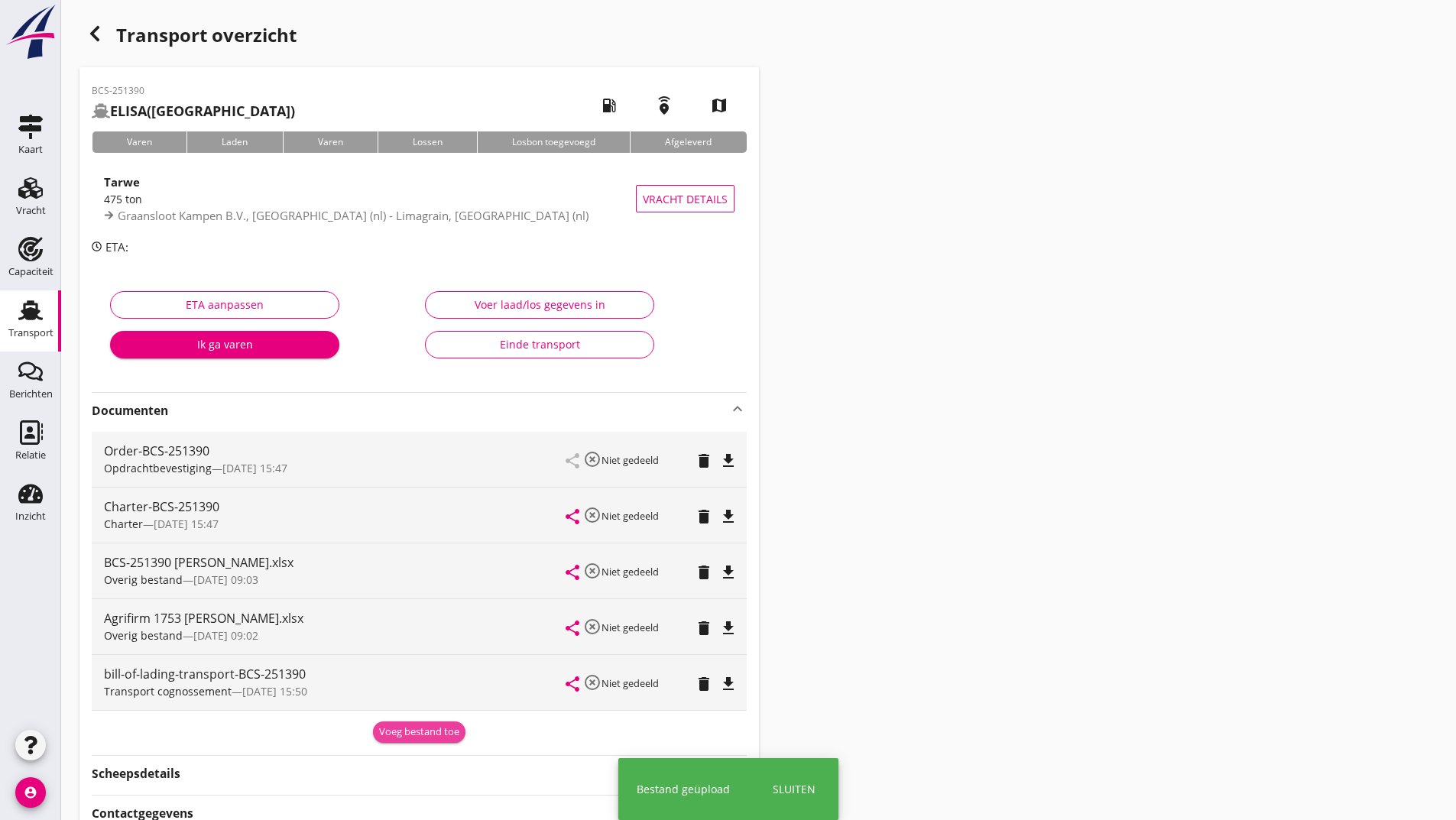
click at [410, 736] on div "Voeg bestand toe" at bounding box center [419, 731] width 80 height 15
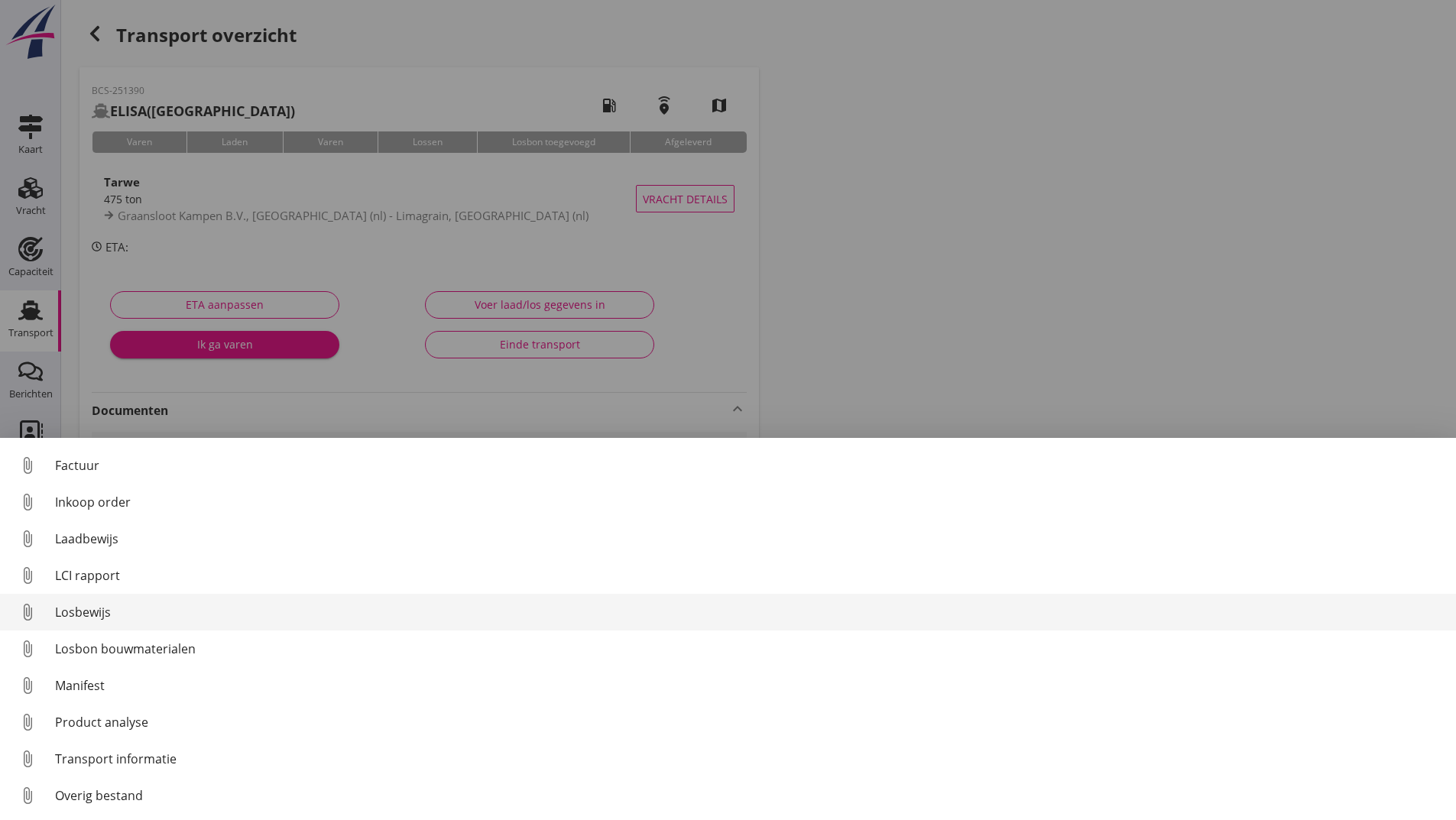
click at [89, 617] on div "Losbewijs" at bounding box center [749, 612] width 1388 height 18
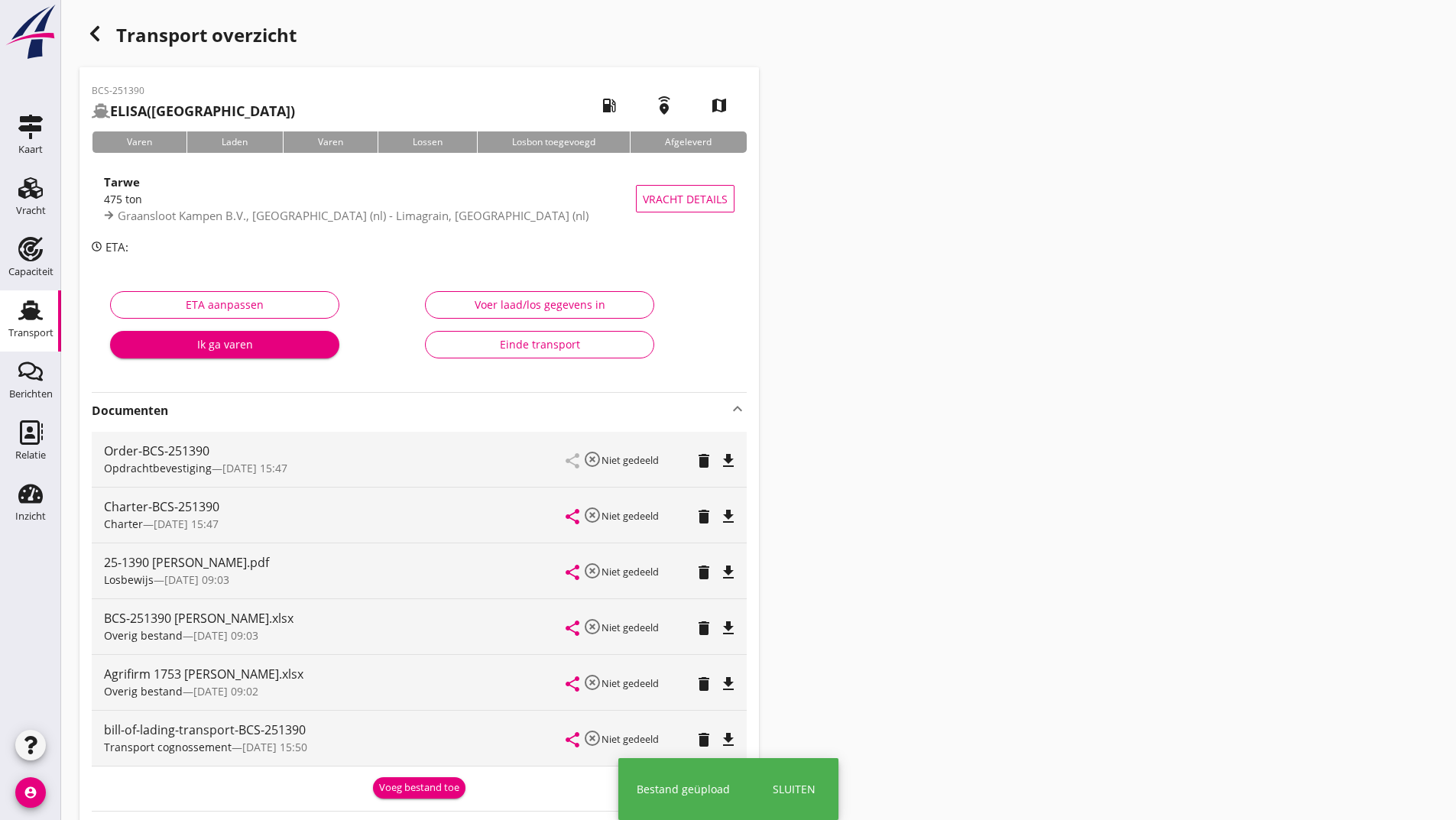
click at [396, 787] on div "Voeg bestand toe" at bounding box center [419, 787] width 80 height 15
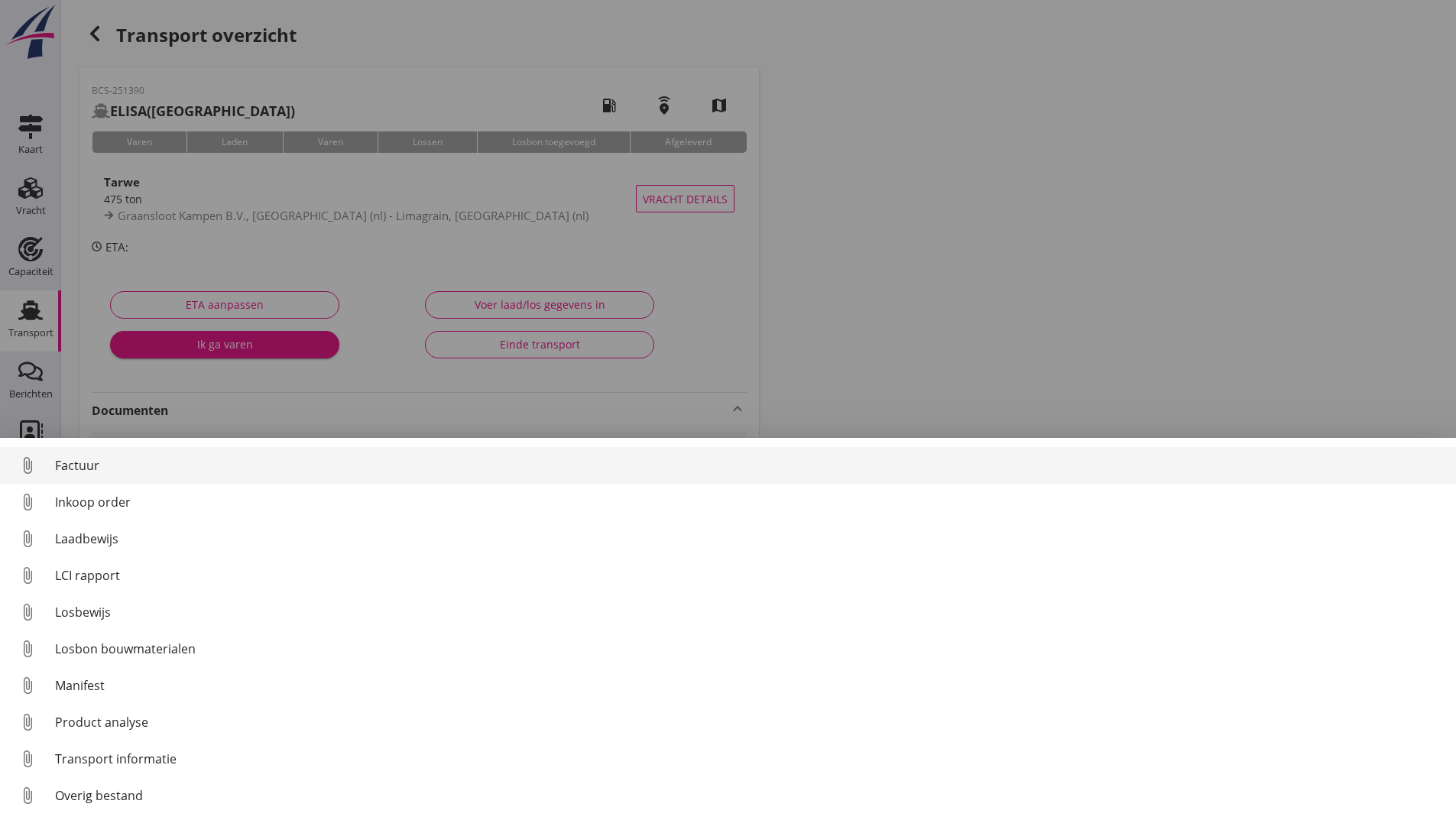
click at [93, 471] on div "Factuur" at bounding box center [749, 465] width 1388 height 18
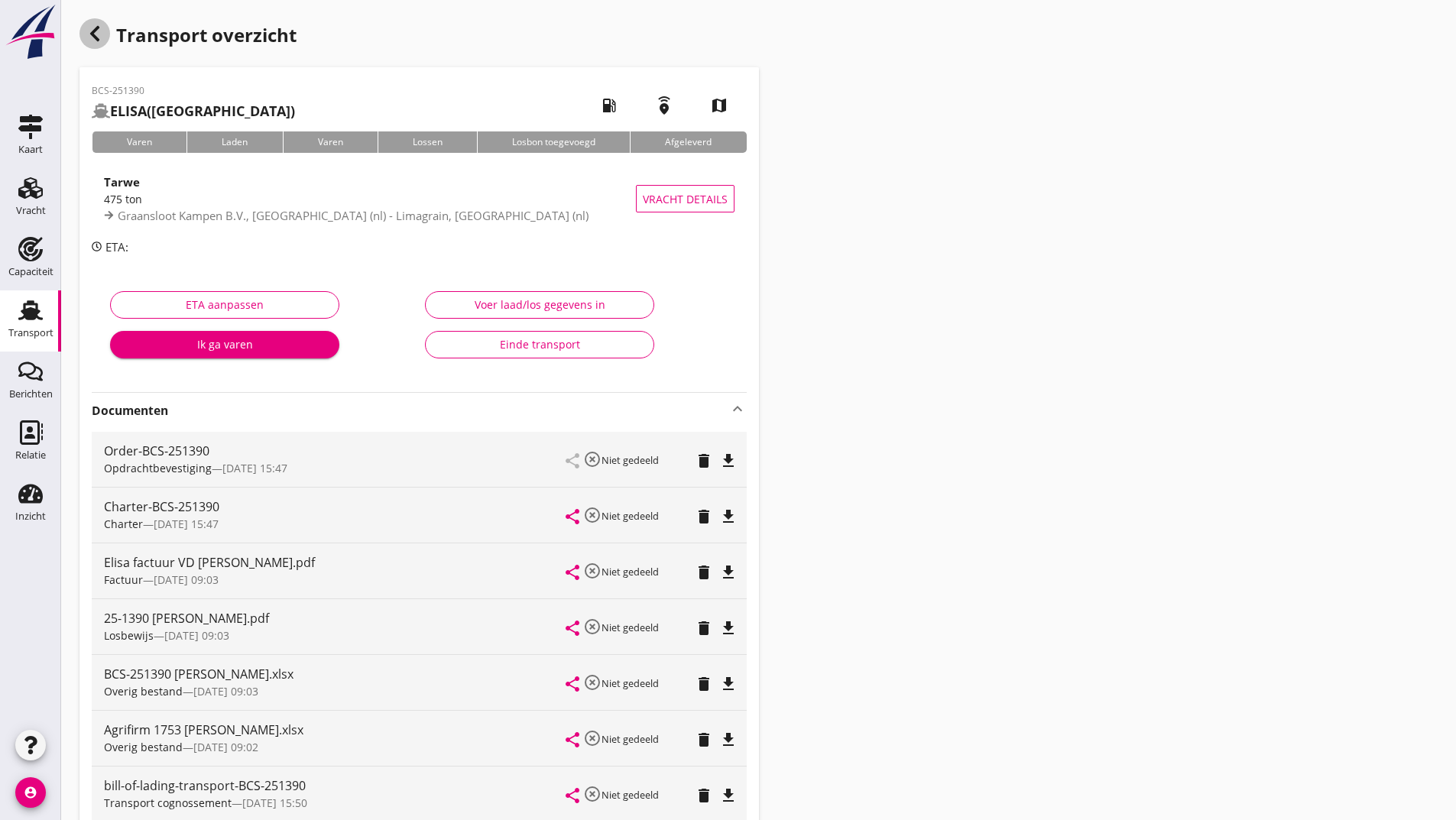
click at [99, 36] on icon "button" at bounding box center [95, 33] width 18 height 18
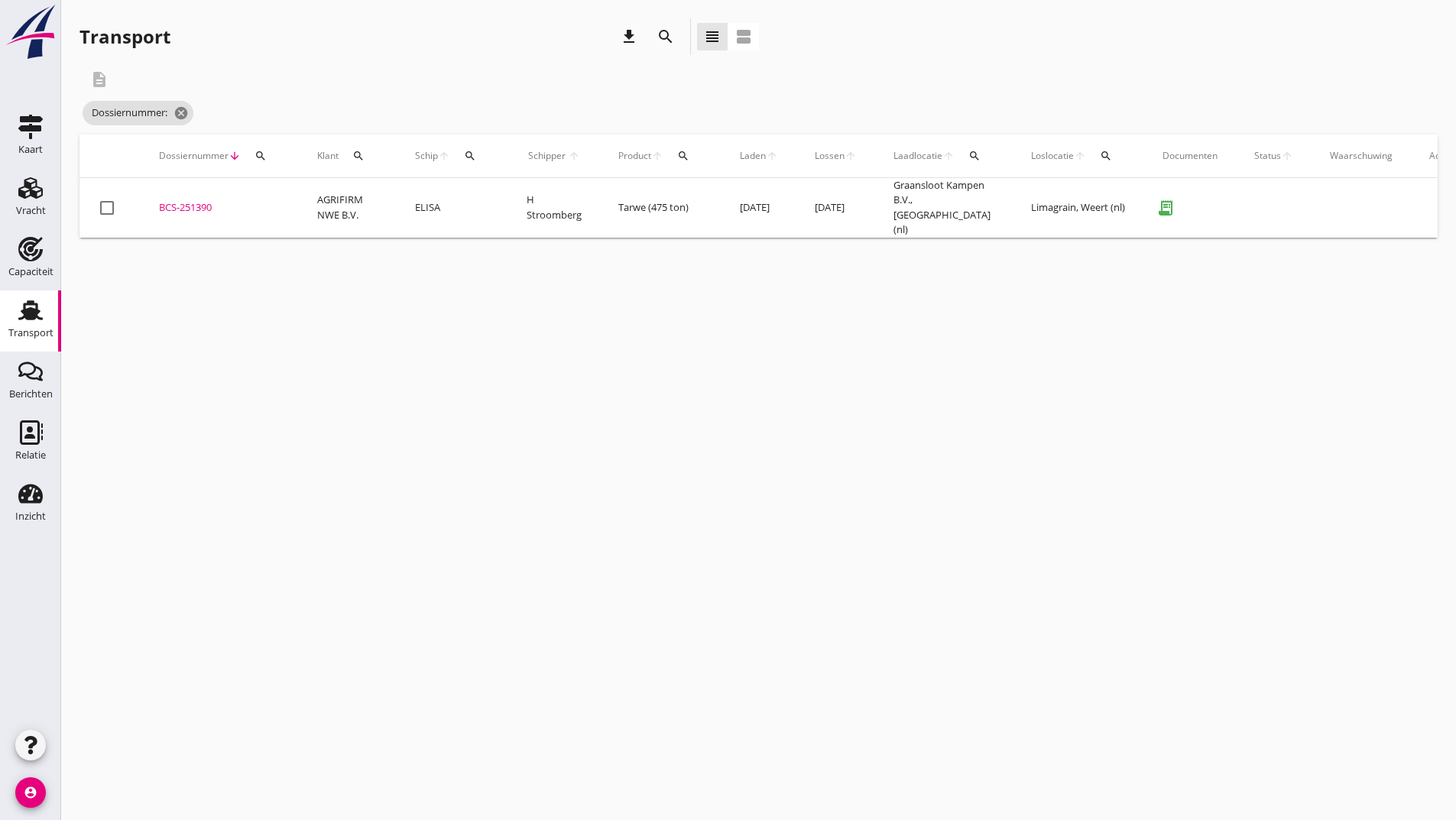
click at [665, 35] on icon "search" at bounding box center [666, 36] width 18 height 18
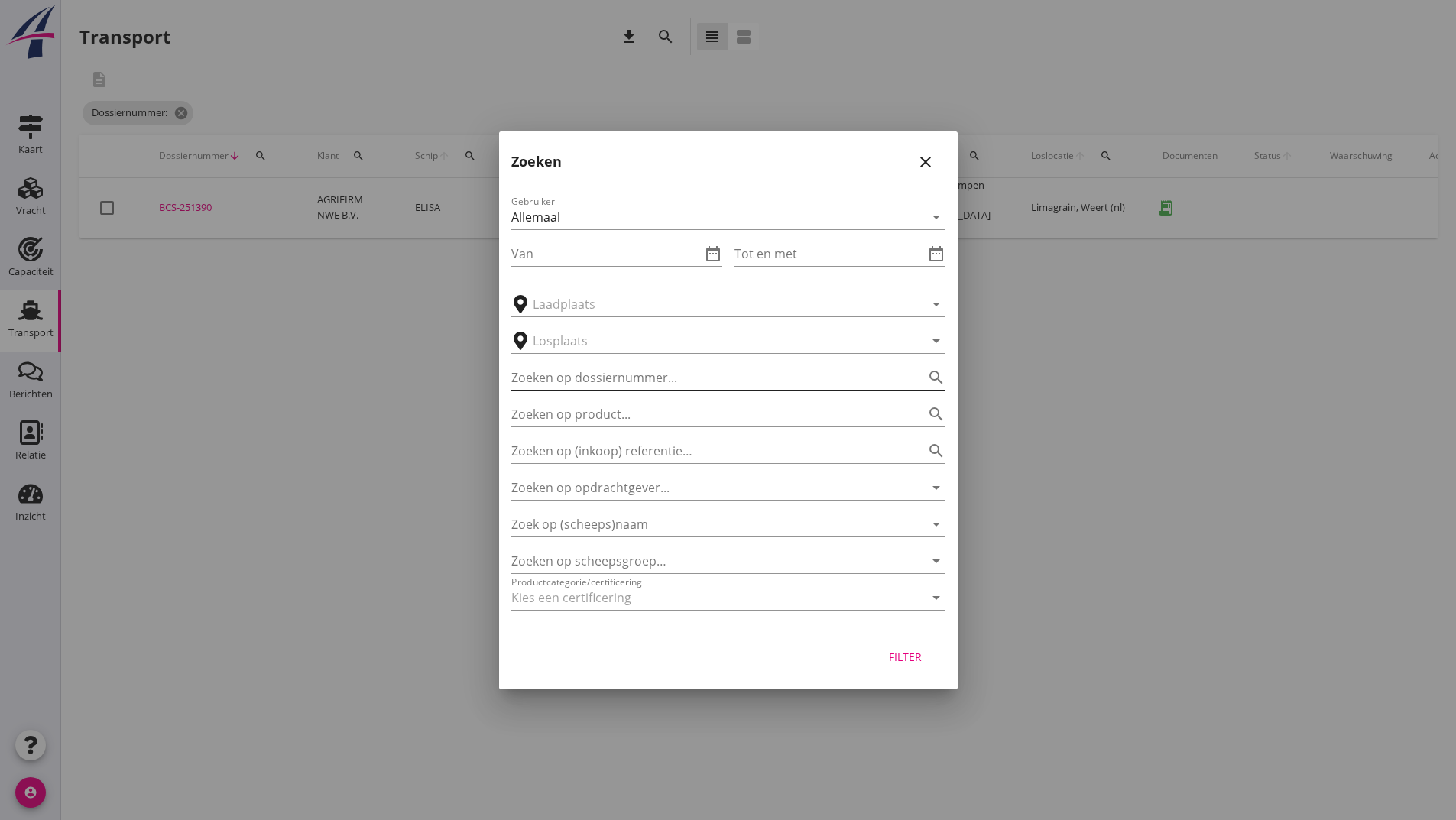
click at [581, 370] on input "Zoeken op dossiernummer..." at bounding box center [706, 377] width 392 height 24
type input "251424"
click at [897, 649] on div "Filter" at bounding box center [905, 656] width 43 height 16
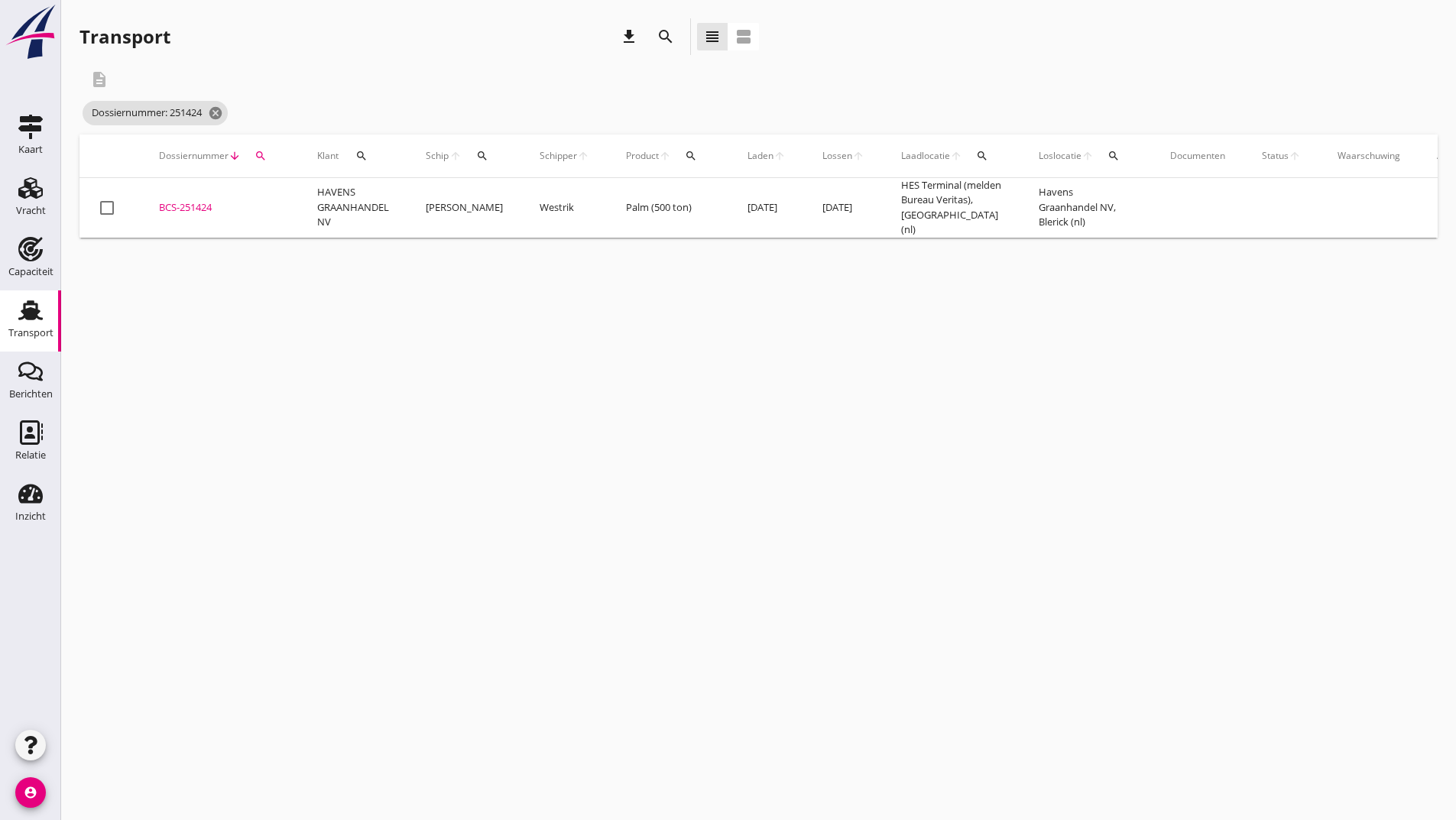
click at [201, 204] on div "BCS-251424" at bounding box center [220, 207] width 121 height 15
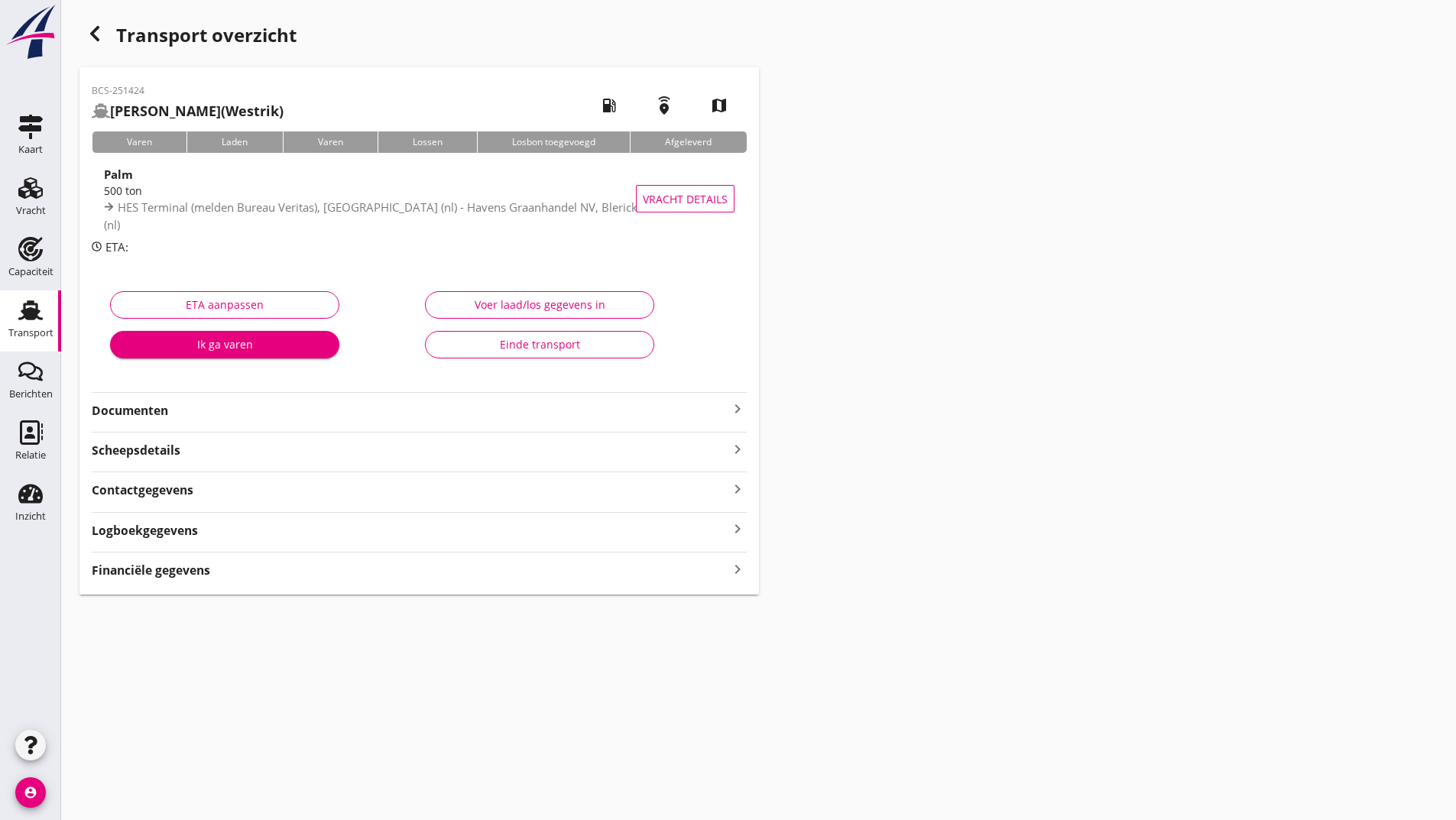
click at [158, 416] on strong "Documenten" at bounding box center [410, 410] width 637 height 17
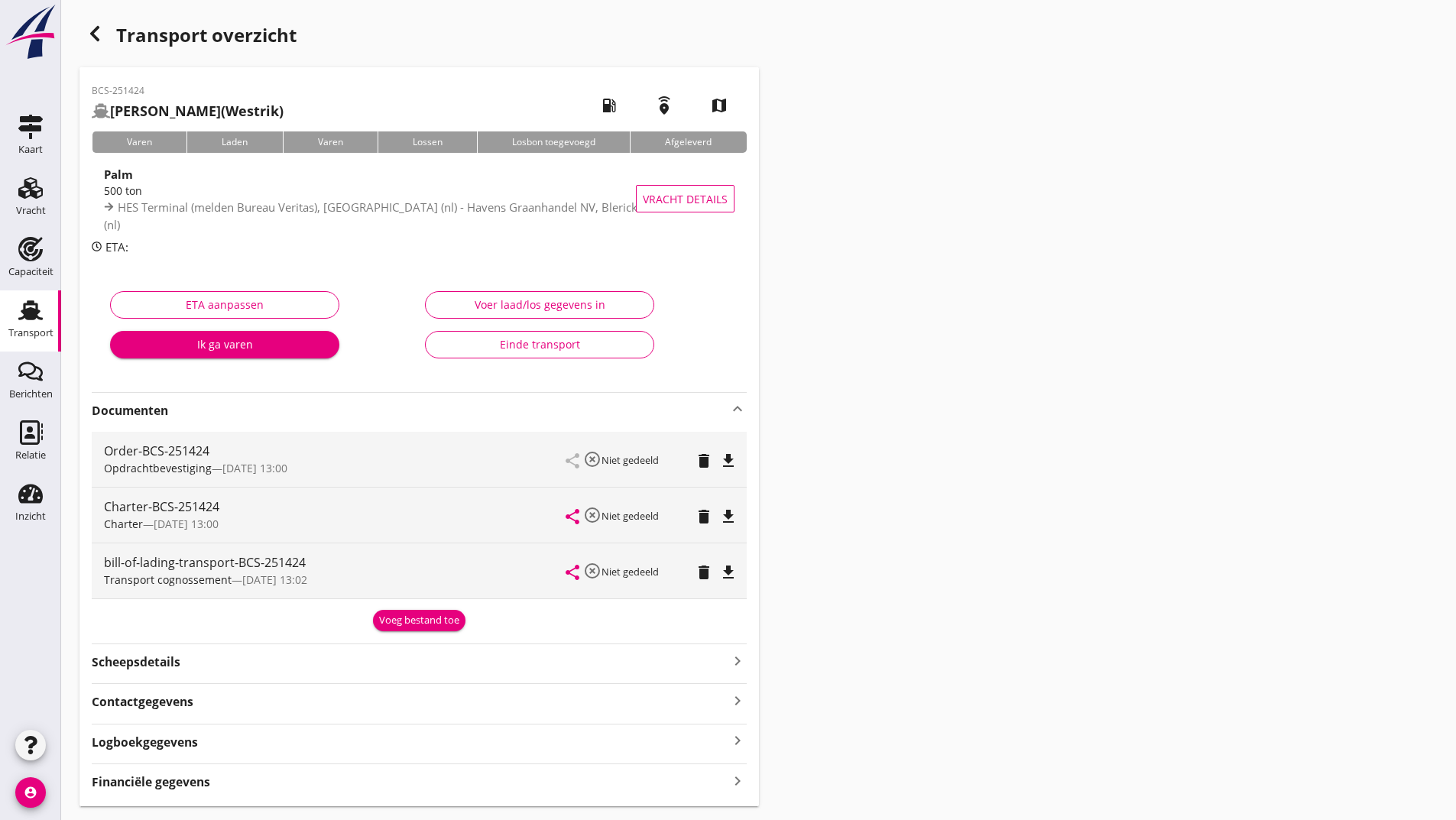
click at [405, 628] on button "Voeg bestand toe" at bounding box center [419, 620] width 92 height 22
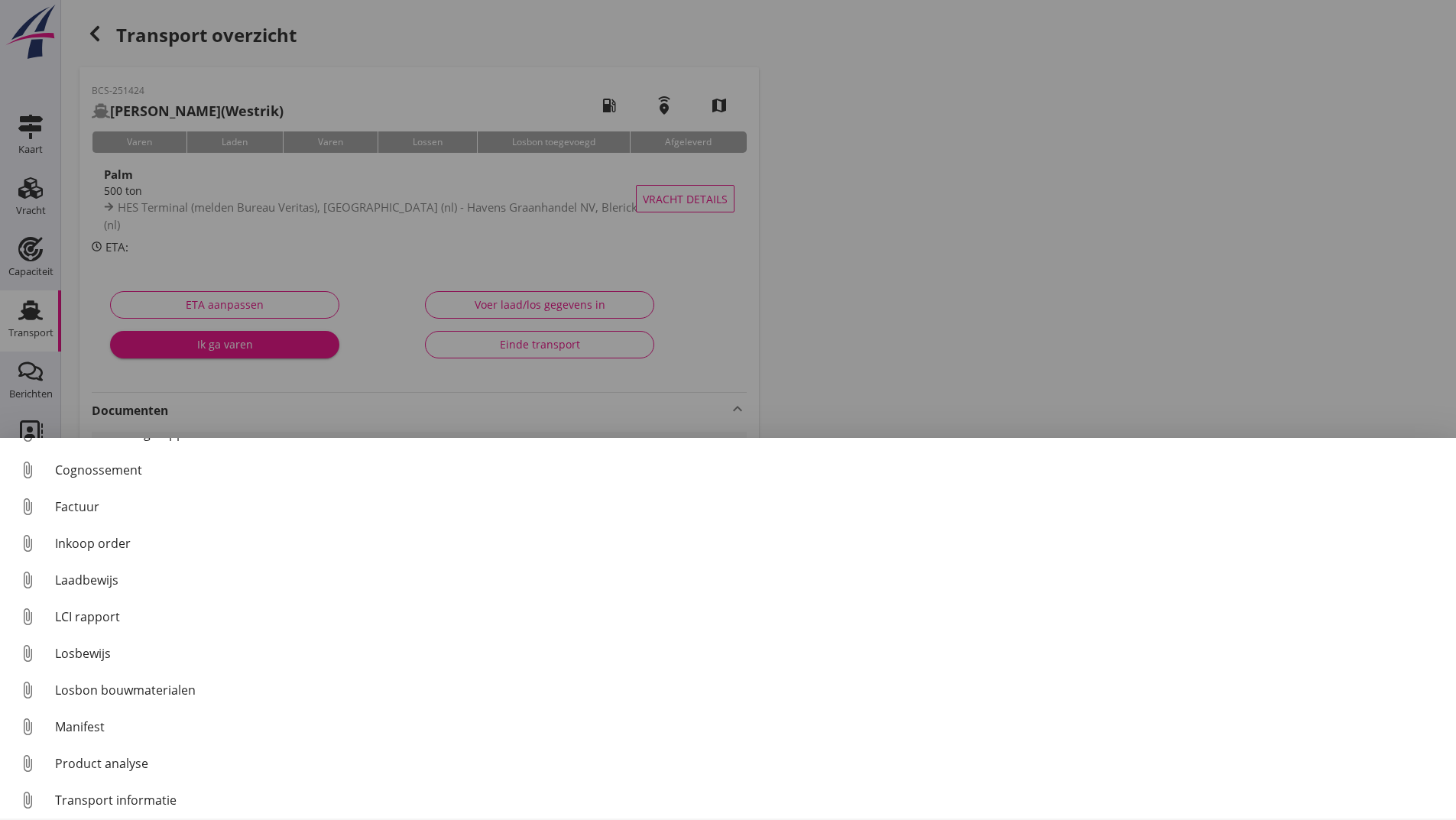
scroll to position [107, 0]
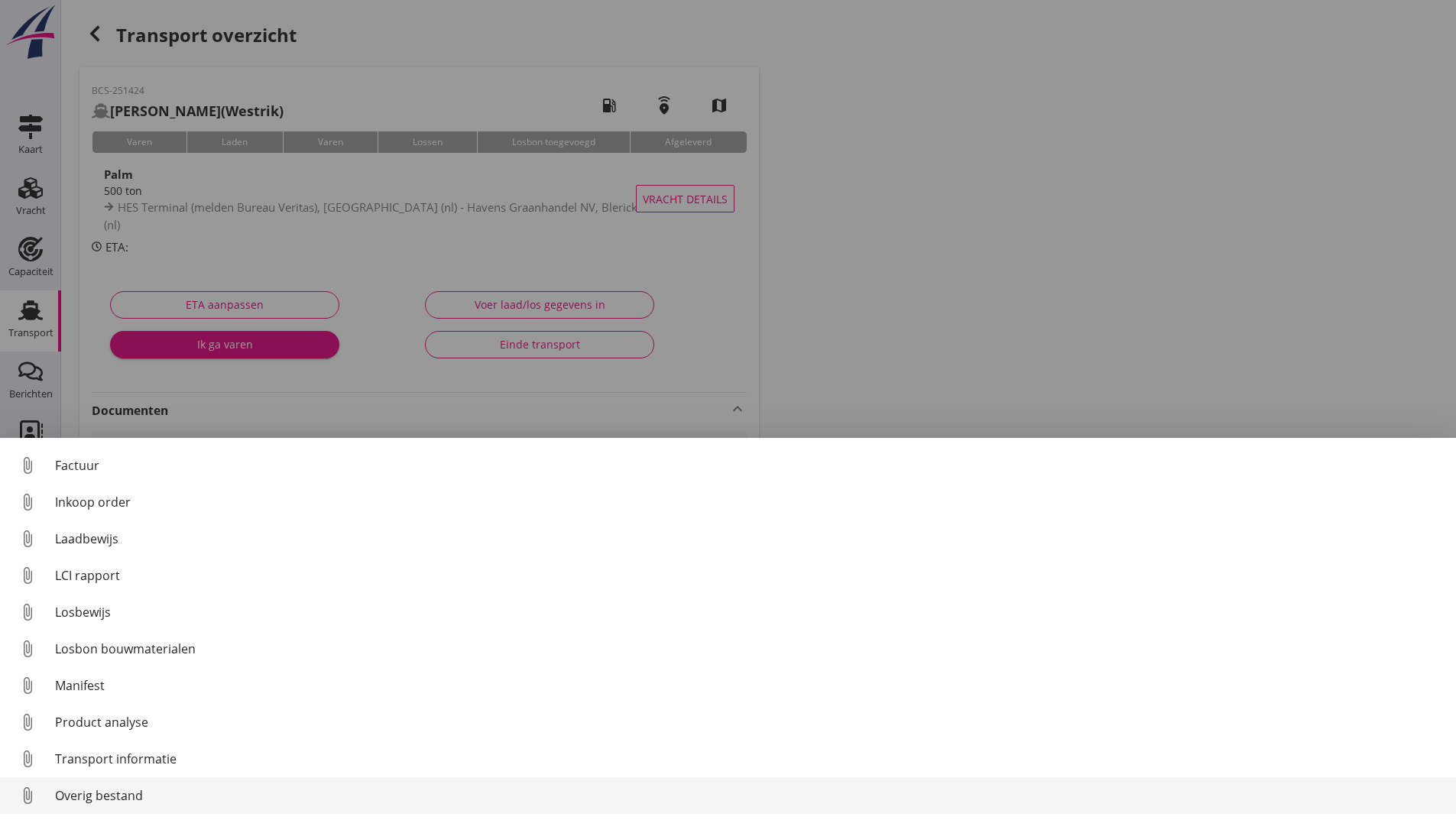
click at [134, 798] on div "Overig bestand" at bounding box center [749, 796] width 1388 height 18
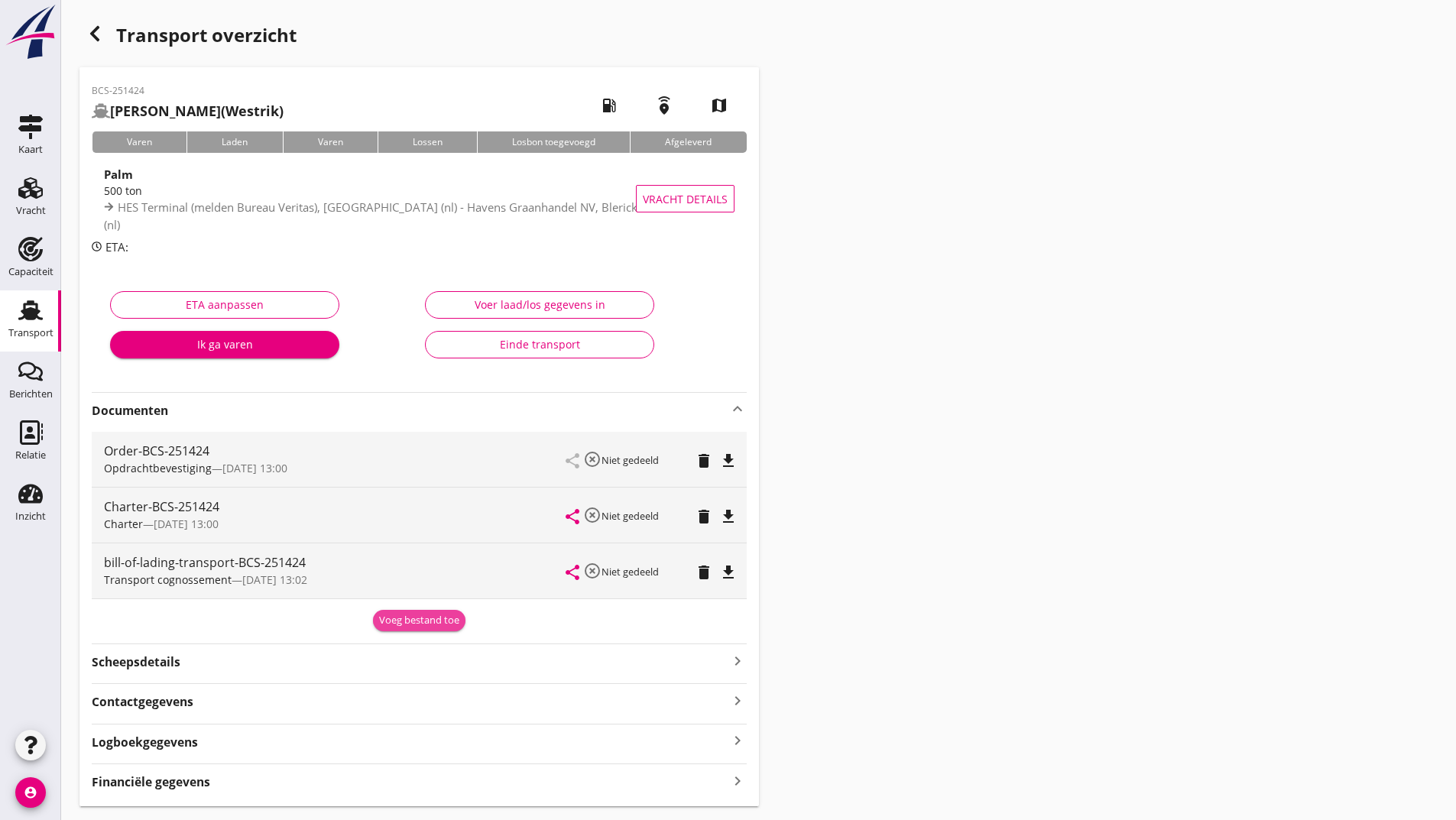
click at [407, 627] on div "Voeg bestand toe" at bounding box center [419, 620] width 80 height 15
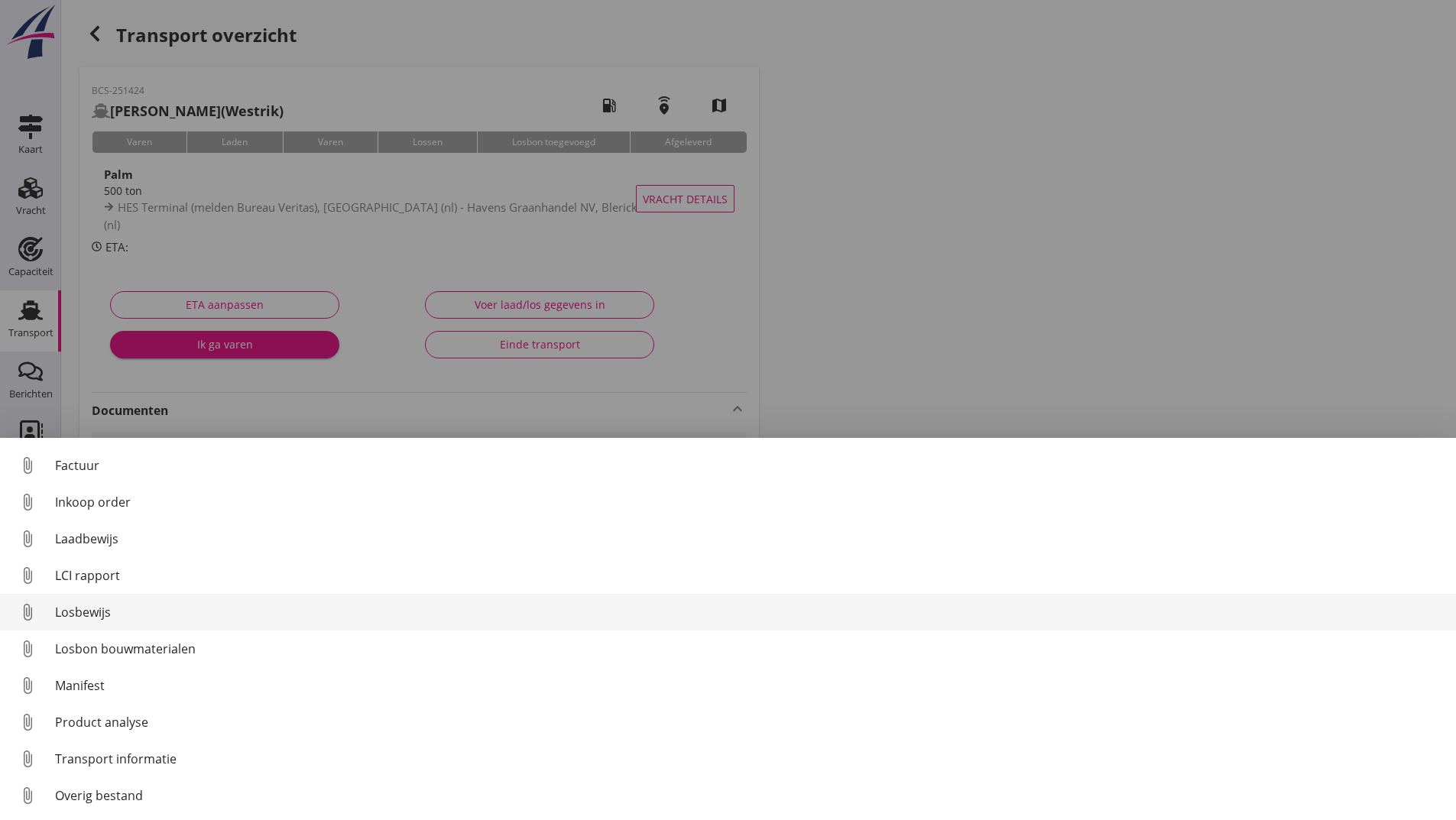
click at [96, 611] on div "Losbewijs" at bounding box center [749, 612] width 1388 height 18
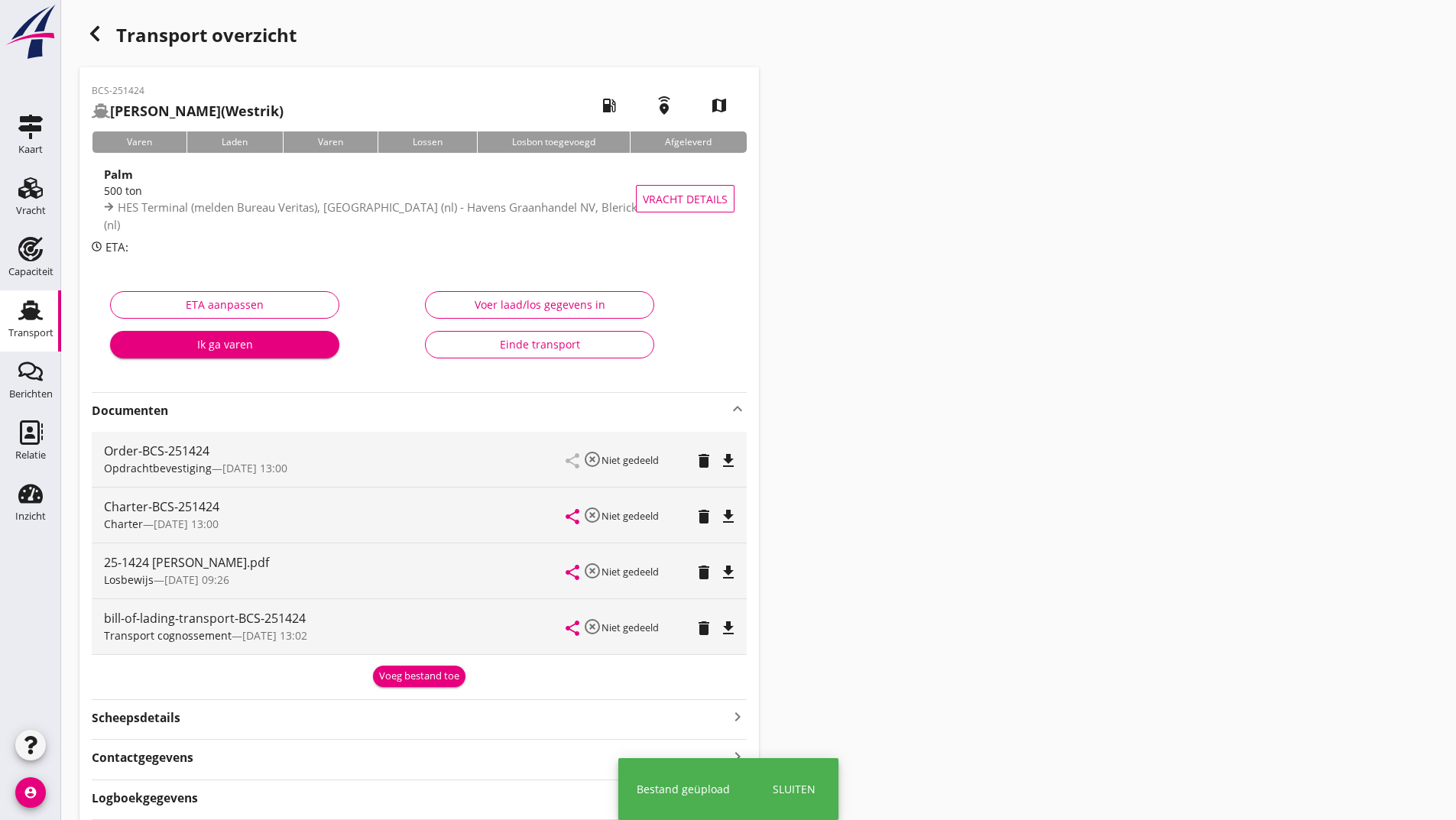
click at [402, 670] on div "Voeg bestand toe" at bounding box center [419, 675] width 80 height 15
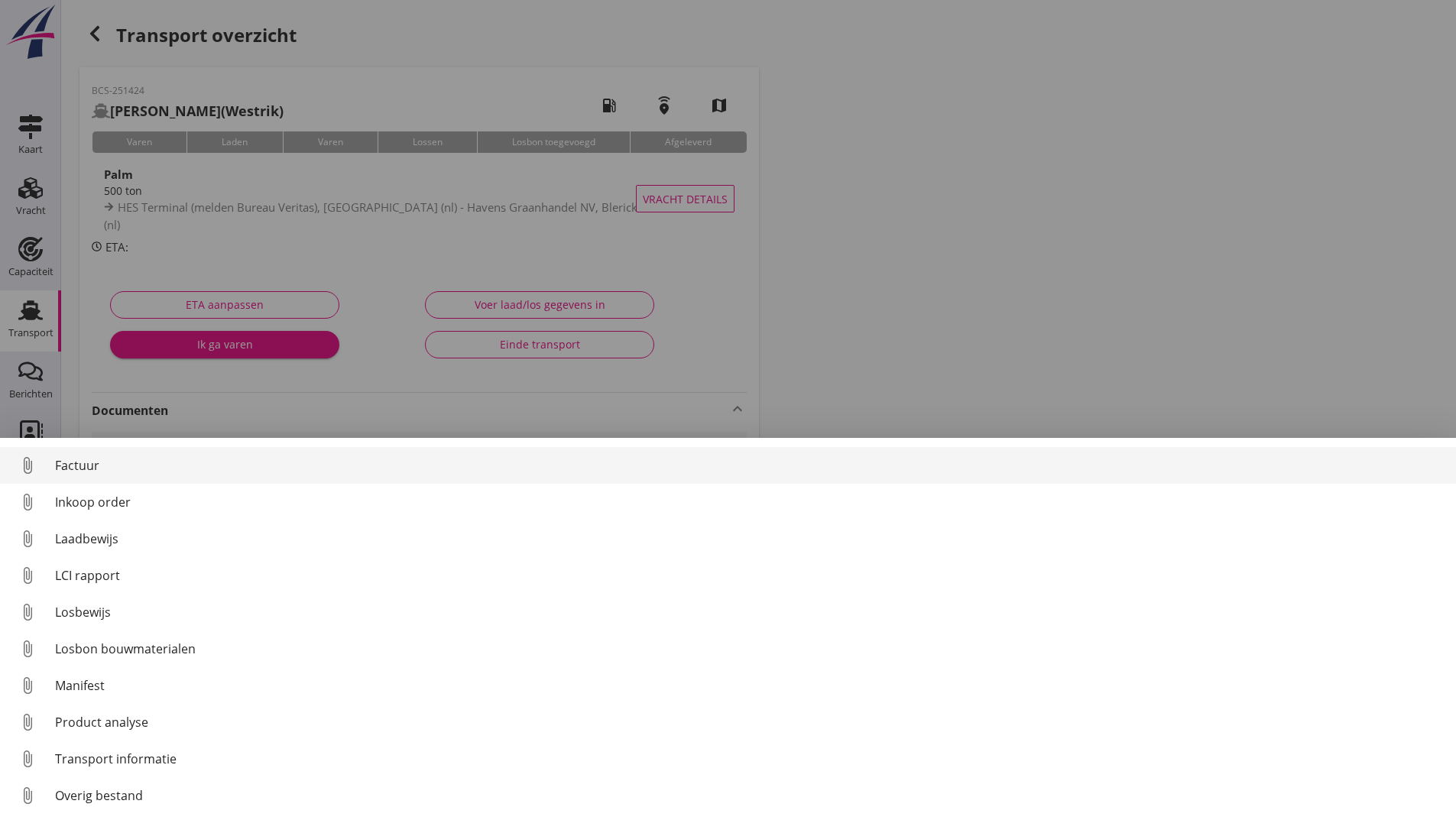
click at [80, 462] on div "Factuur" at bounding box center [749, 465] width 1388 height 18
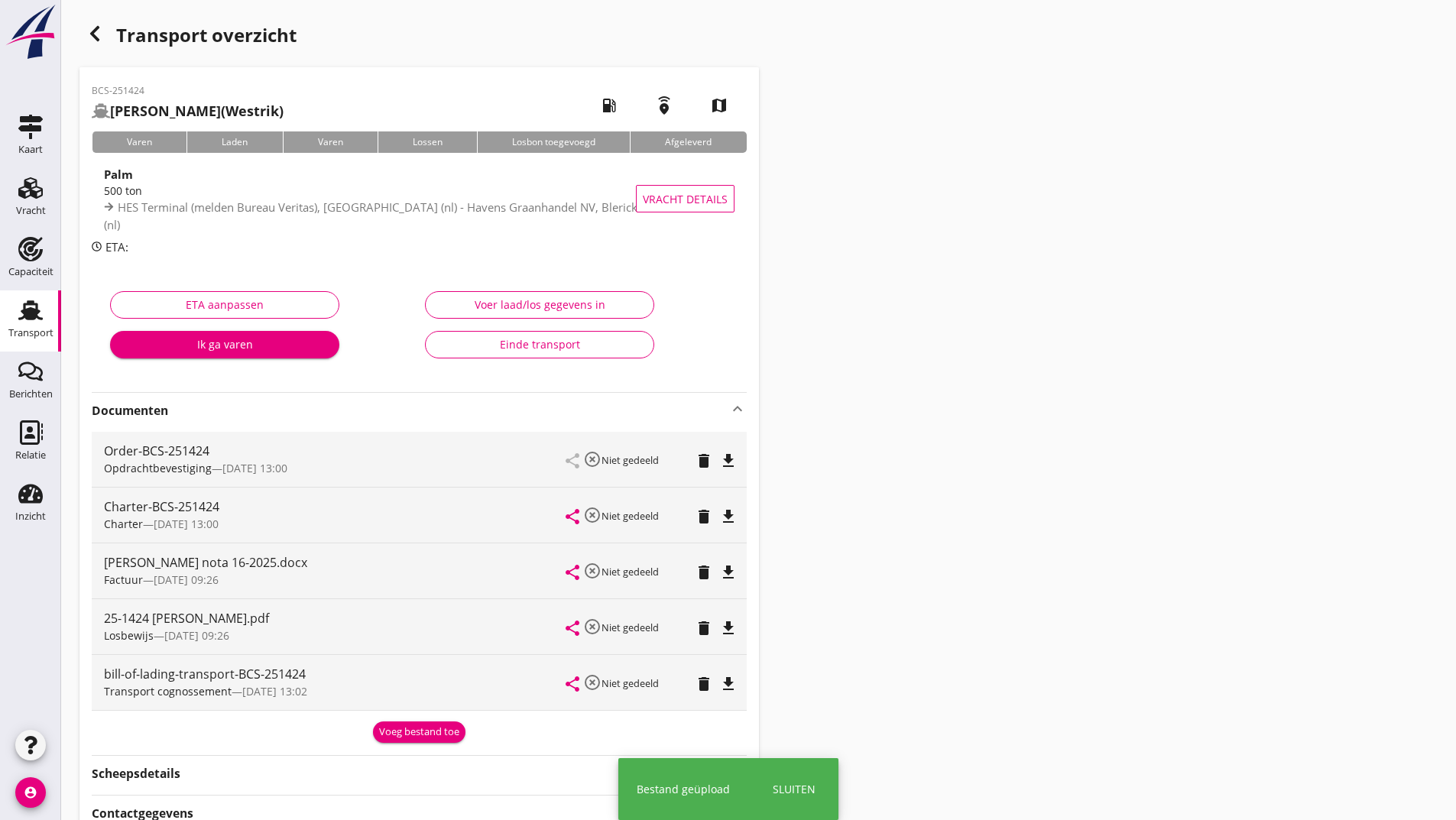
click at [406, 732] on div "Voeg bestand toe" at bounding box center [419, 731] width 80 height 15
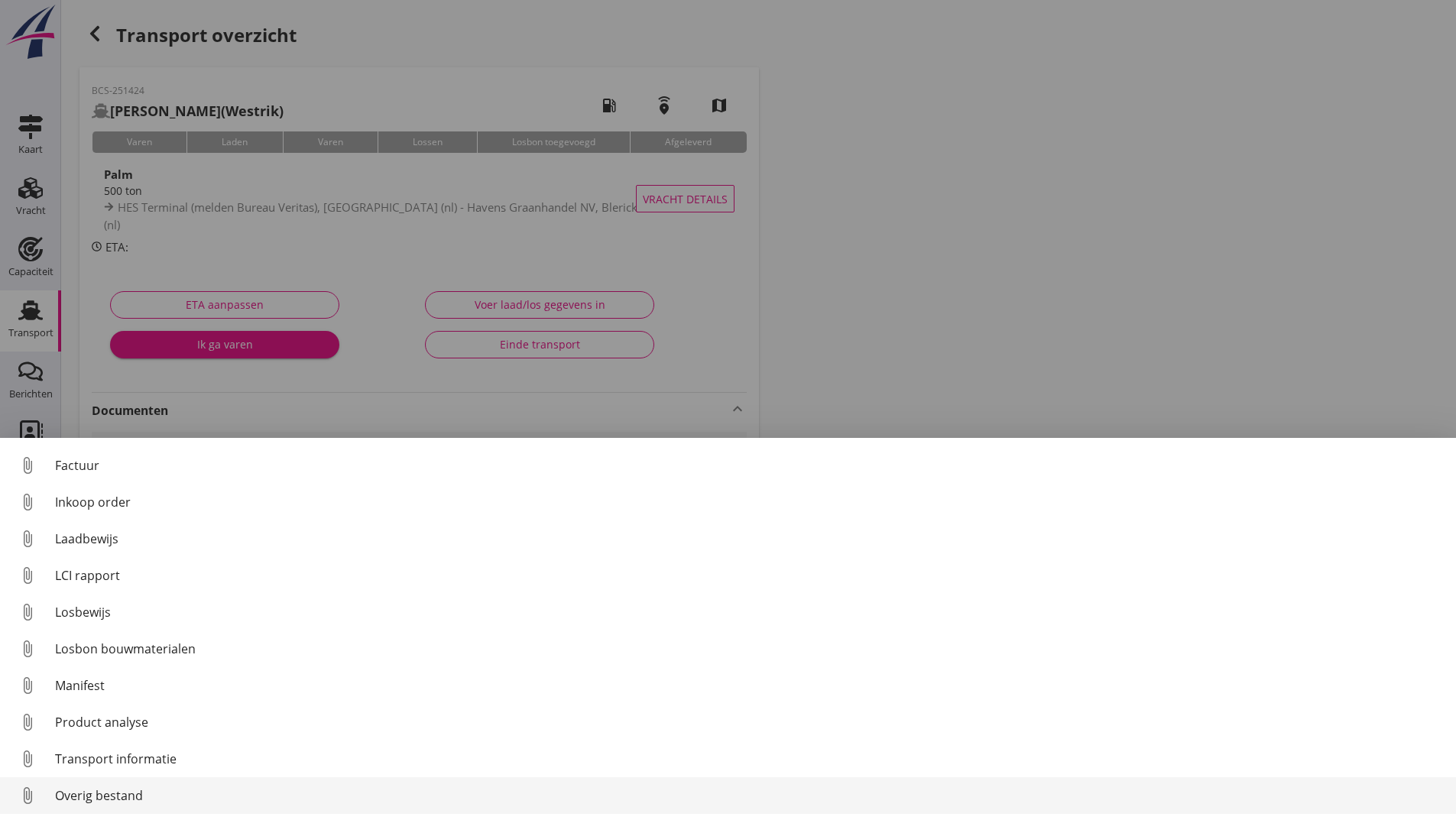
click at [122, 796] on div "Overig bestand" at bounding box center [749, 796] width 1388 height 18
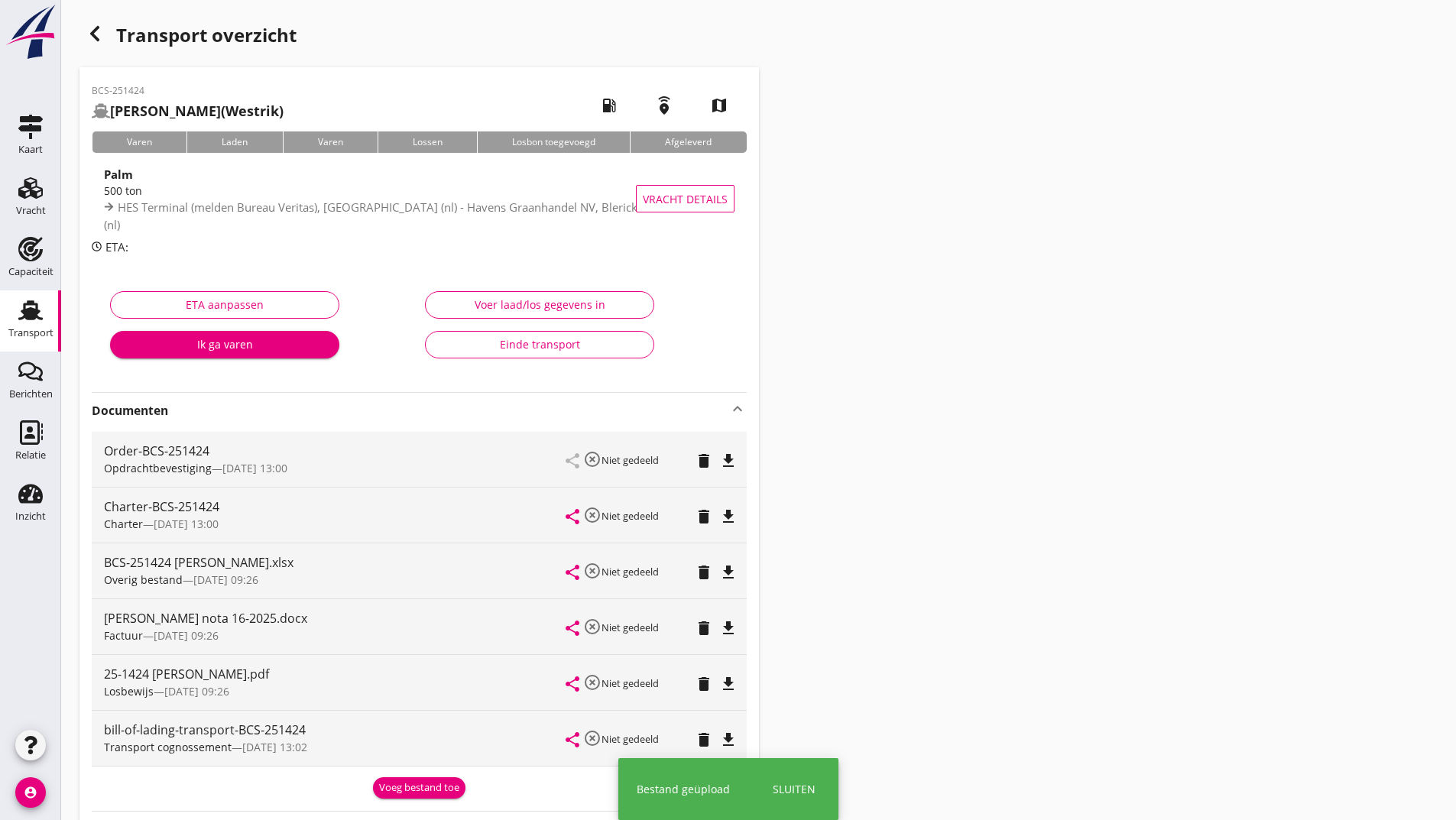
click at [413, 788] on div "Voeg bestand toe" at bounding box center [419, 787] width 80 height 15
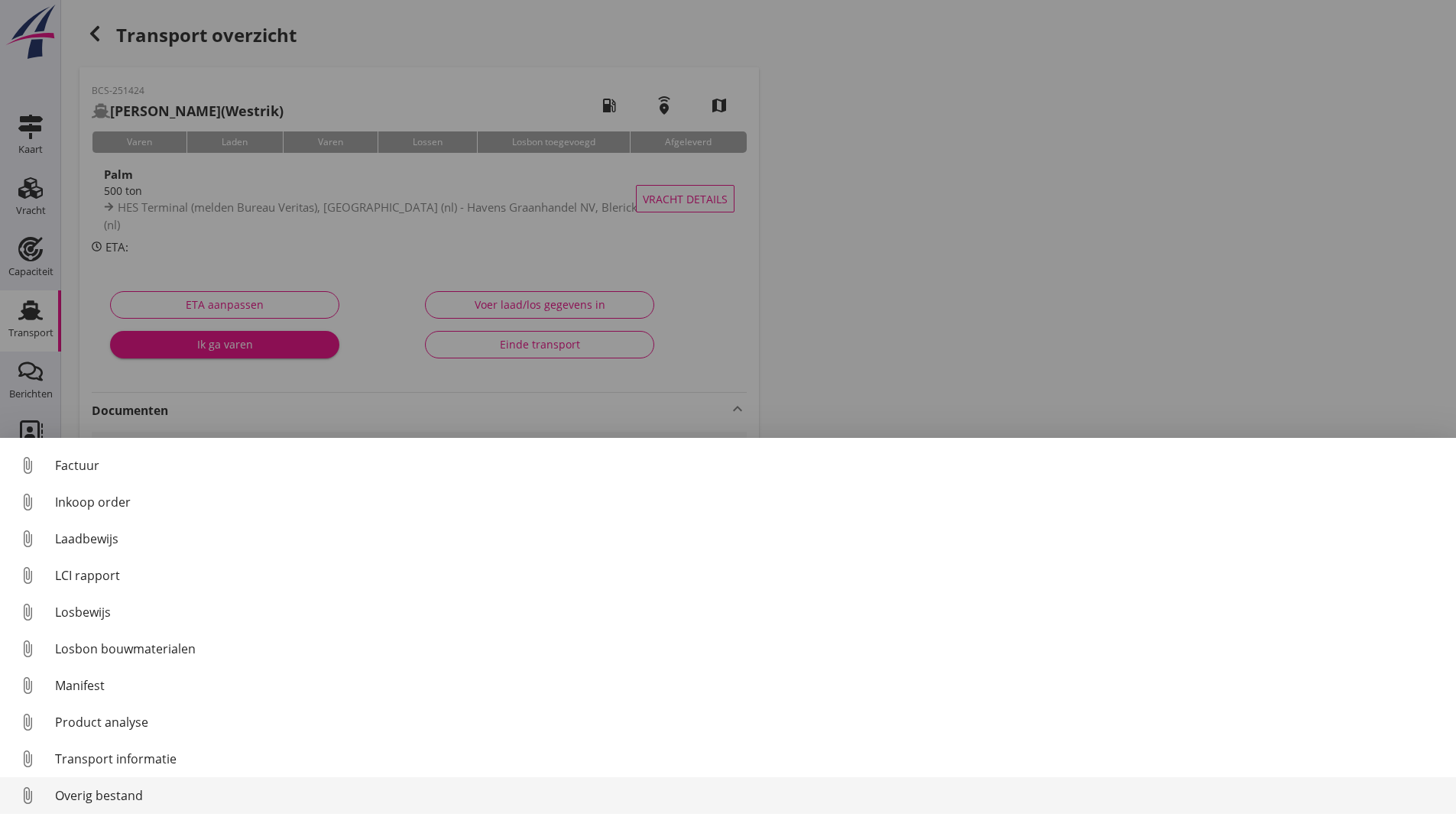
click at [131, 794] on div "Overig bestand" at bounding box center [749, 796] width 1388 height 18
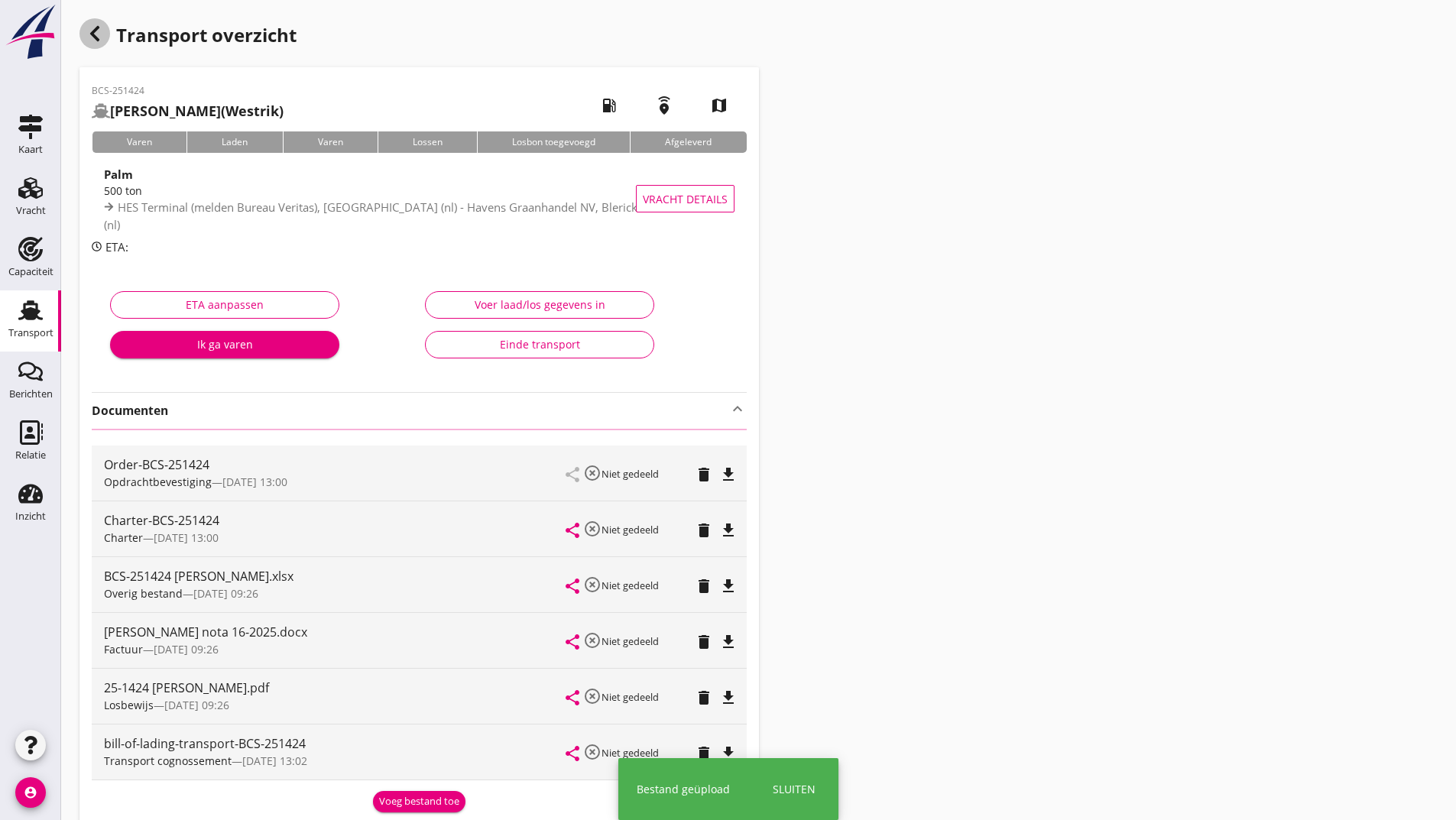
drag, startPoint x: 99, startPoint y: 37, endPoint x: 109, endPoint y: 37, distance: 10.0
click at [103, 36] on icon "button" at bounding box center [95, 33] width 18 height 18
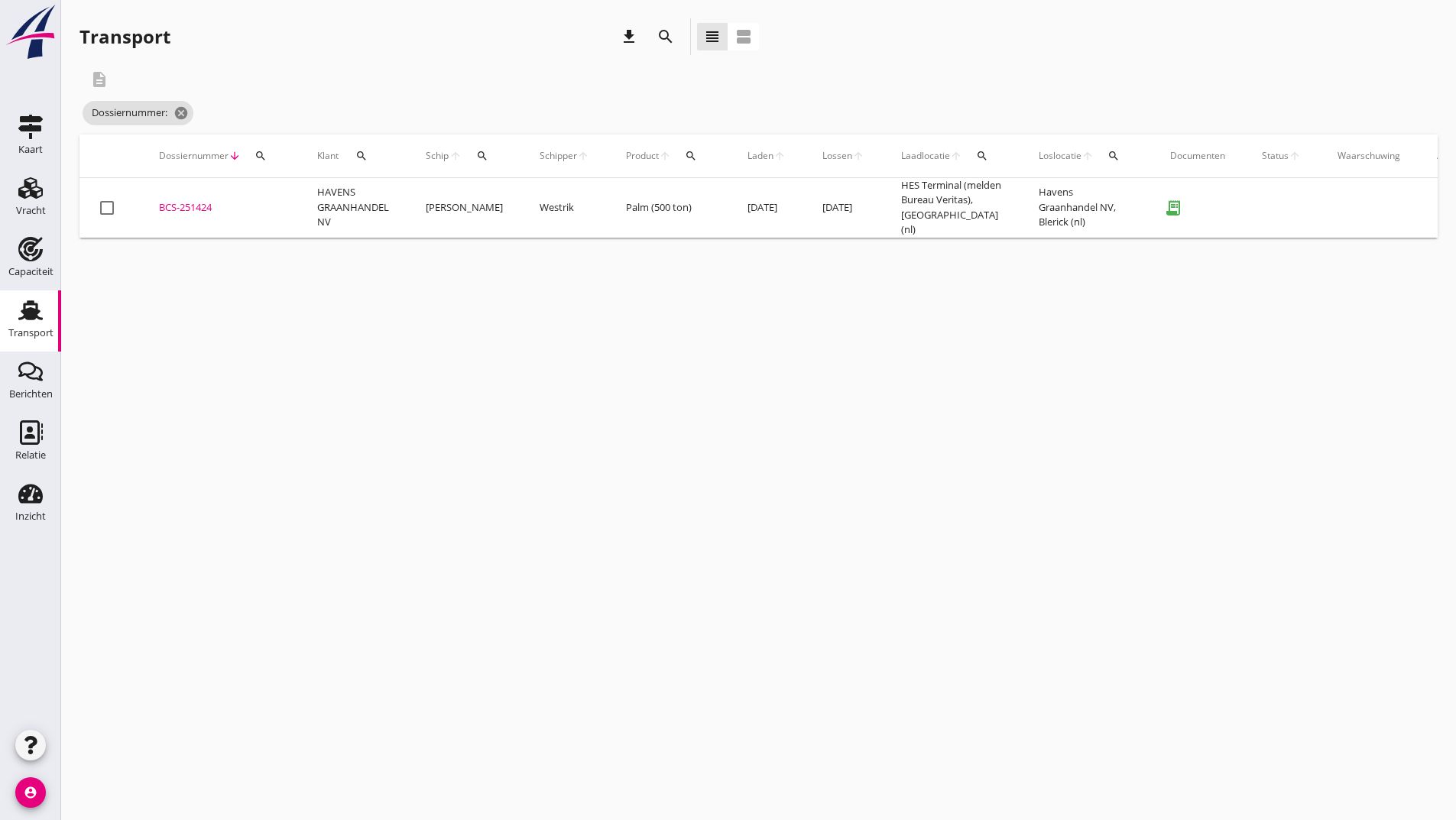
click at [653, 41] on div "search" at bounding box center [666, 36] width 27 height 18
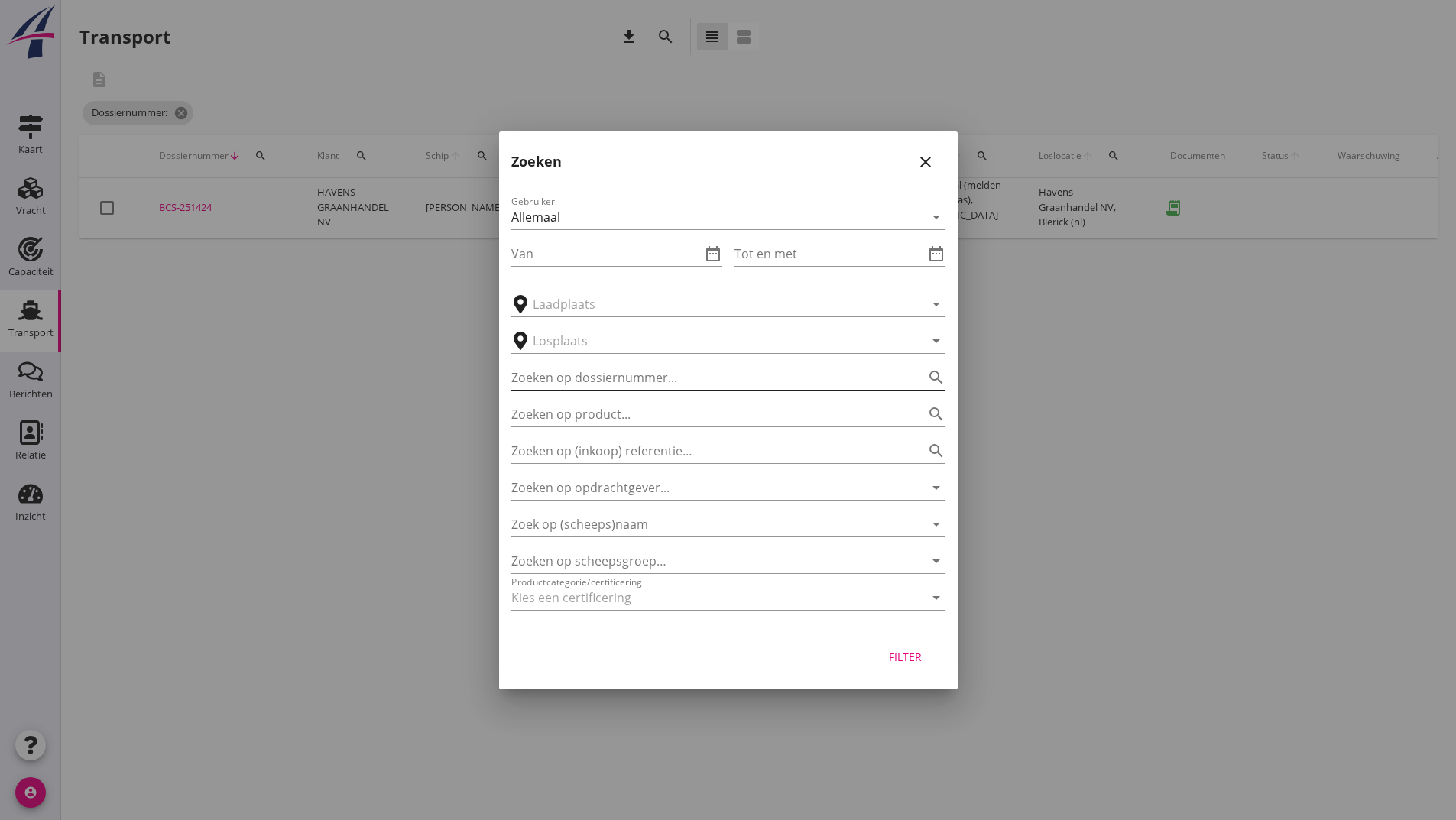
click at [546, 373] on input "Zoeken op dossiernummer..." at bounding box center [706, 377] width 392 height 24
type input "251396"
click at [904, 653] on div "Filter" at bounding box center [905, 656] width 43 height 16
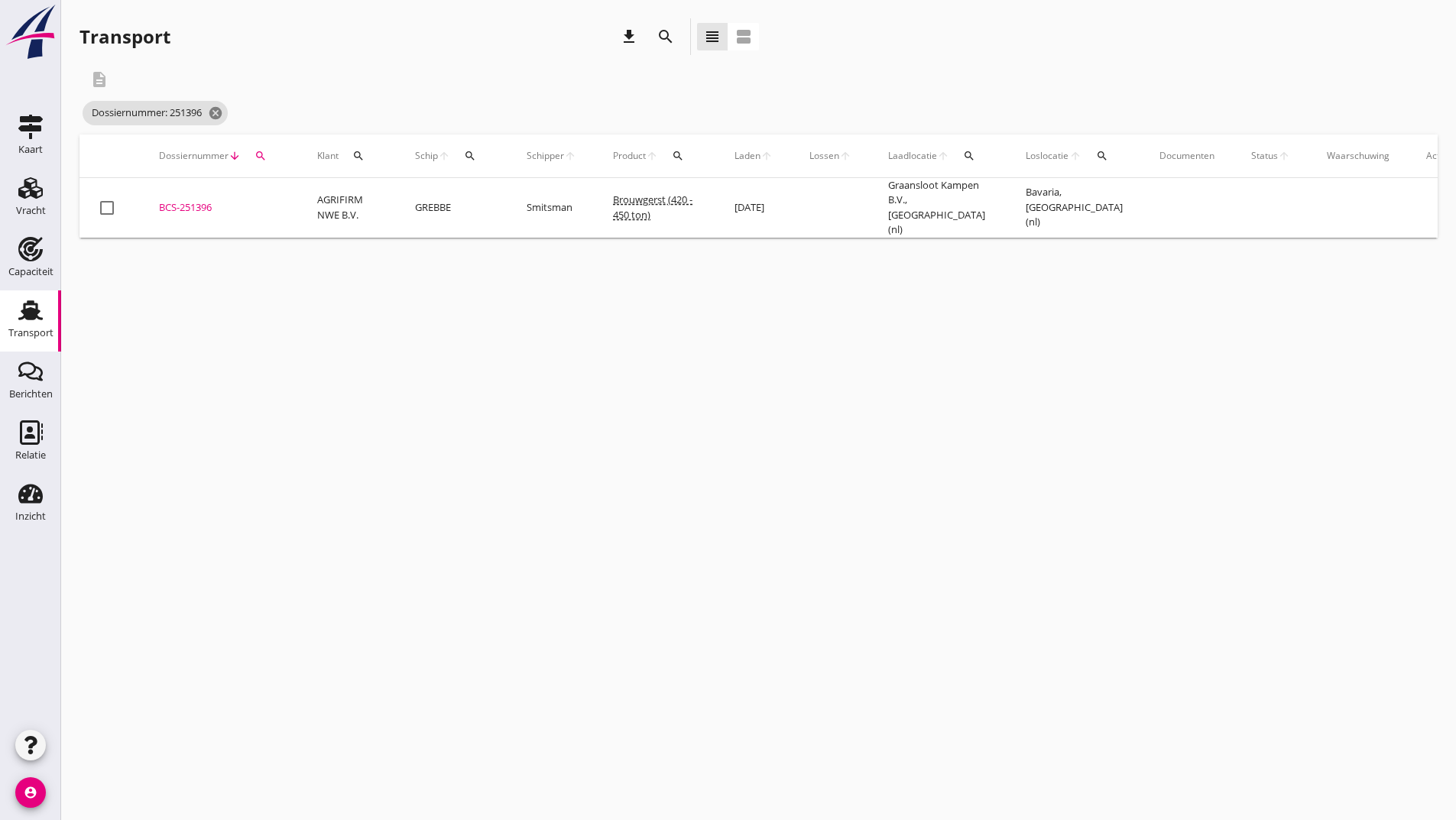
click at [206, 206] on div "BCS-251396" at bounding box center [220, 207] width 121 height 15
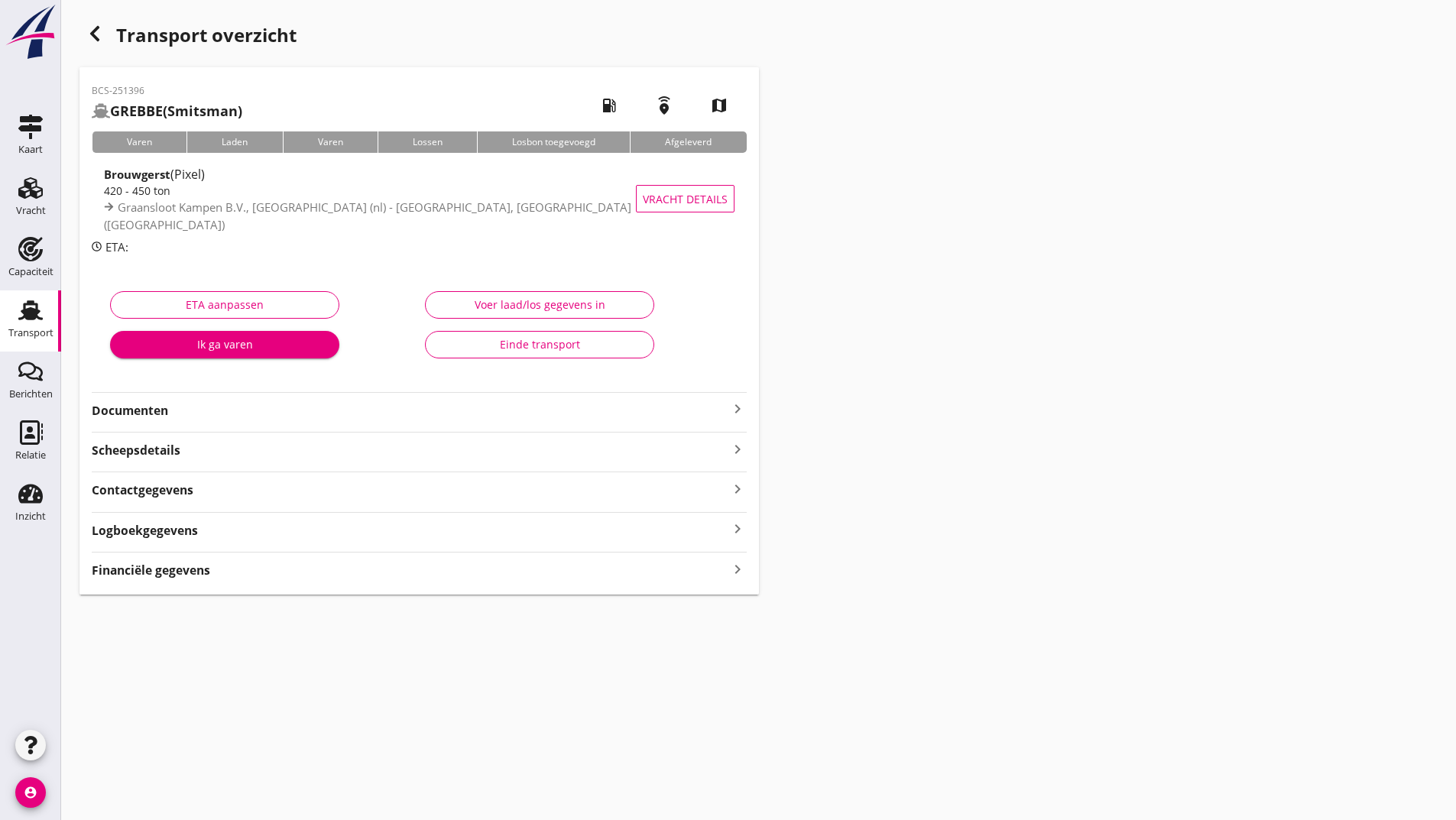
drag, startPoint x: 160, startPoint y: 412, endPoint x: 175, endPoint y: 424, distance: 19.2
click at [161, 412] on strong "Documenten" at bounding box center [410, 410] width 637 height 17
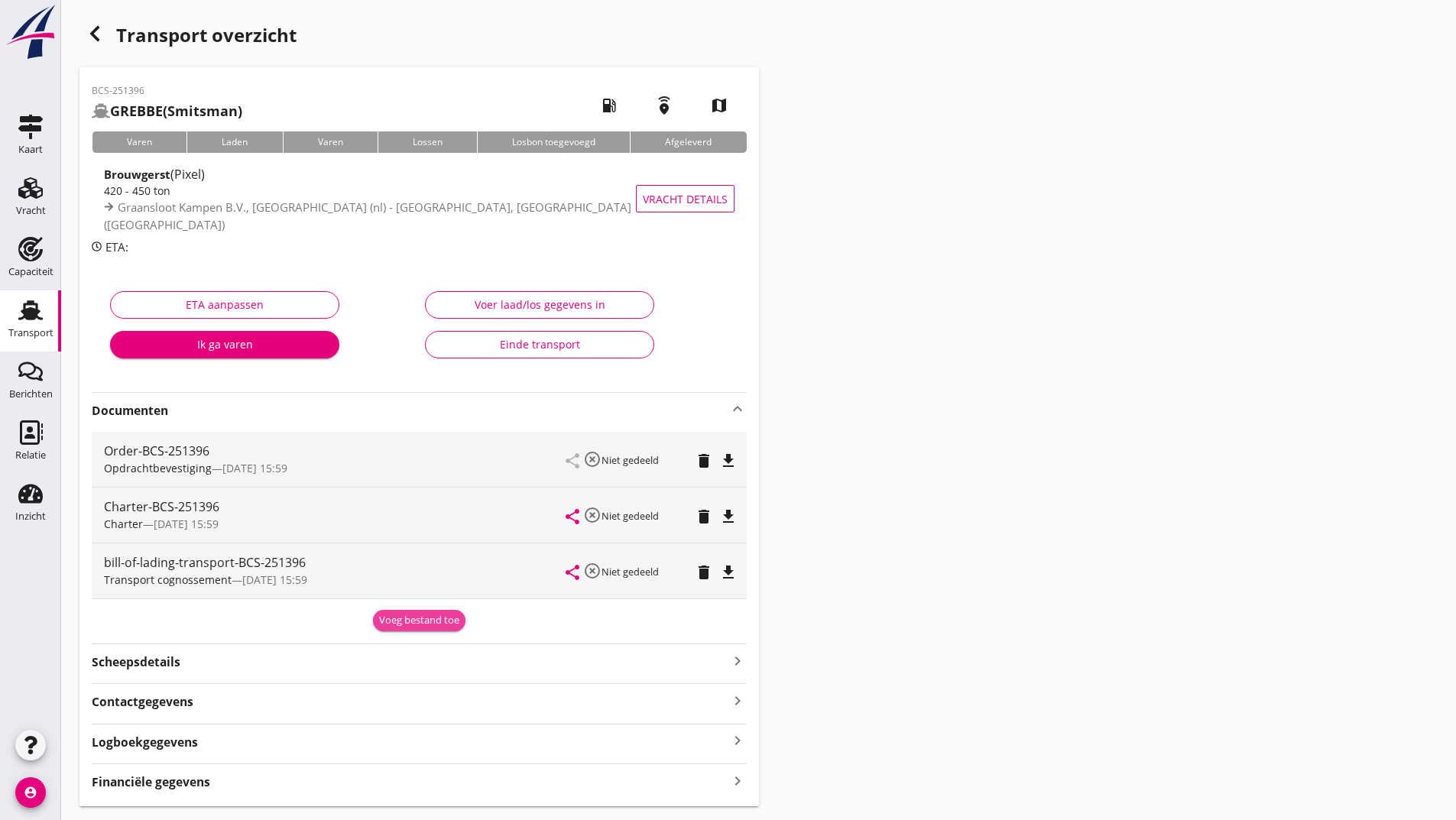
click at [397, 617] on div "Voeg bestand toe" at bounding box center [419, 620] width 80 height 15
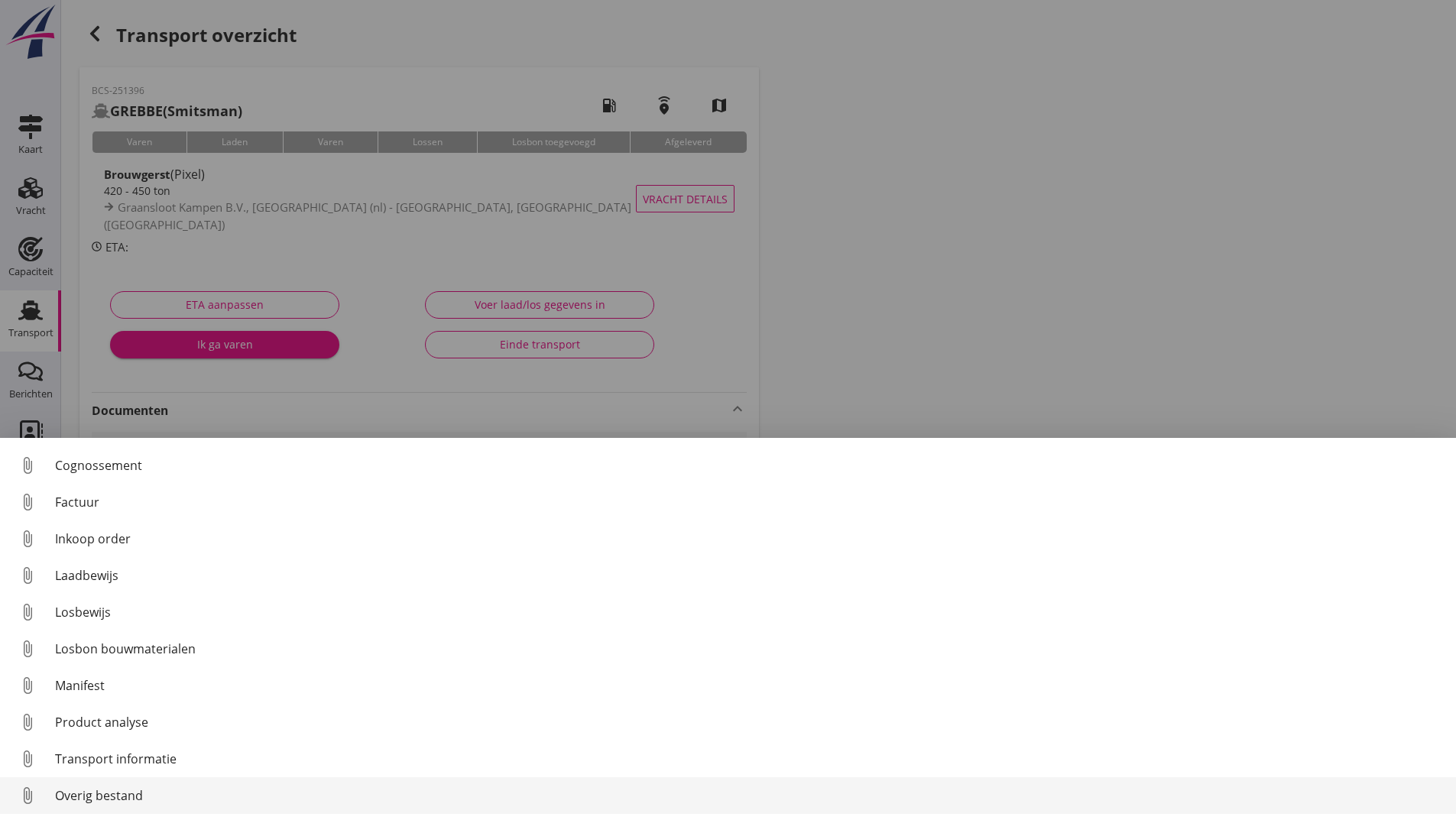
scroll to position [107, 0]
click at [144, 789] on div "Overig bestand" at bounding box center [749, 796] width 1388 height 18
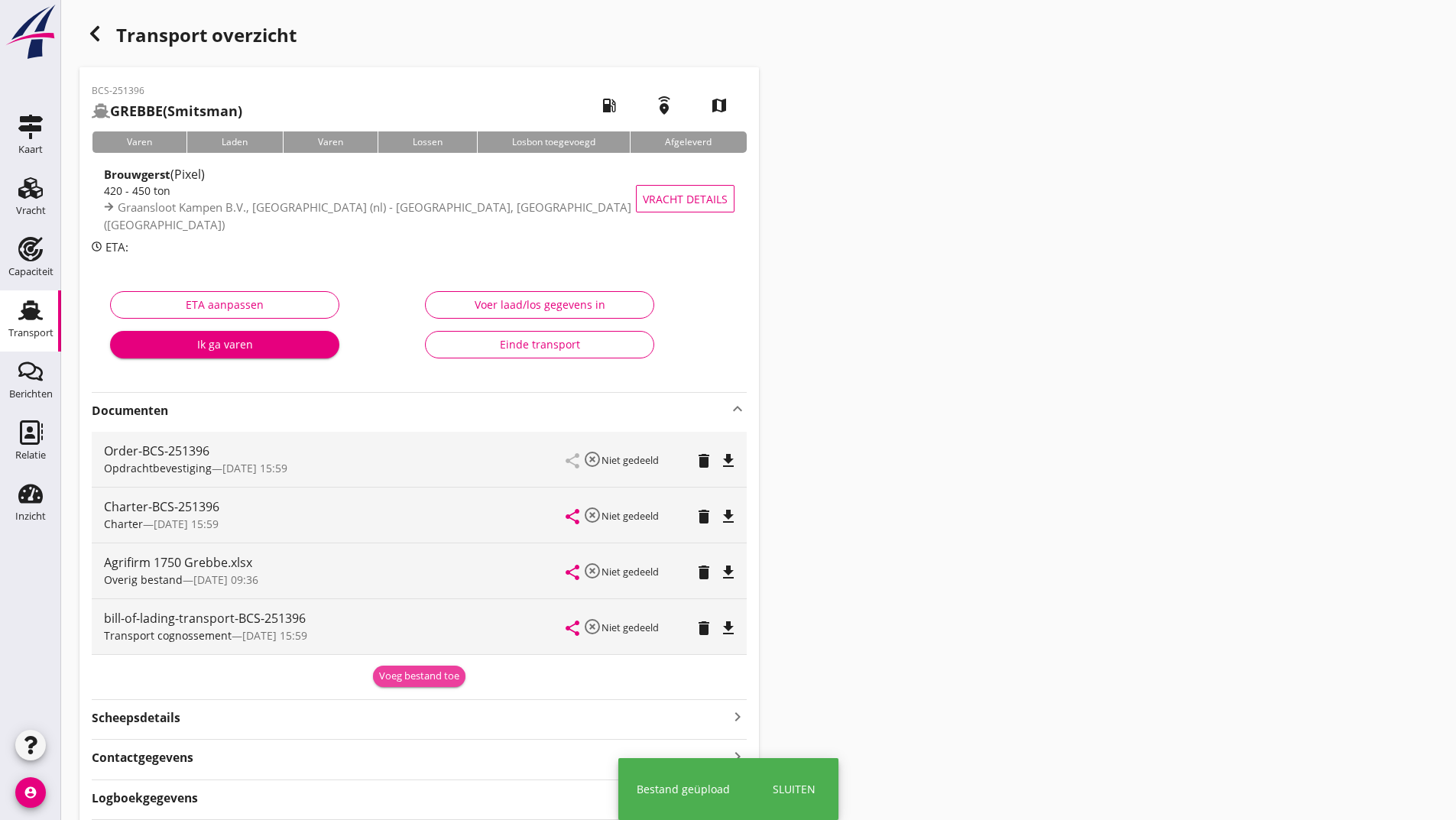
click at [386, 668] on button "Voeg bestand toe" at bounding box center [419, 676] width 92 height 22
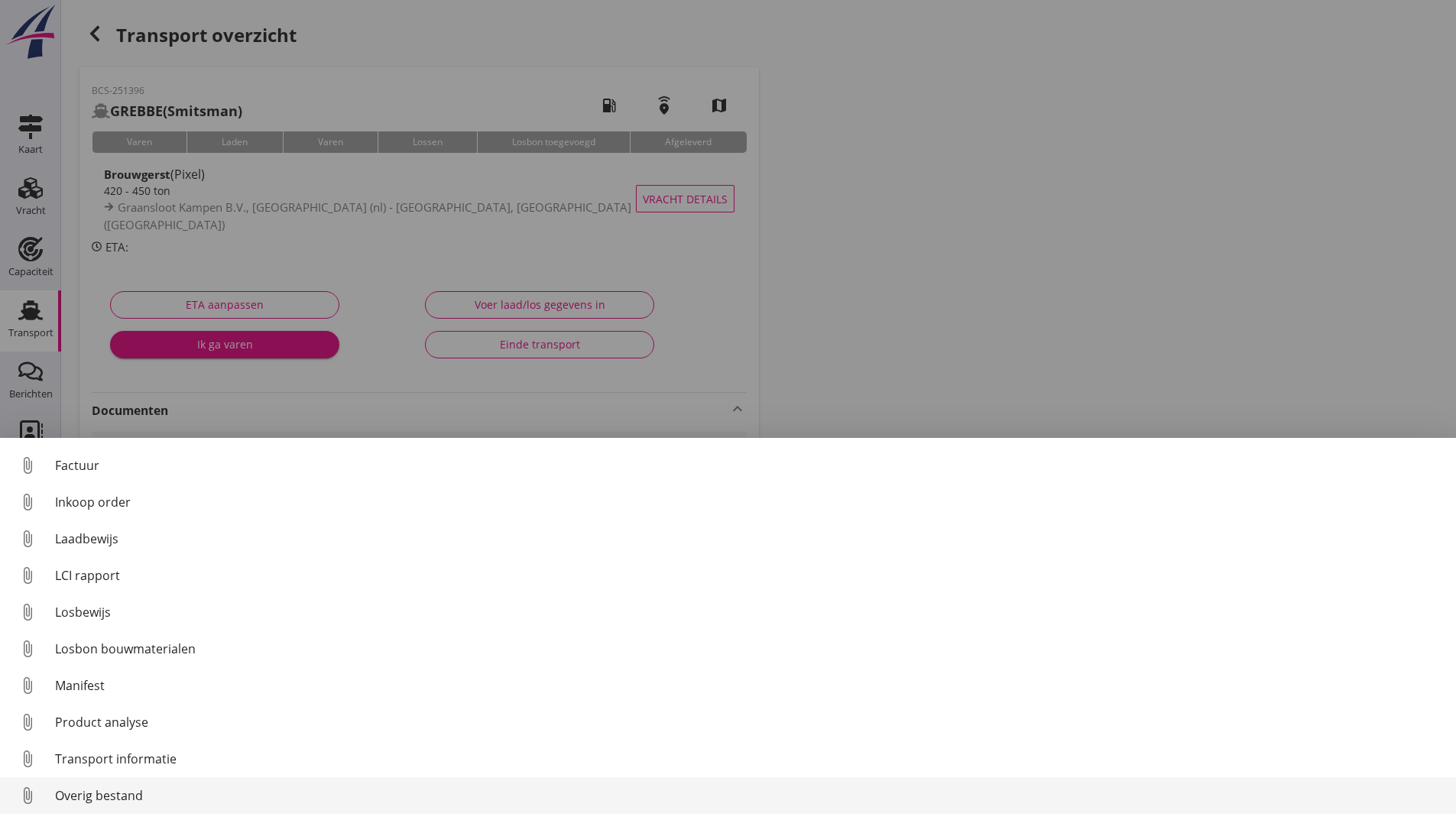
click at [132, 791] on div "Overig bestand" at bounding box center [749, 796] width 1388 height 18
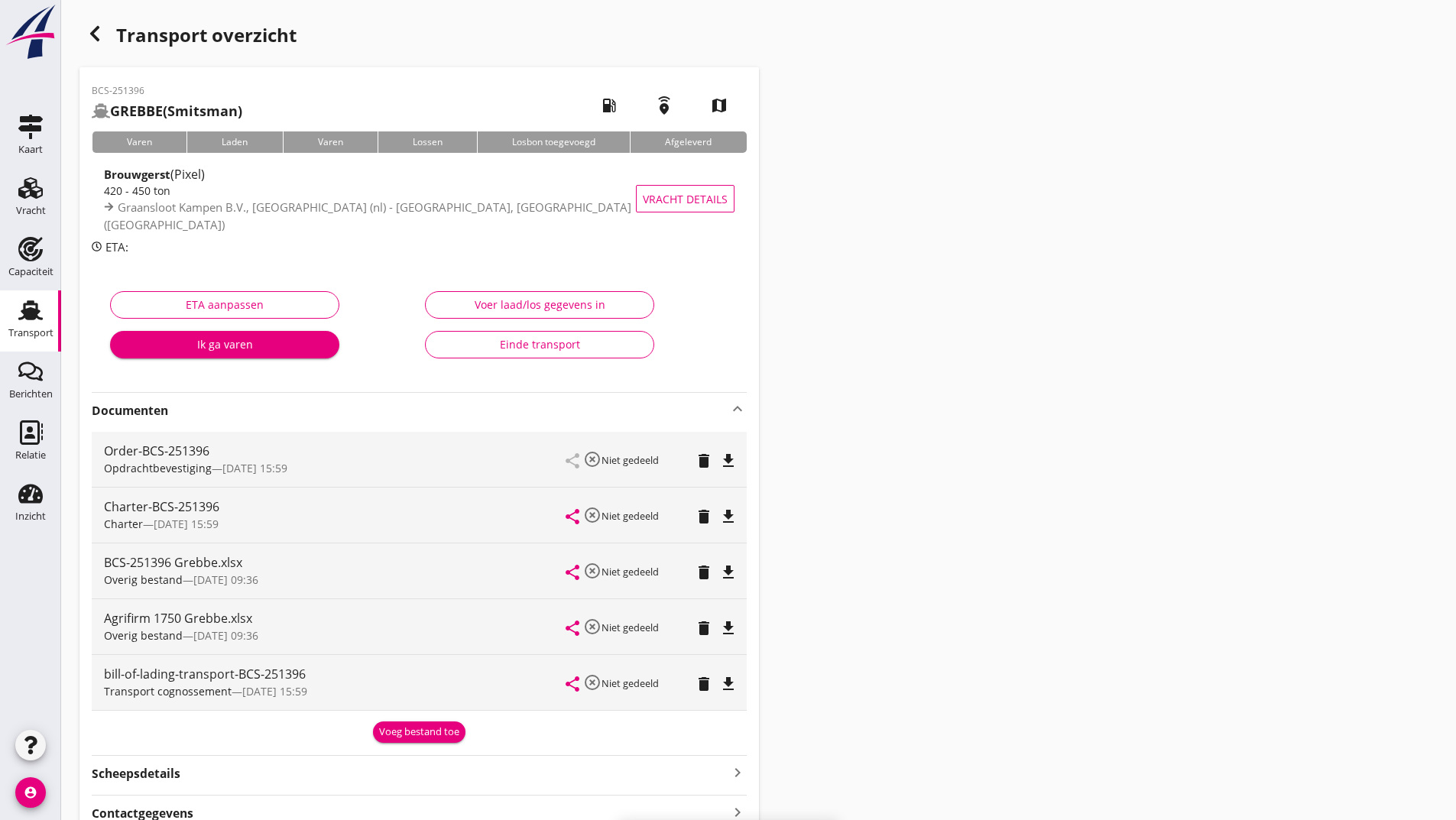
click at [393, 730] on div "Voeg bestand toe" at bounding box center [419, 731] width 80 height 15
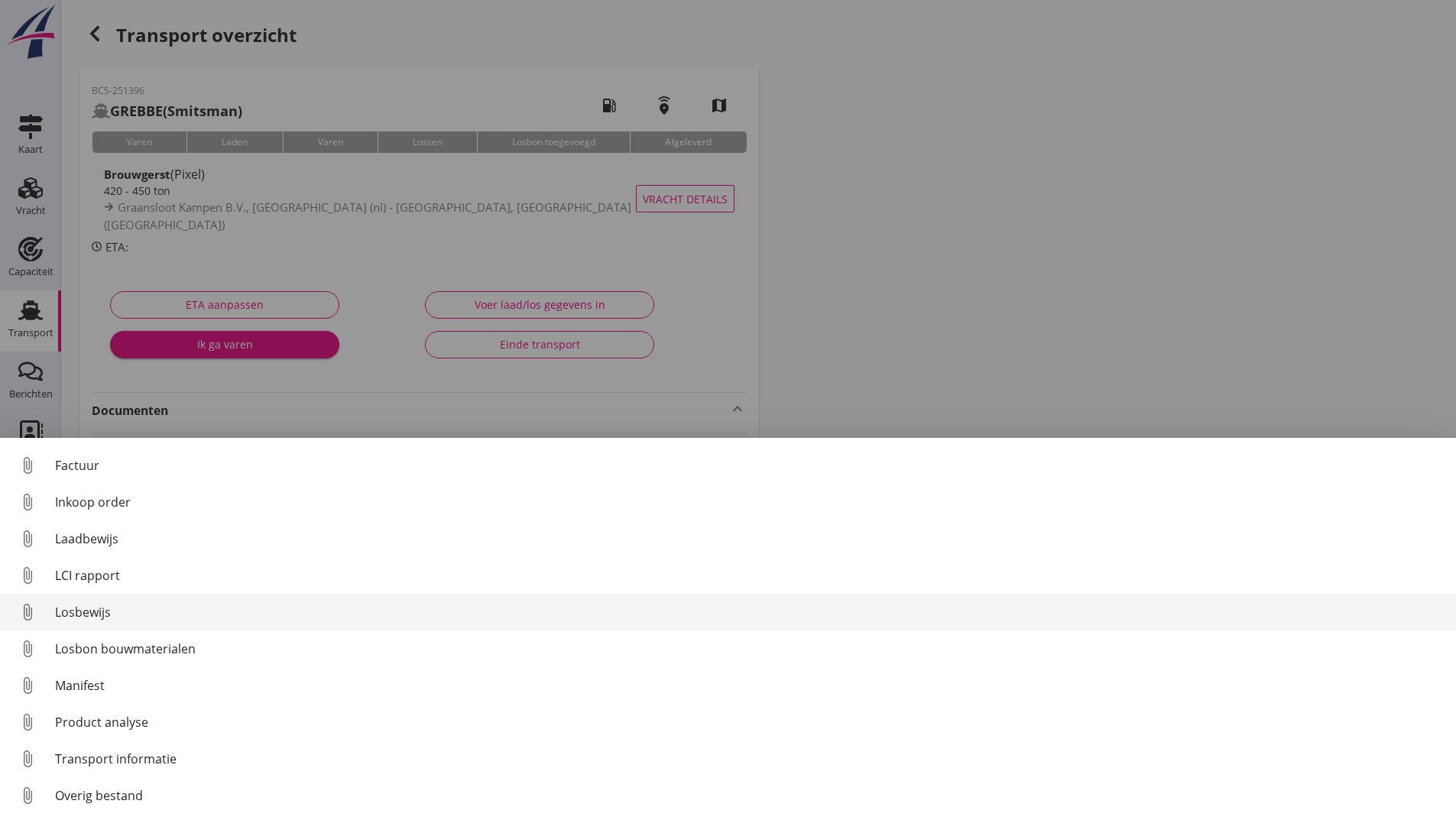
click at [98, 607] on div "Losbewijs" at bounding box center [749, 612] width 1388 height 18
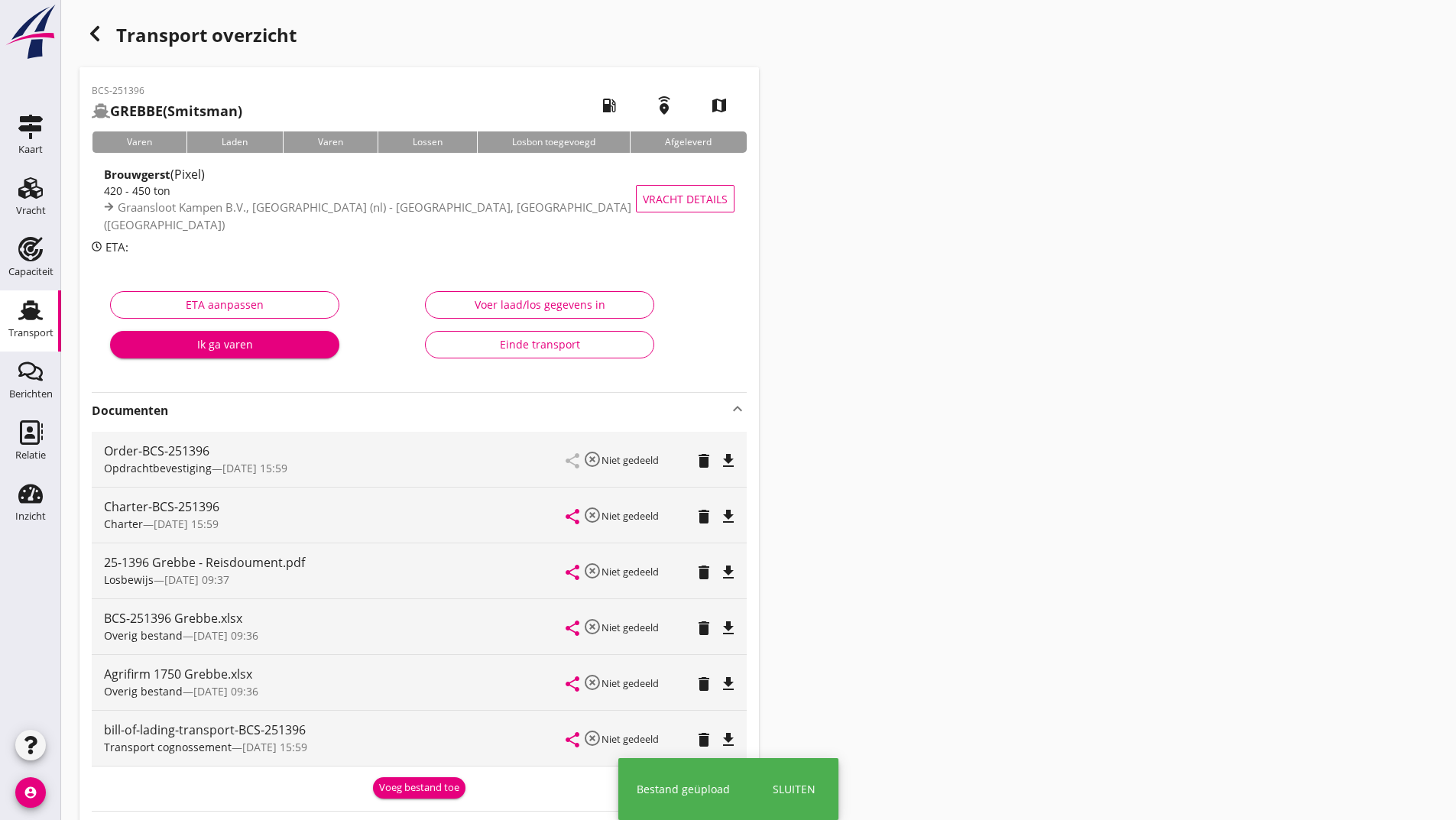
click at [431, 791] on div "Voeg bestand toe" at bounding box center [419, 787] width 80 height 15
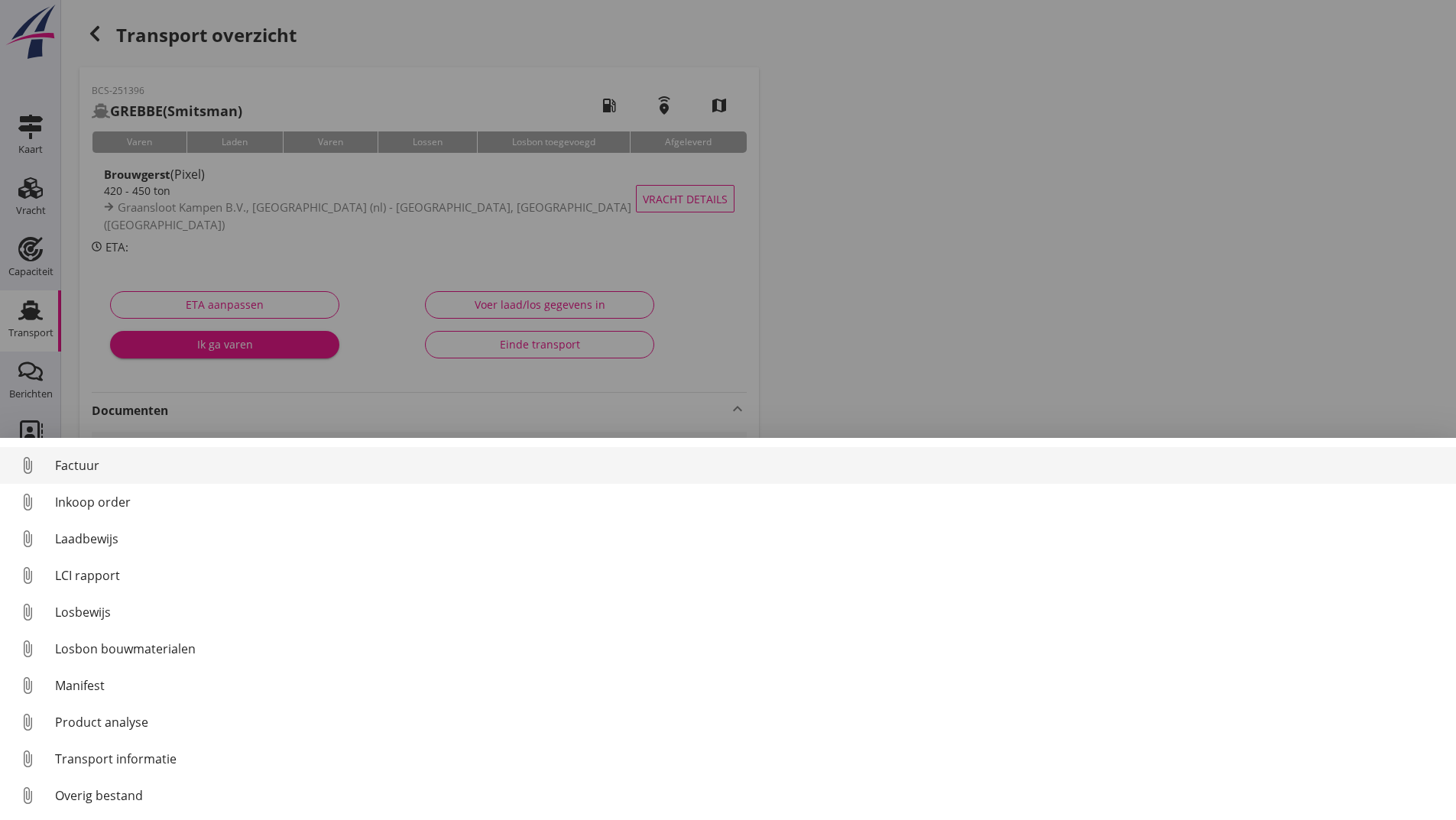
click at [92, 470] on div "Factuur" at bounding box center [749, 465] width 1388 height 18
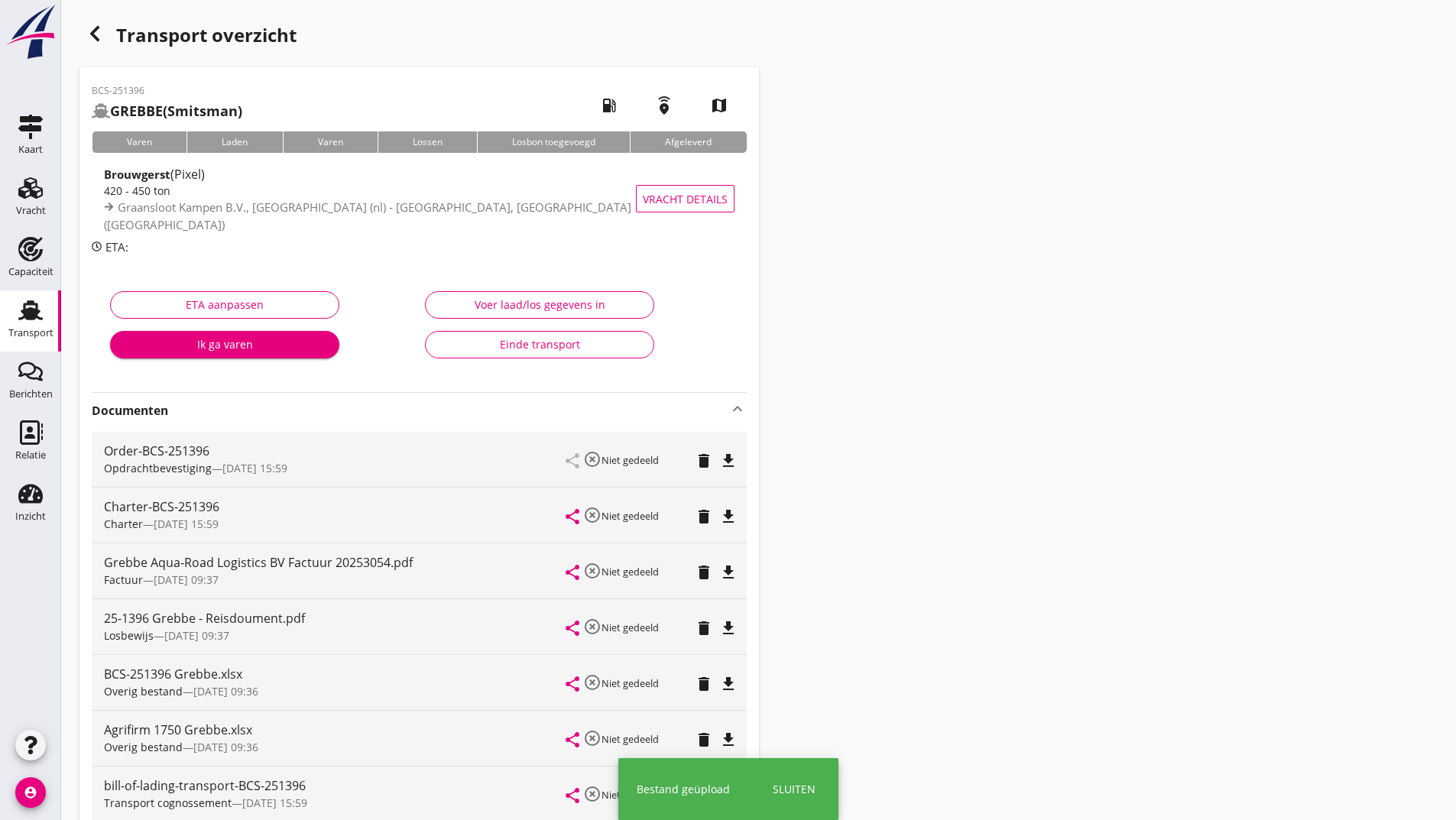
click at [91, 32] on use "button" at bounding box center [95, 33] width 9 height 15
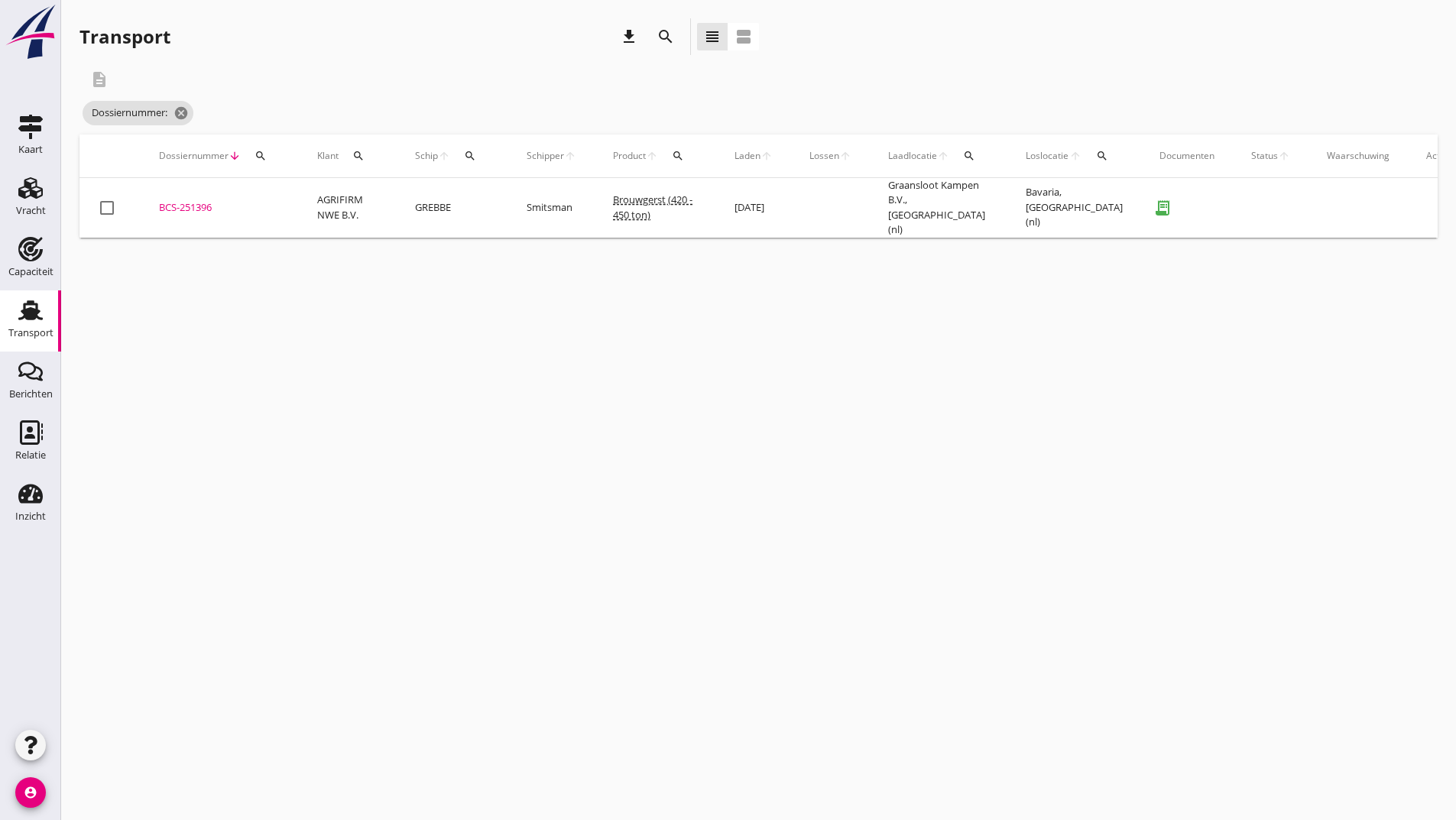
click at [665, 37] on icon "search" at bounding box center [666, 36] width 18 height 18
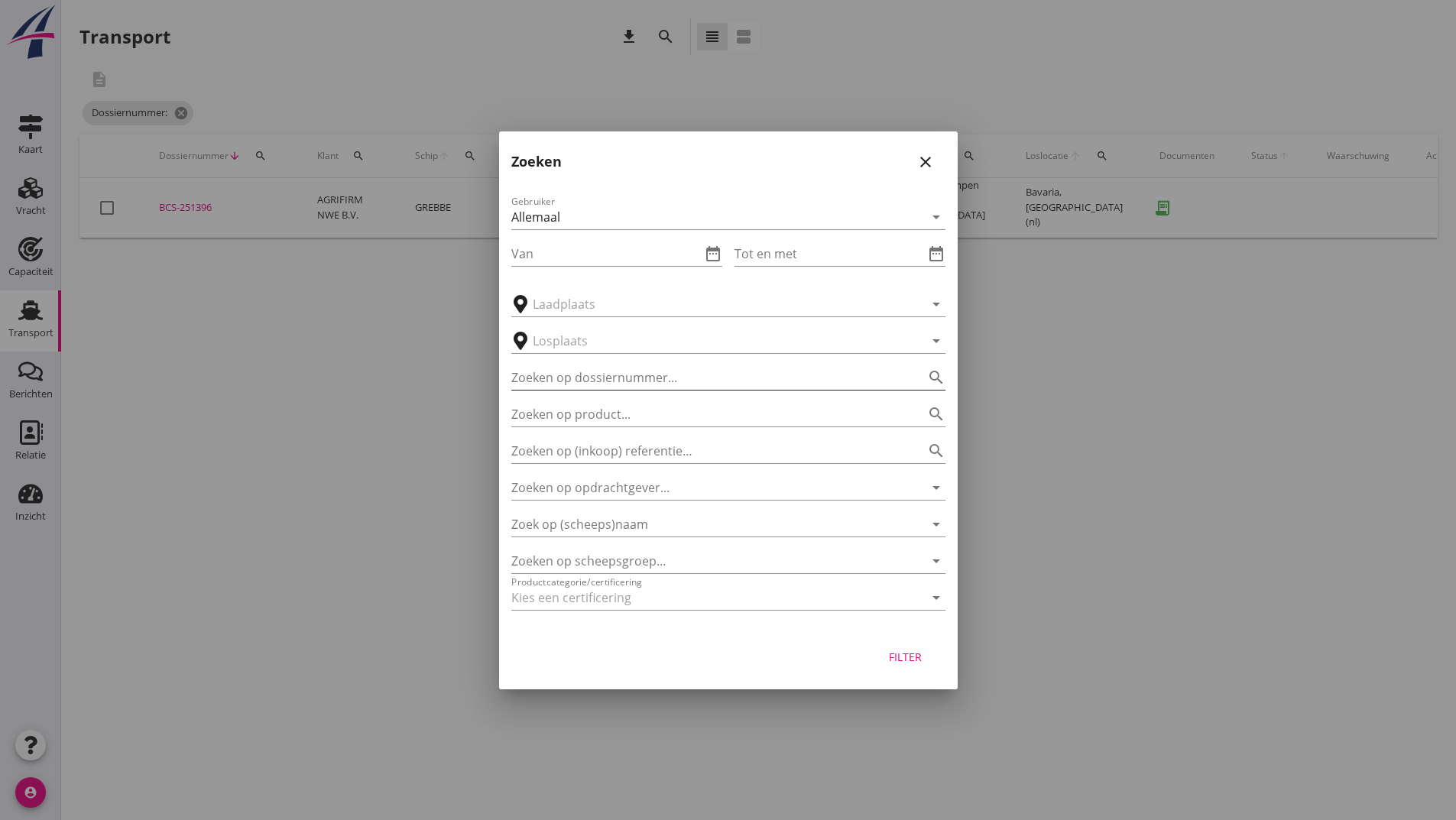
click at [576, 377] on input "Zoeken op dossiernummer..." at bounding box center [706, 377] width 392 height 24
type input "251407"
click at [889, 653] on div "Filter" at bounding box center [905, 656] width 43 height 16
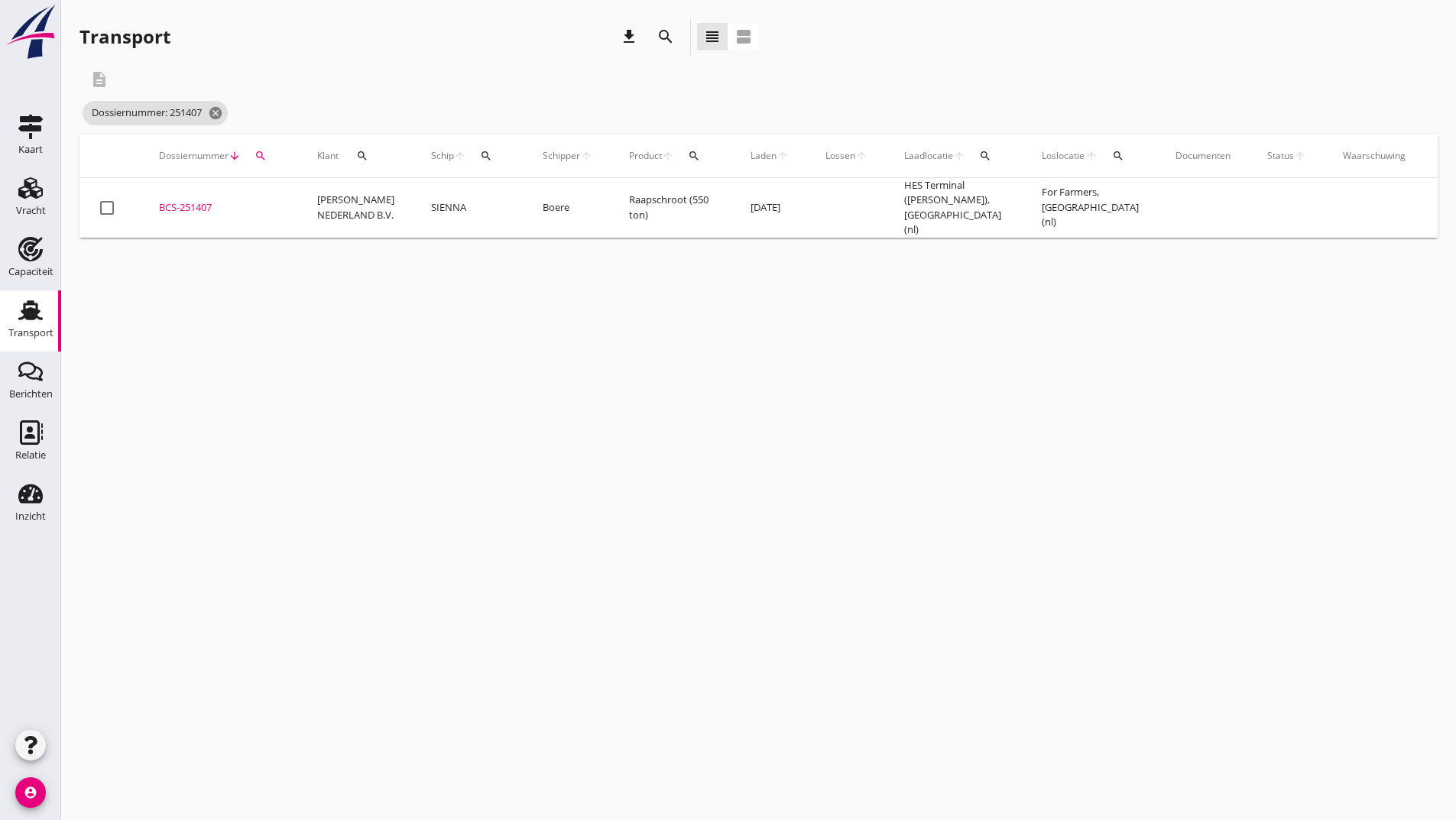
click at [200, 205] on div "BCS-251407" at bounding box center [220, 207] width 121 height 15
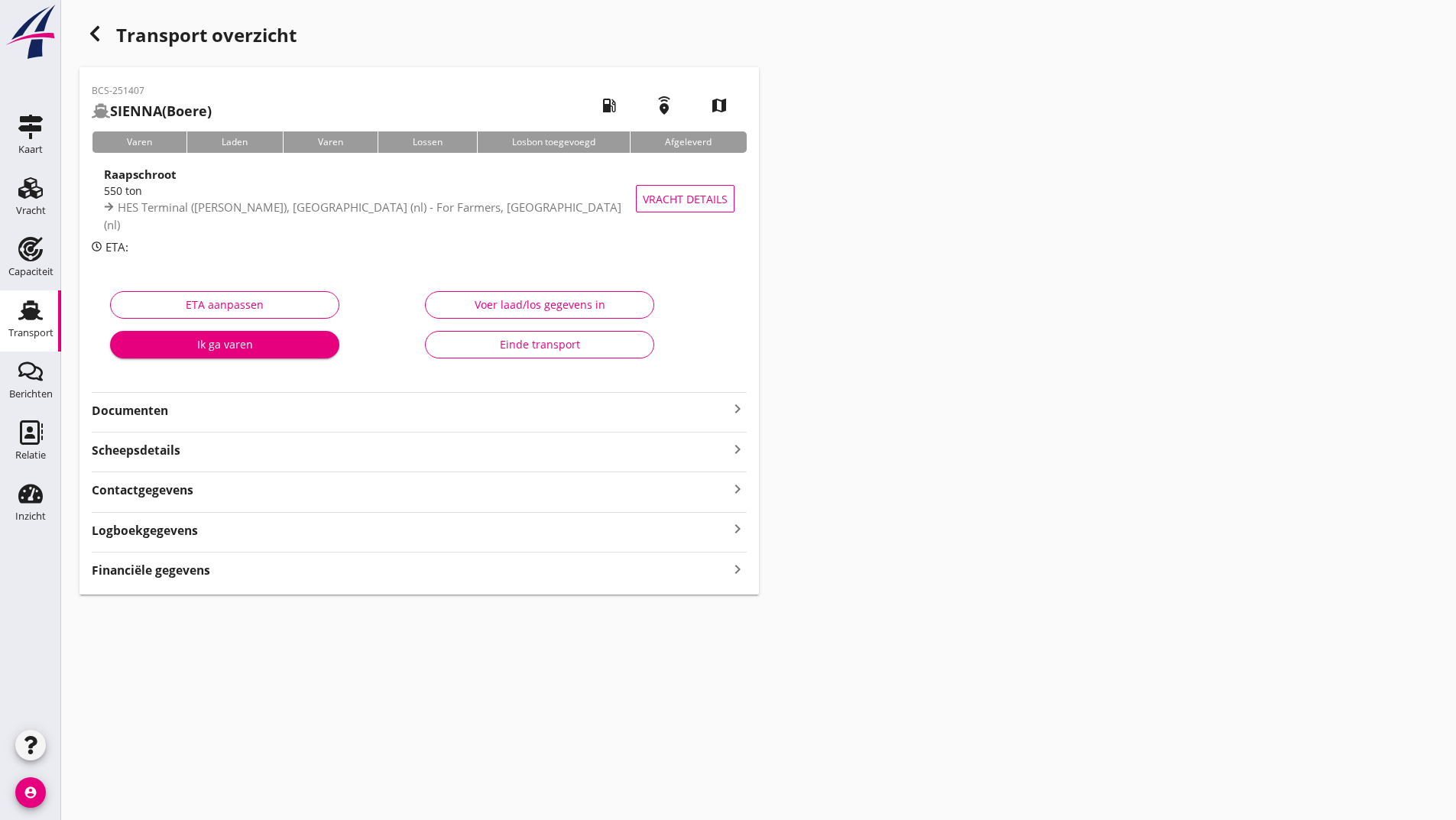
click at [167, 449] on strong "Scheepsdetails" at bounding box center [136, 449] width 89 height 17
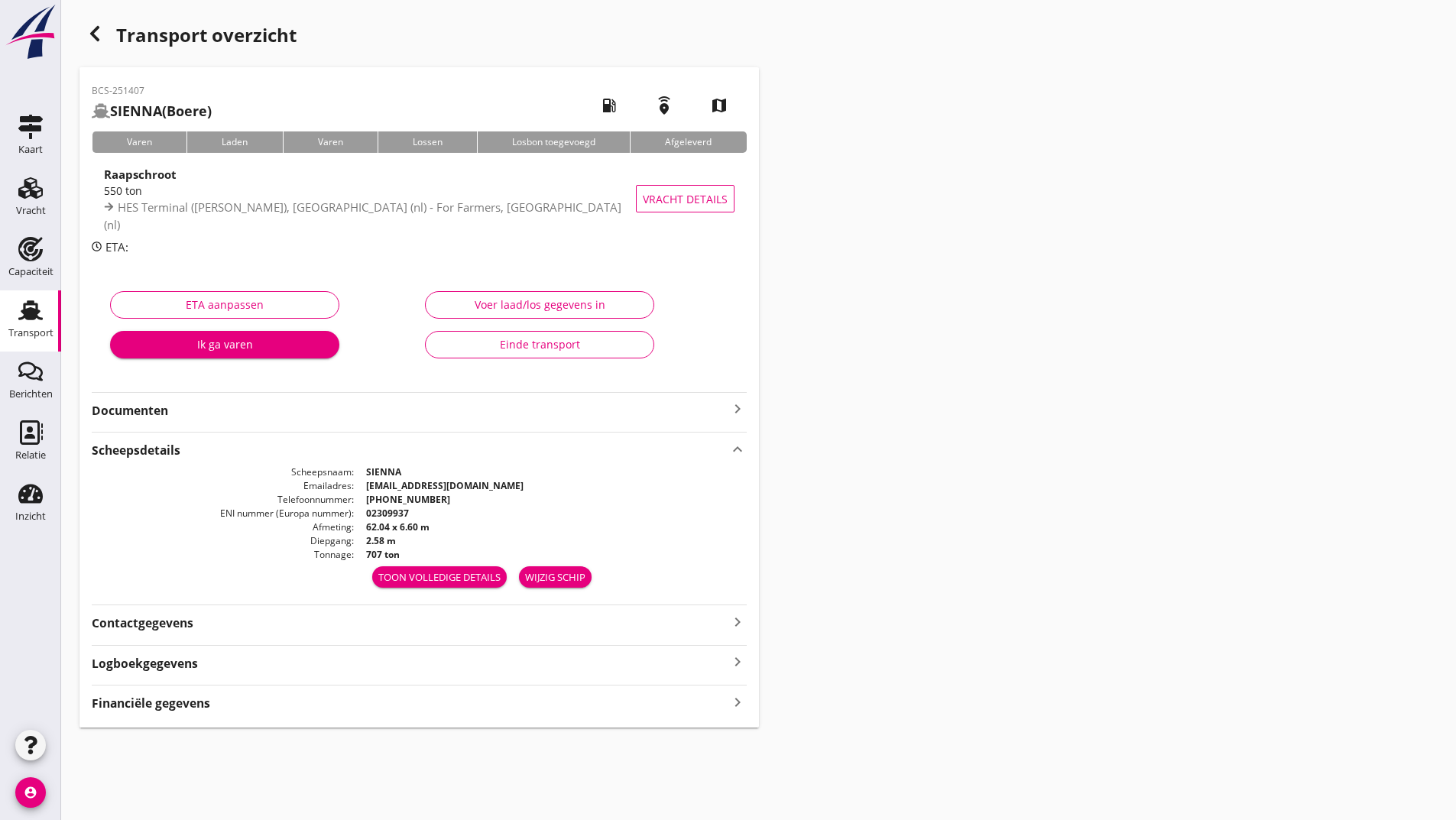
click at [37, 316] on use at bounding box center [30, 310] width 24 height 20
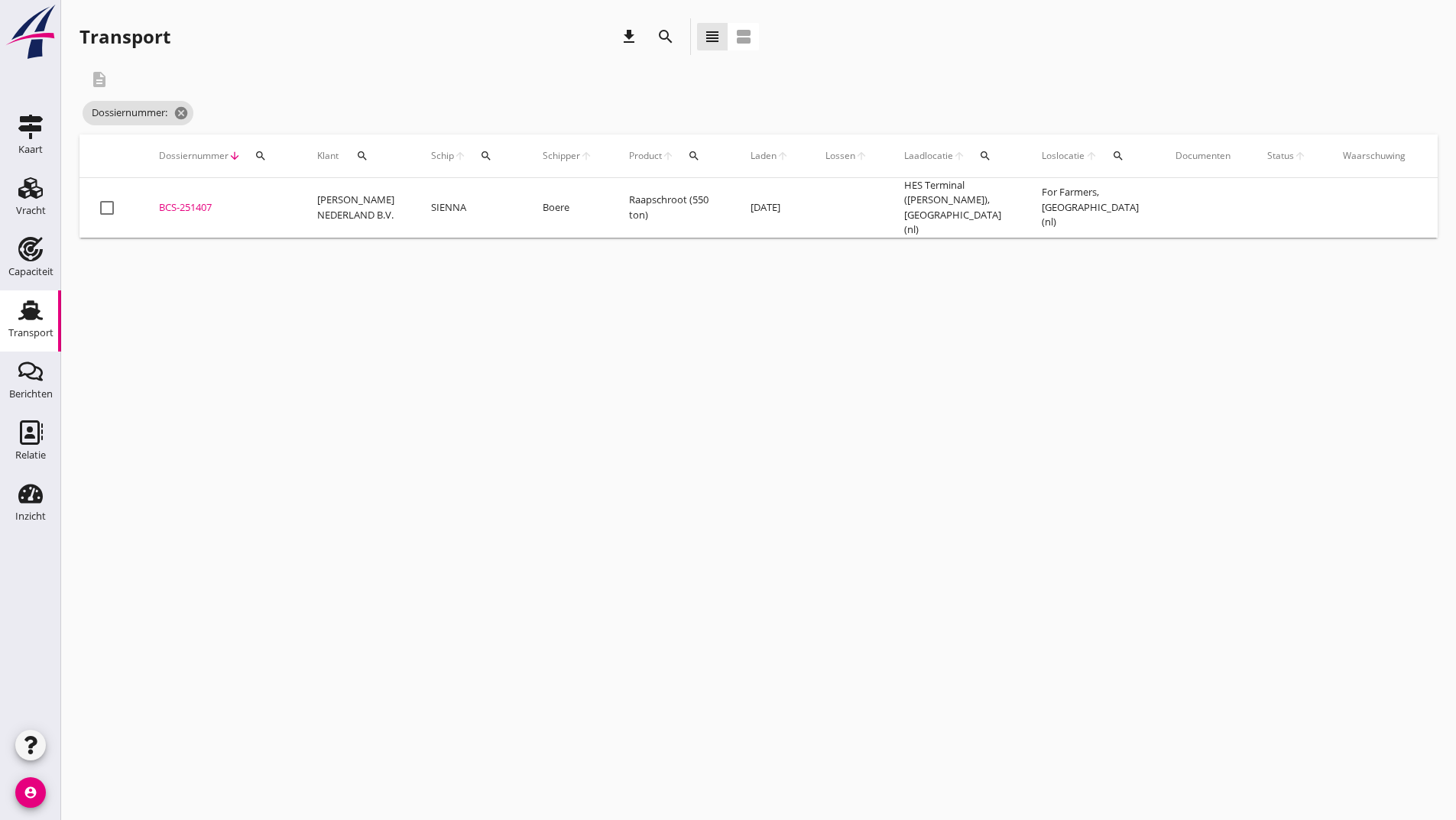
drag, startPoint x: 208, startPoint y: 196, endPoint x: 223, endPoint y: 208, distance: 19.2
click at [208, 200] on div "BCS-251407" at bounding box center [220, 207] width 121 height 15
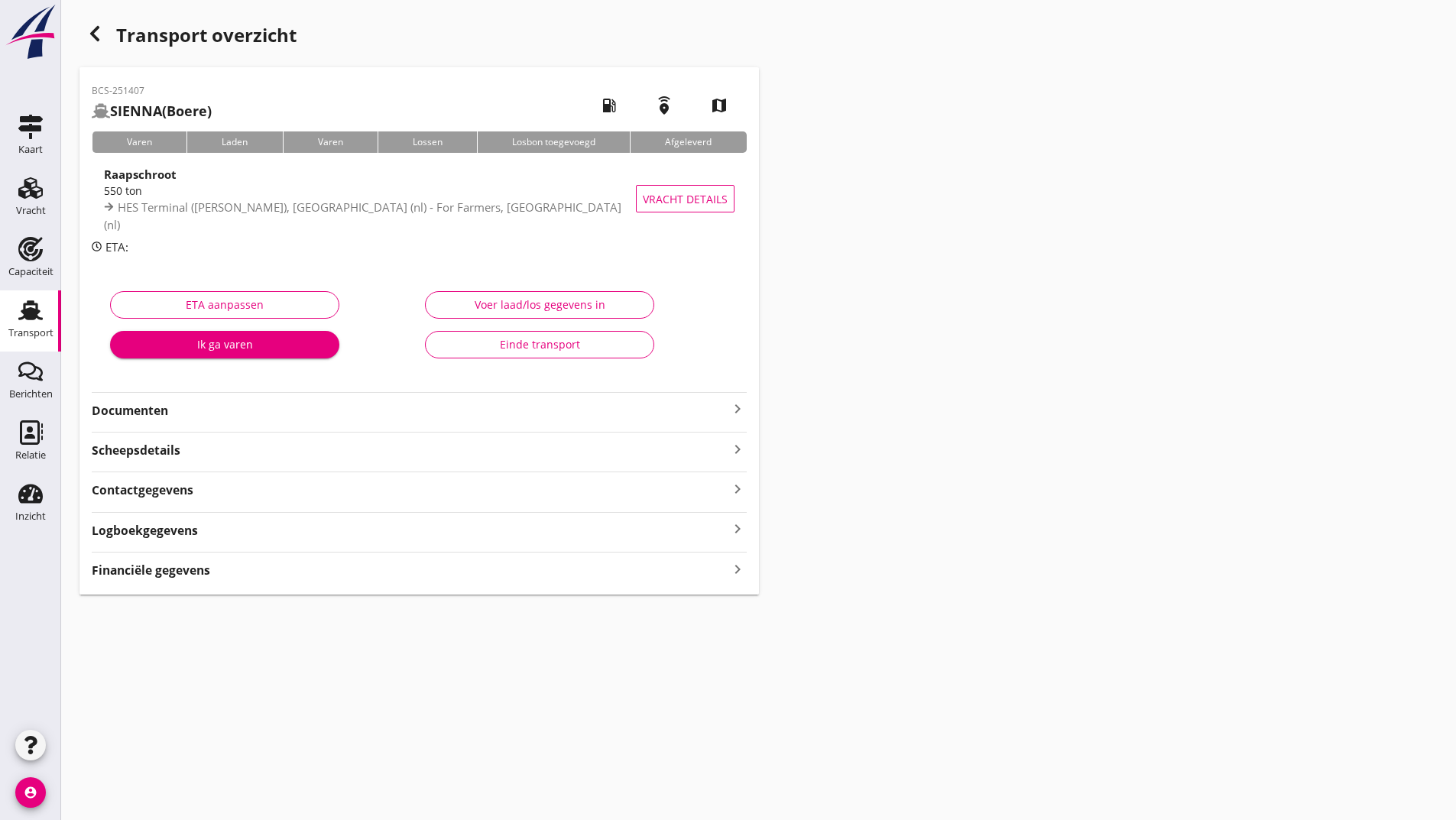
drag, startPoint x: 146, startPoint y: 406, endPoint x: 155, endPoint y: 417, distance: 14.2
click at [146, 407] on strong "Documenten" at bounding box center [410, 410] width 637 height 17
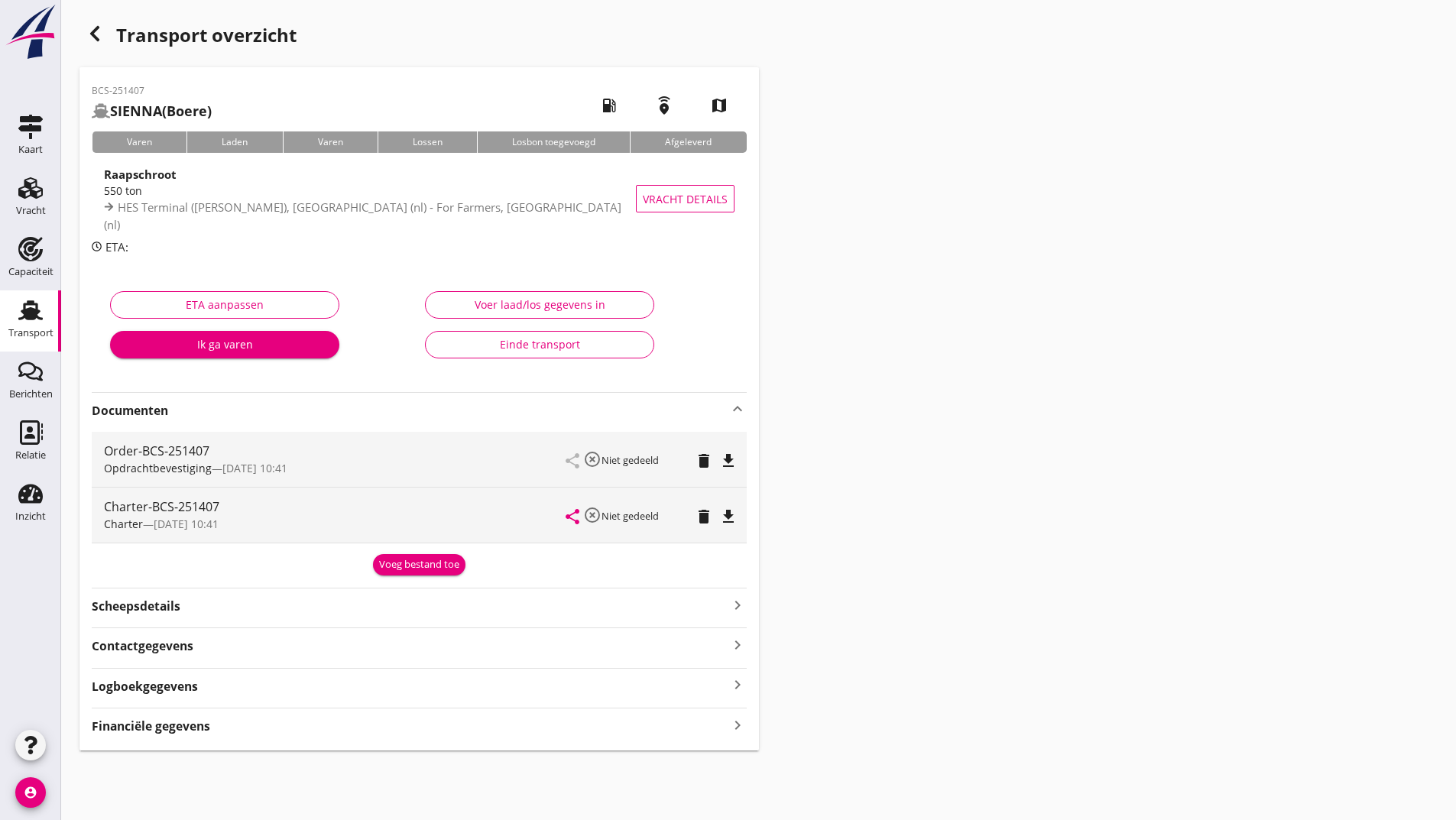
click at [409, 570] on div "Voeg bestand toe" at bounding box center [419, 564] width 80 height 15
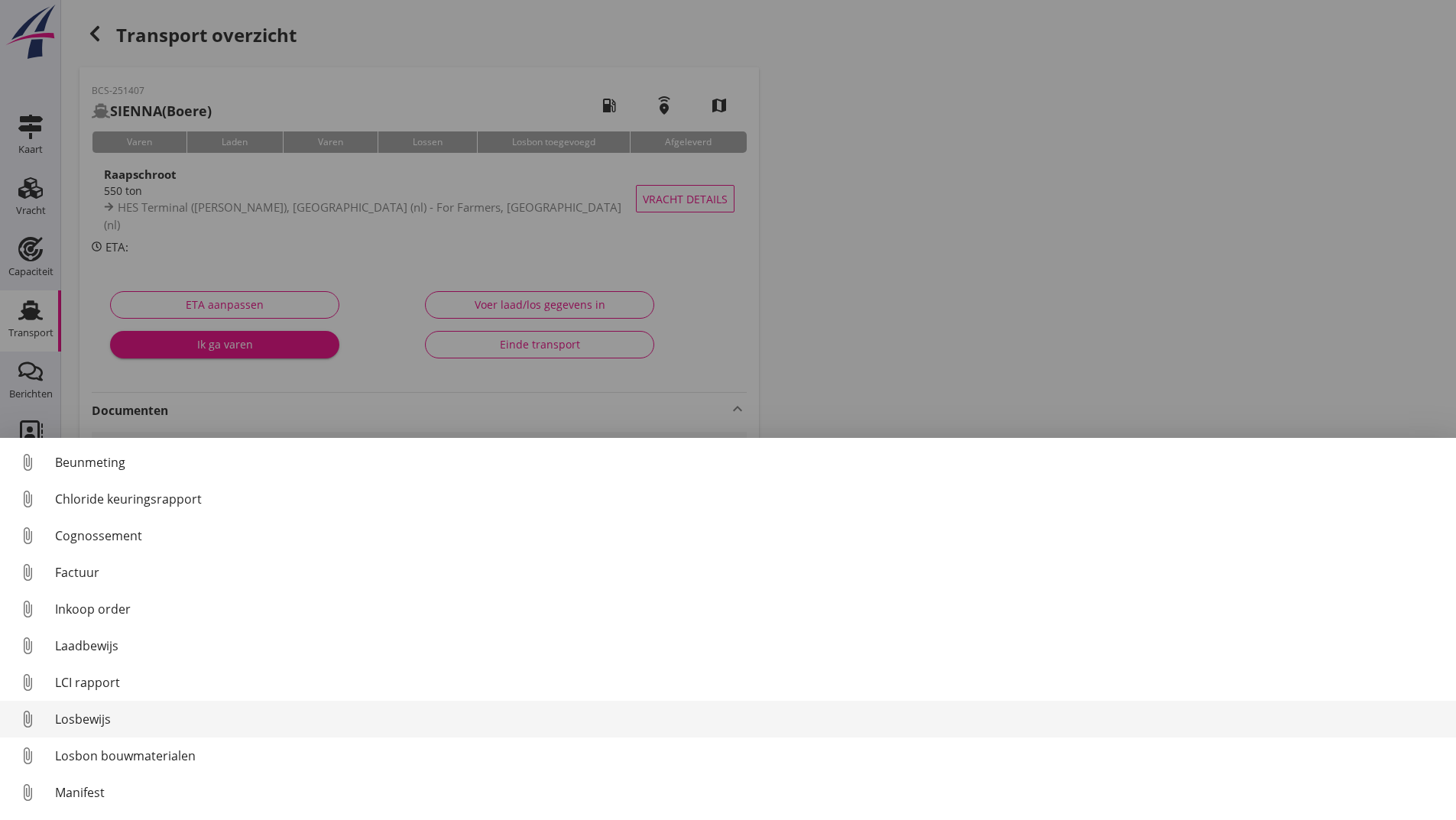
click at [99, 713] on div "Losbewijs" at bounding box center [749, 719] width 1388 height 18
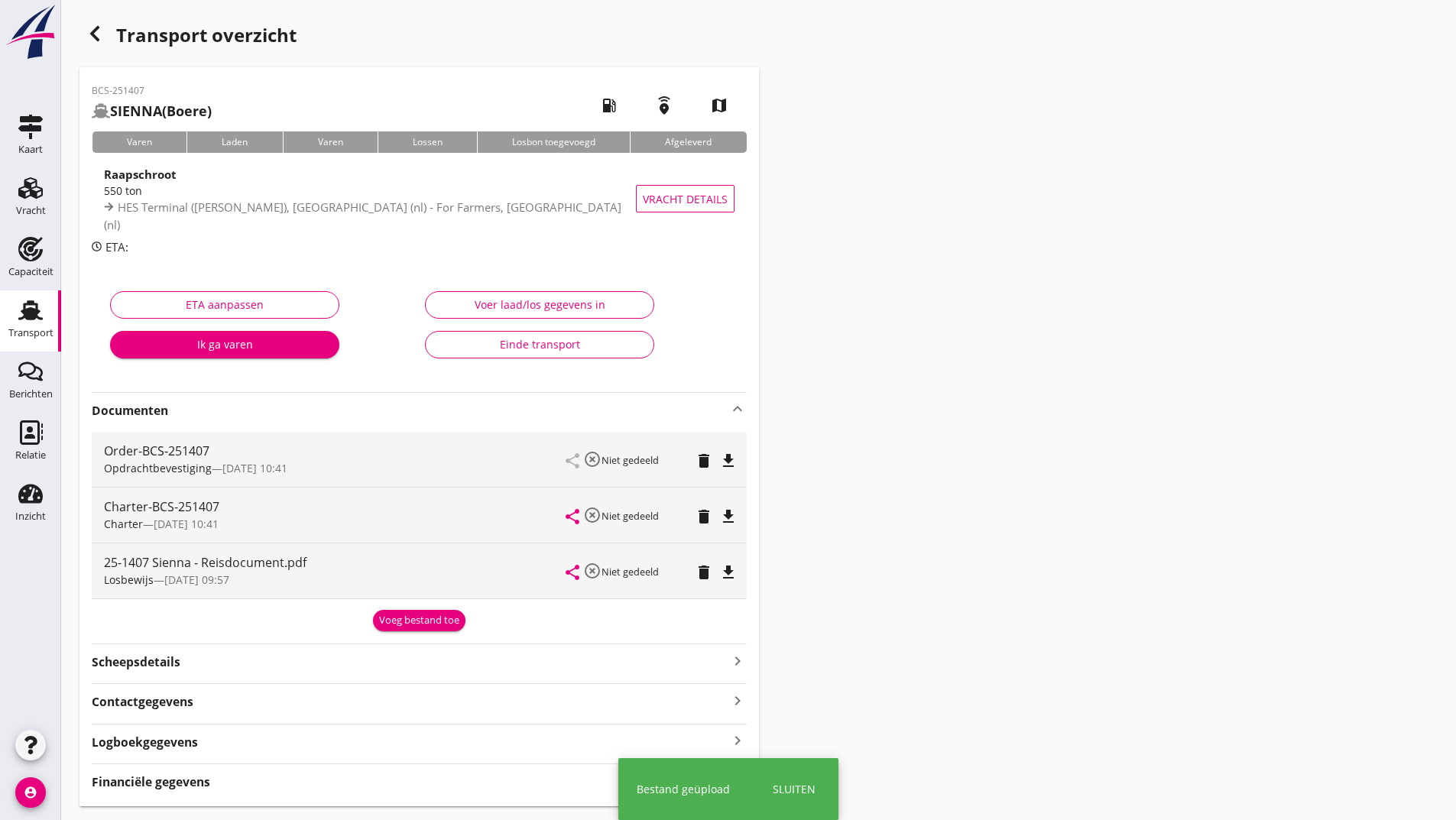
click at [392, 625] on div "Voeg bestand toe" at bounding box center [419, 620] width 80 height 15
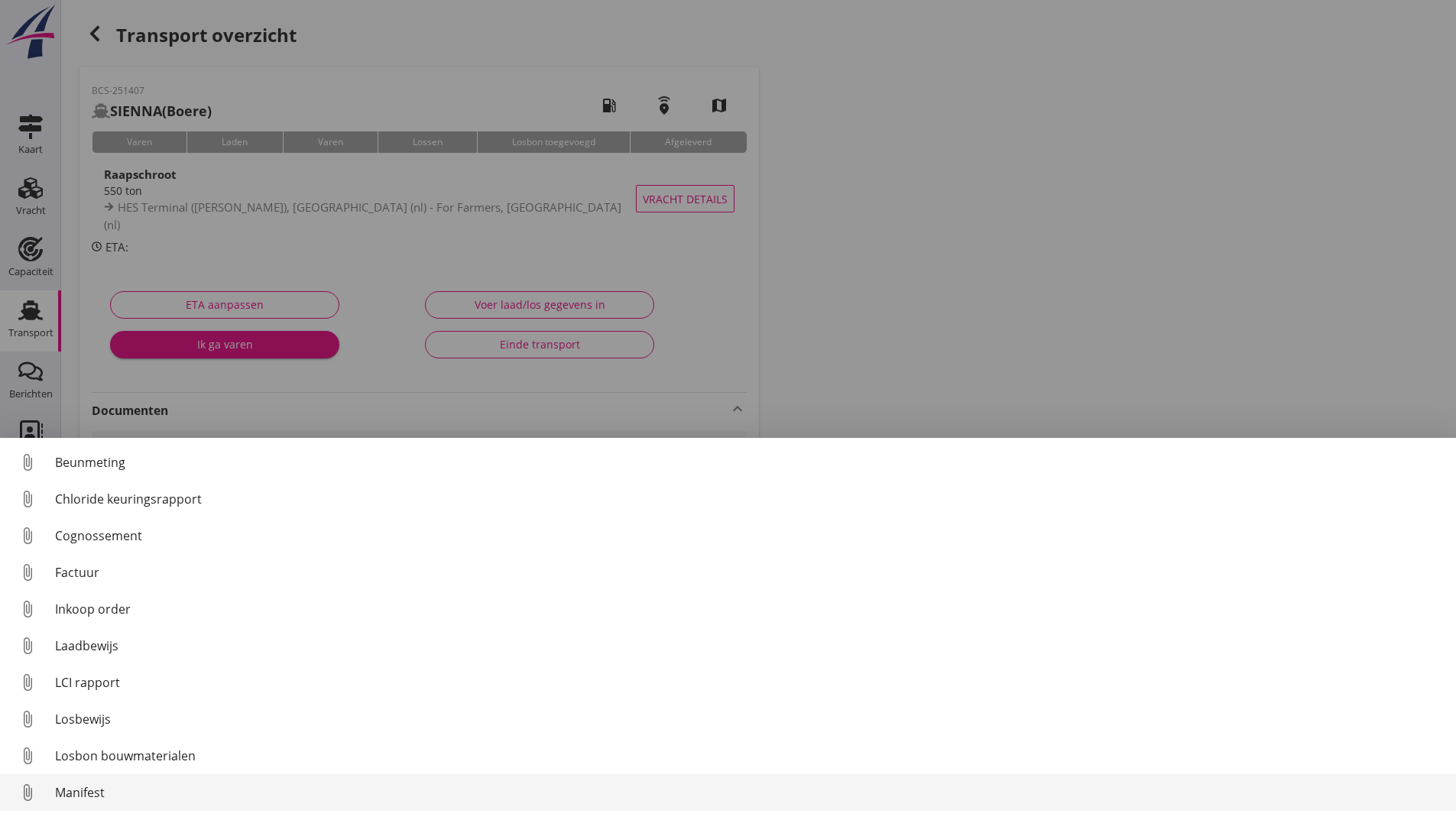
scroll to position [107, 0]
click at [130, 796] on div "Overig bestand" at bounding box center [749, 796] width 1388 height 18
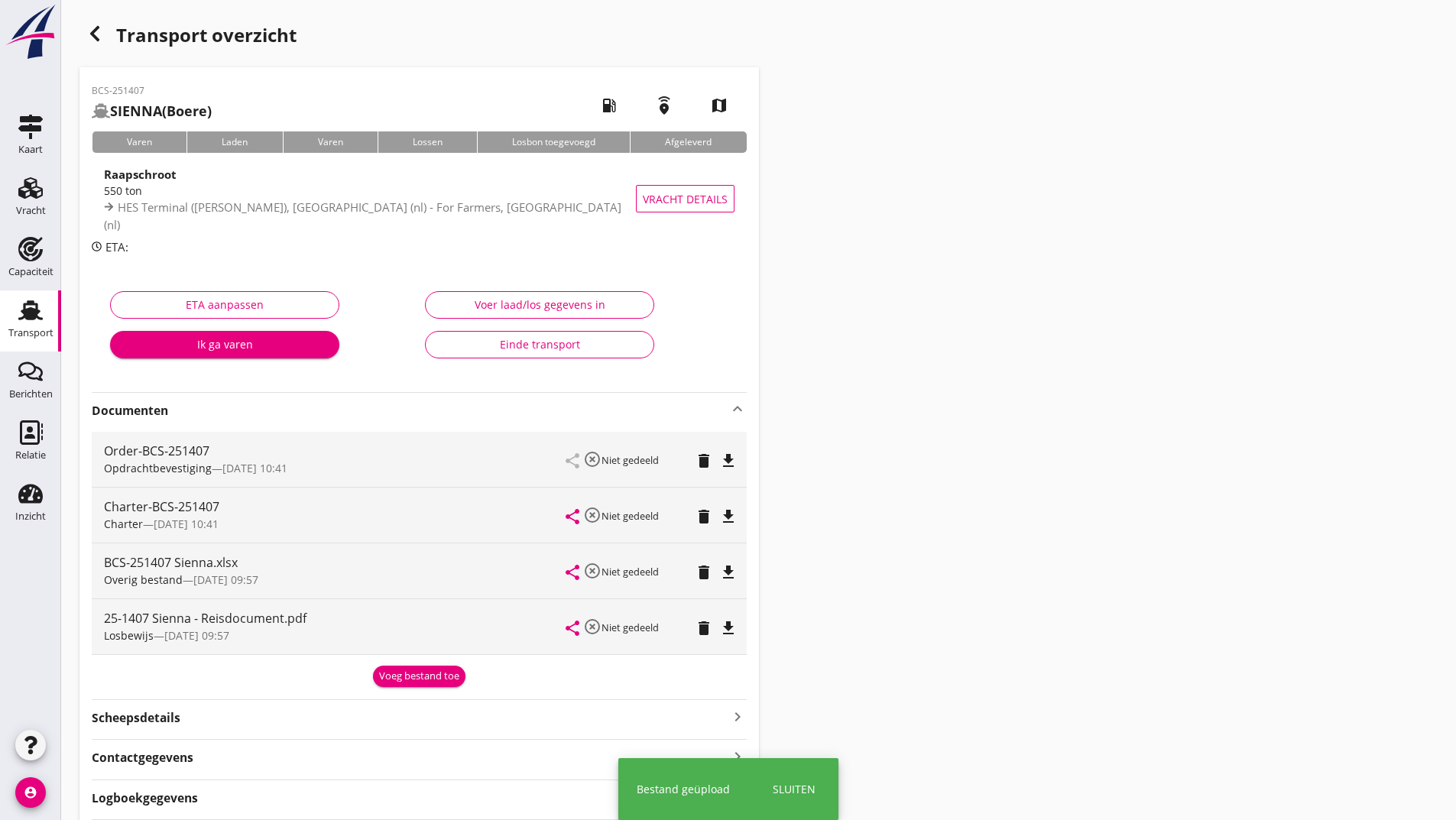
click at [408, 673] on div "Voeg bestand toe" at bounding box center [419, 675] width 80 height 15
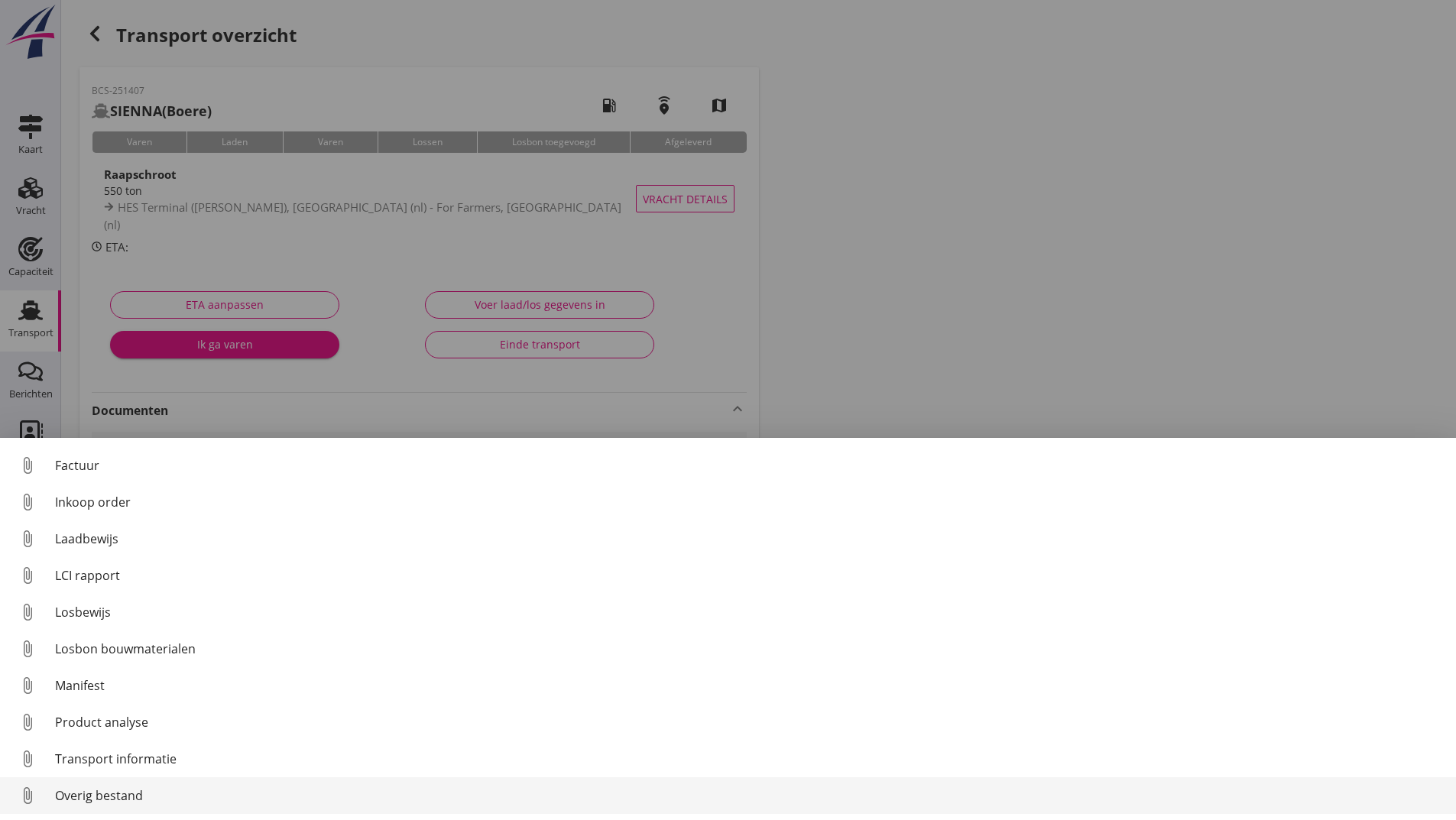
click at [102, 798] on div "Overig bestand" at bounding box center [749, 796] width 1388 height 18
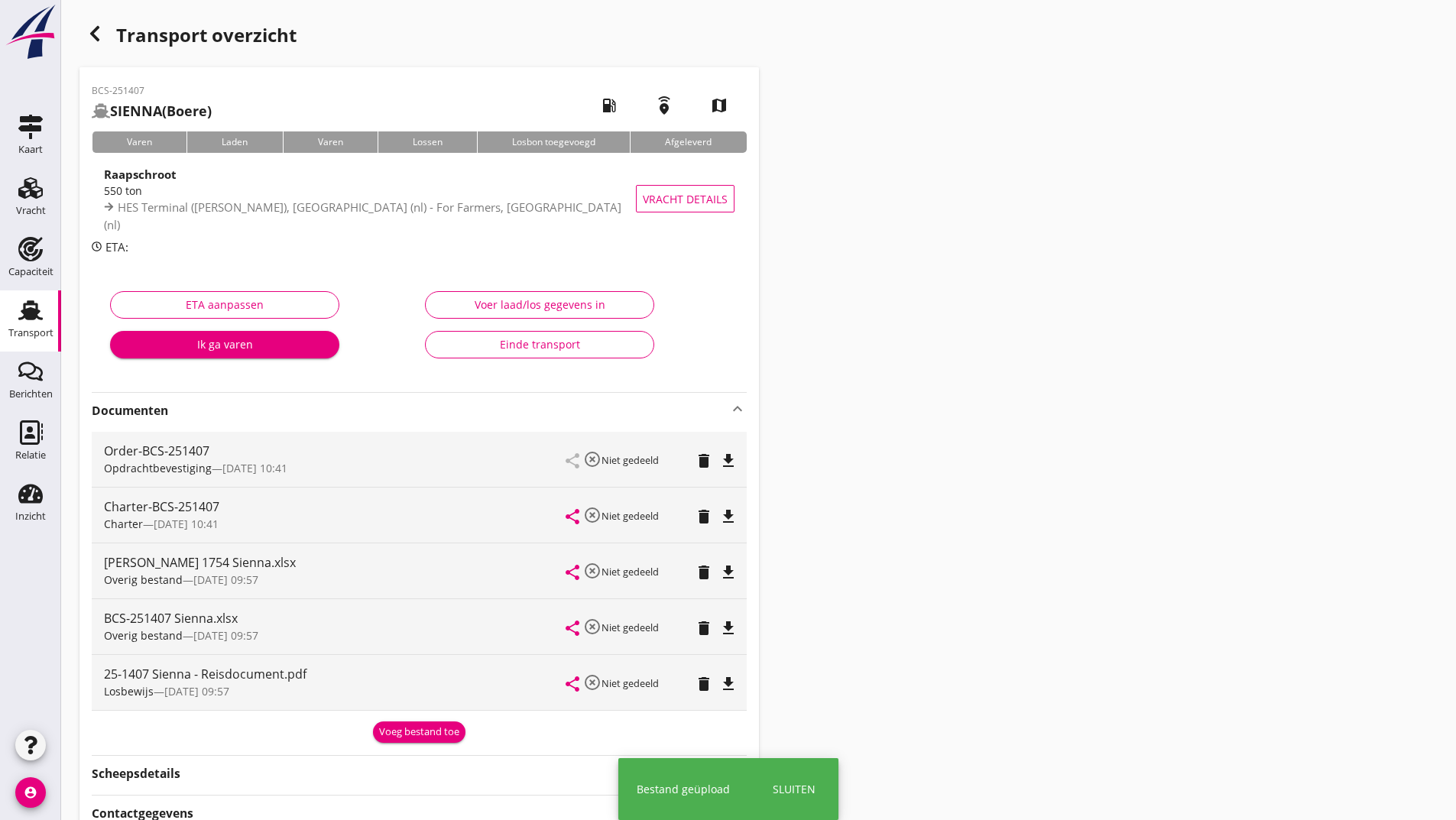
click at [399, 733] on div "Voeg bestand toe" at bounding box center [419, 731] width 80 height 15
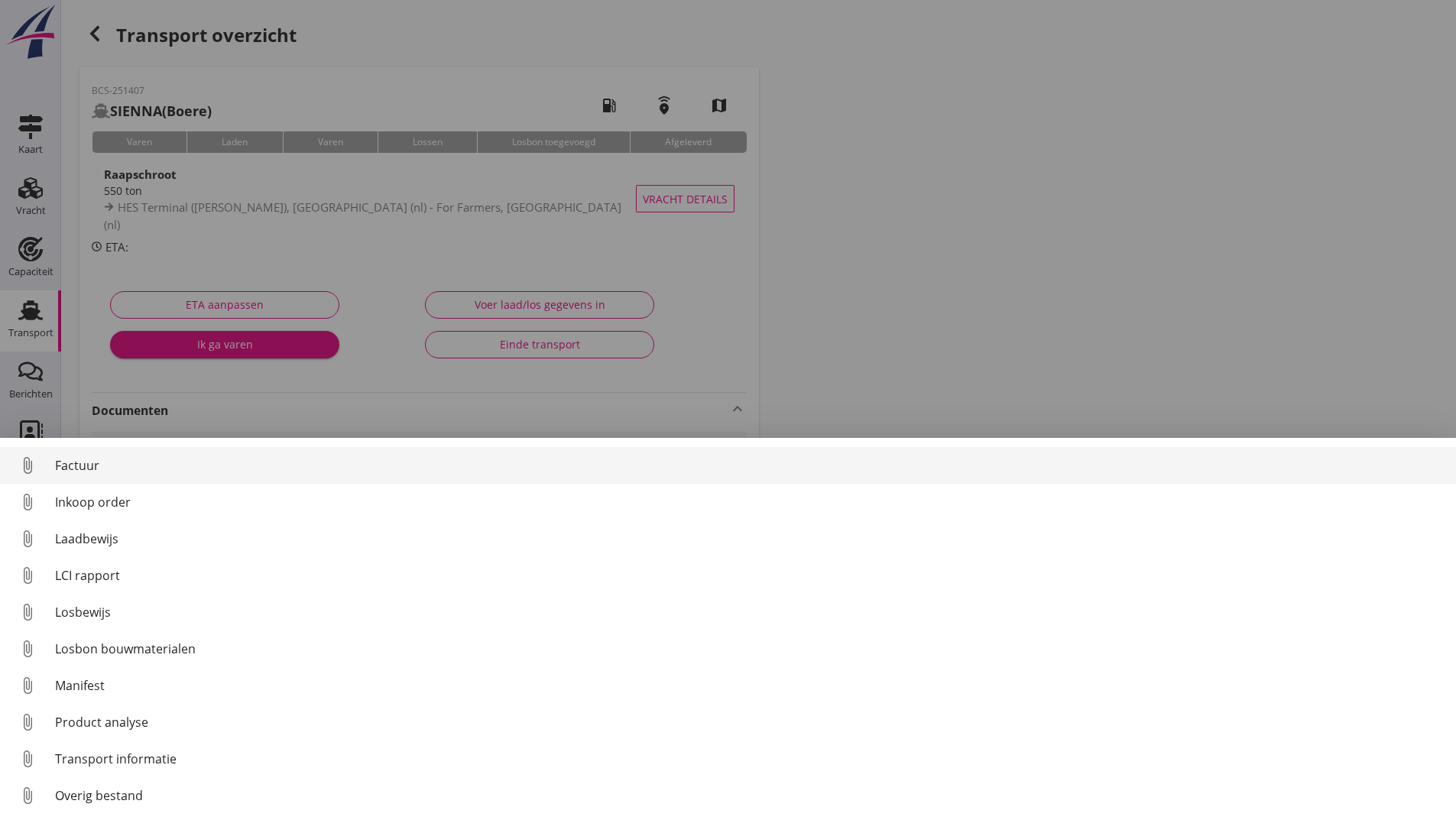
click at [61, 459] on div "Factuur" at bounding box center [749, 465] width 1388 height 18
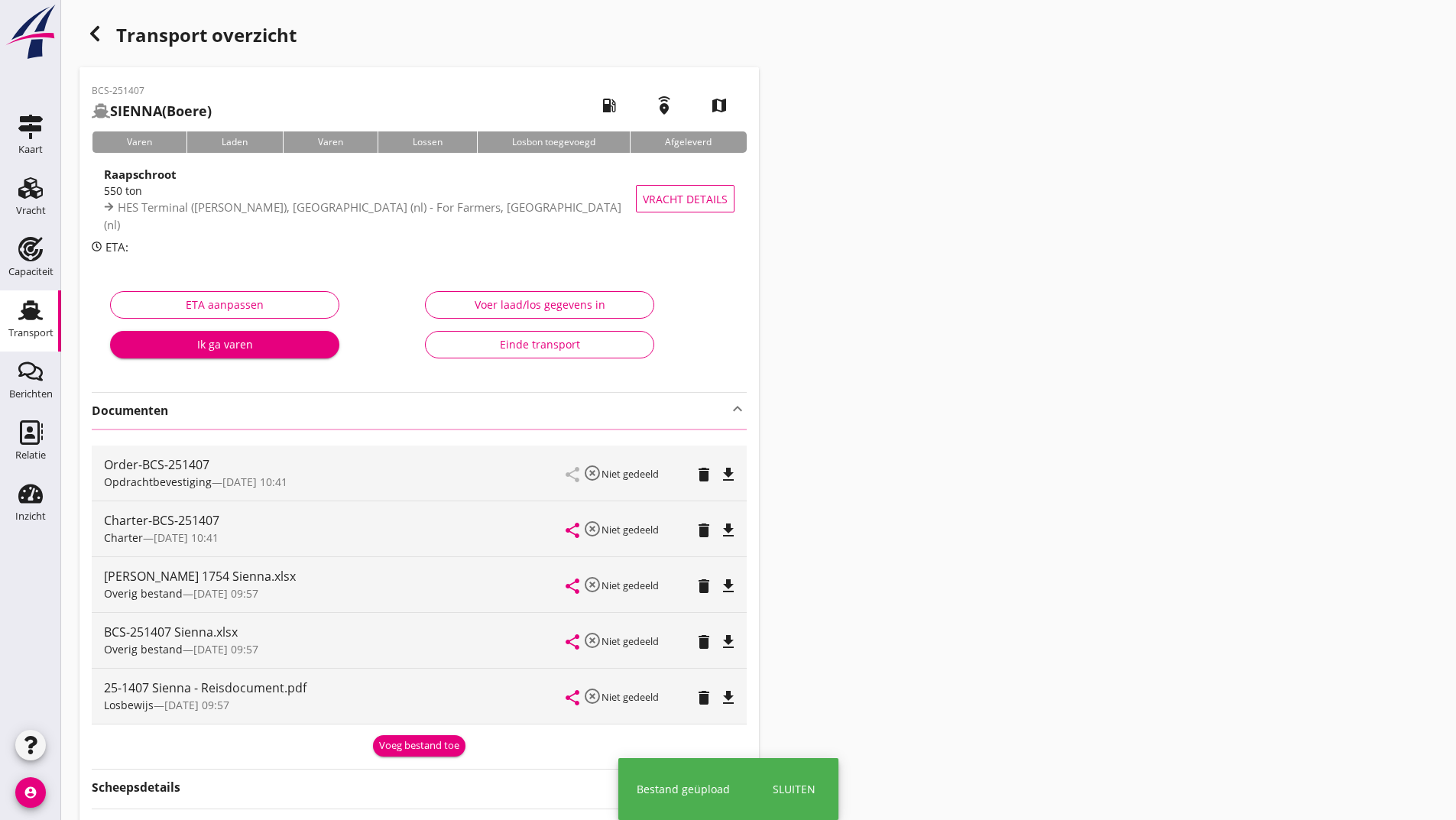
click at [90, 42] on icon "button" at bounding box center [95, 33] width 18 height 18
